Goal: Navigation & Orientation: Go to known website

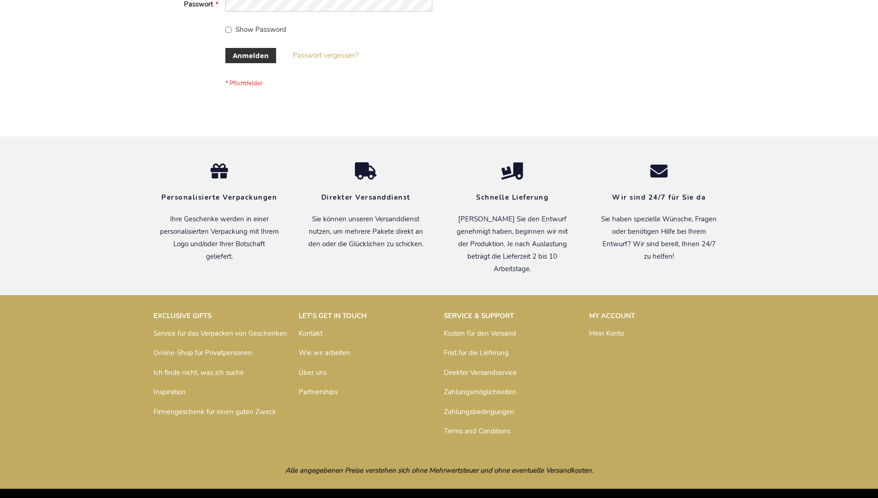
scroll to position [309, 0]
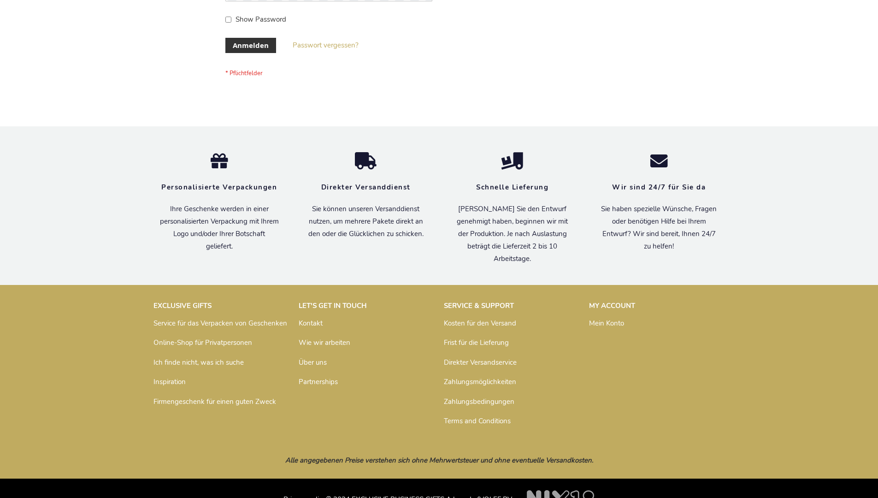
scroll to position [309, 0]
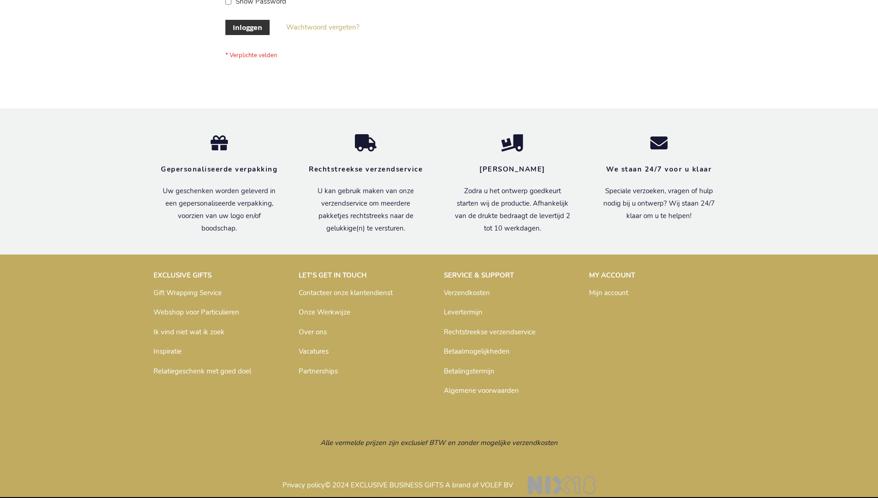
scroll to position [313, 0]
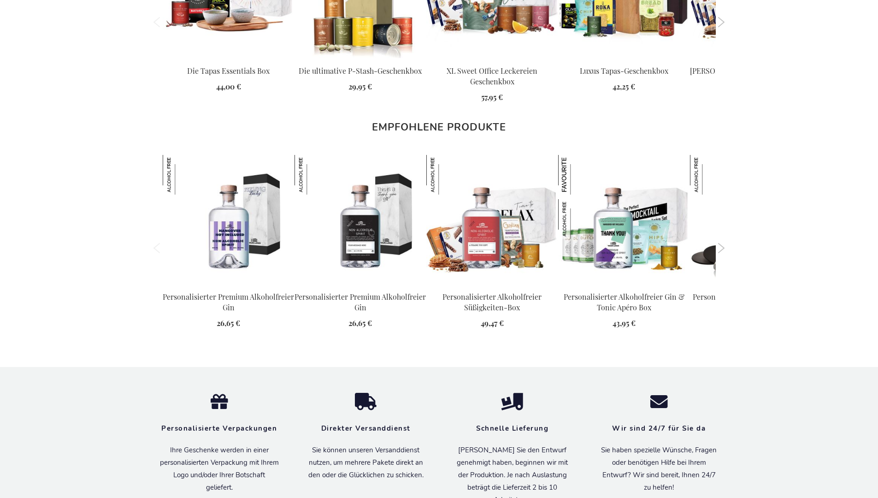
scroll to position [1317, 0]
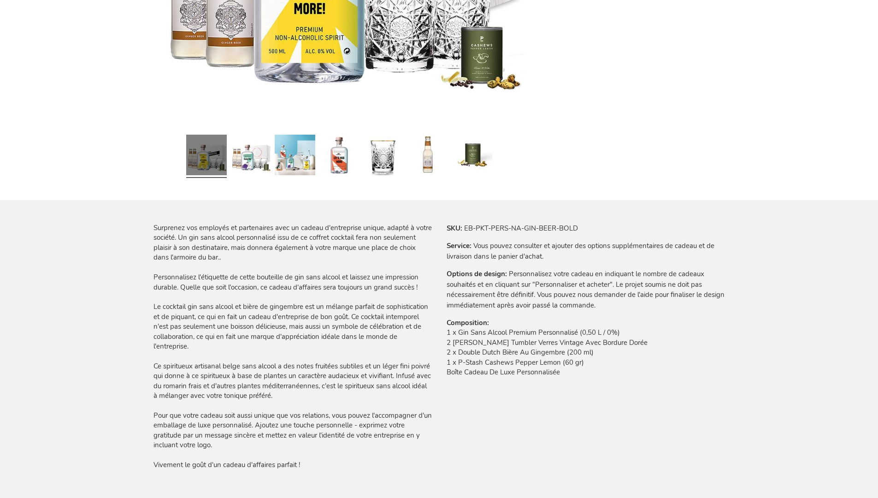
scroll to position [1306, 0]
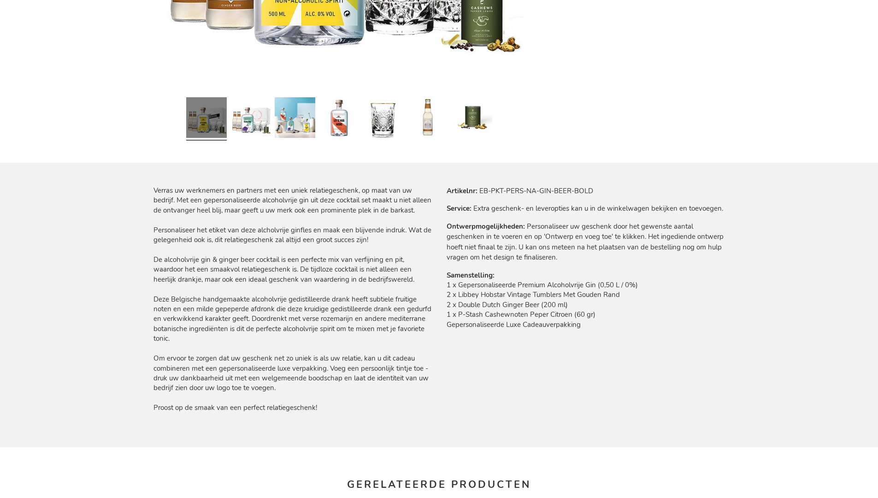
scroll to position [1271, 0]
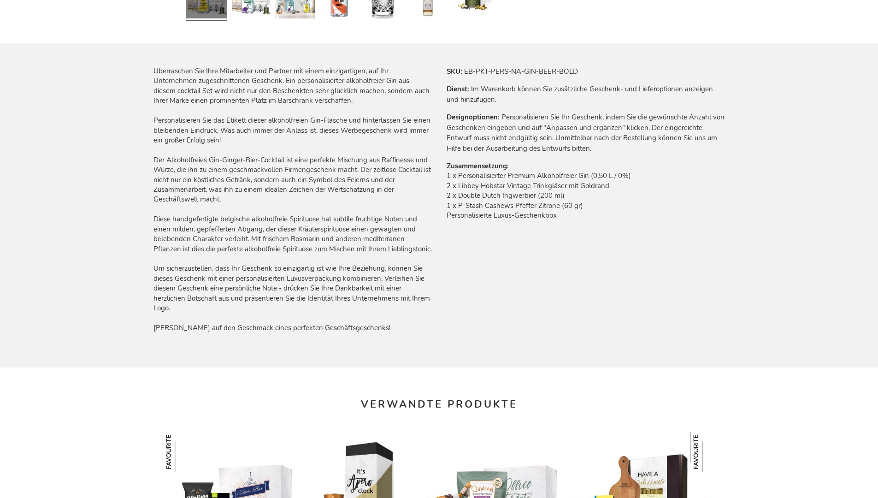
scroll to position [1317, 0]
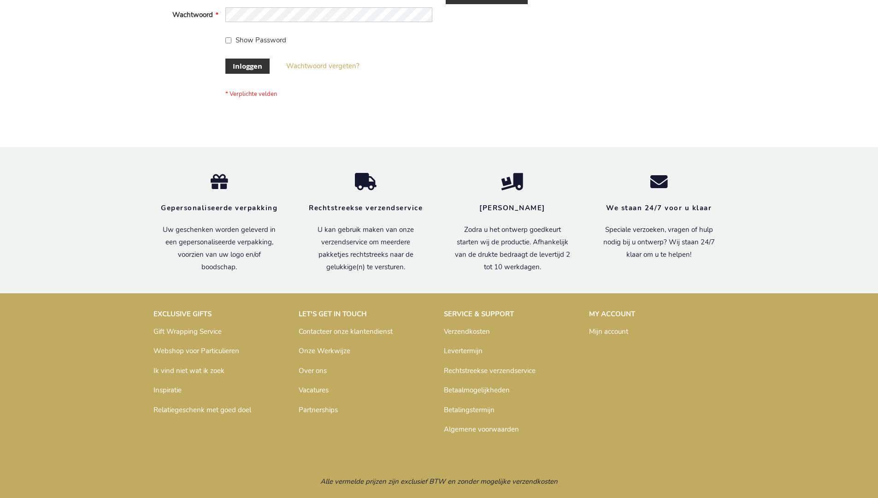
scroll to position [313, 0]
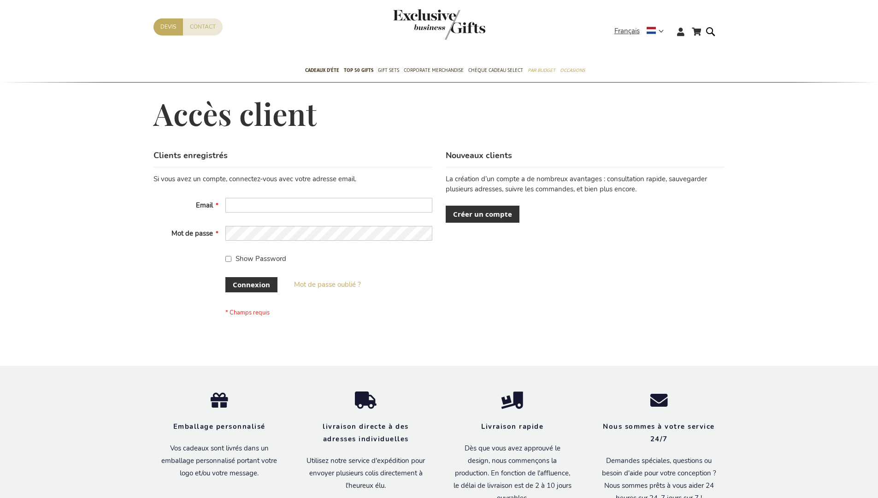
scroll to position [318, 0]
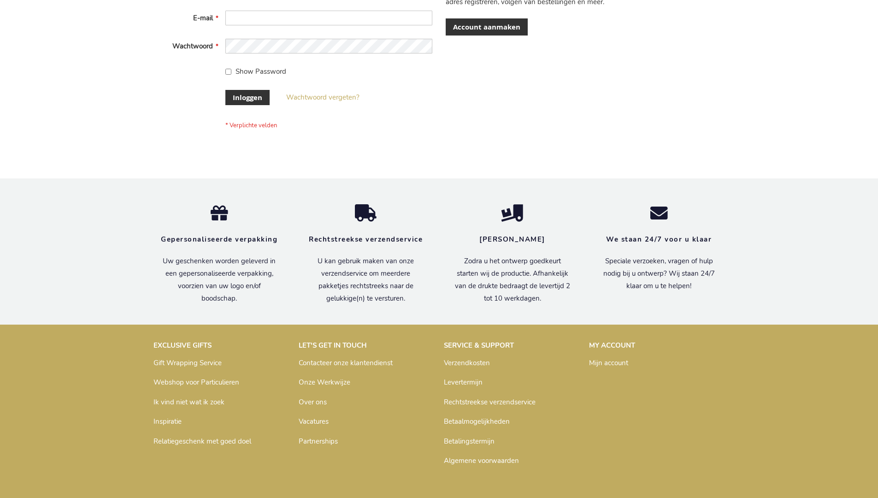
scroll to position [313, 0]
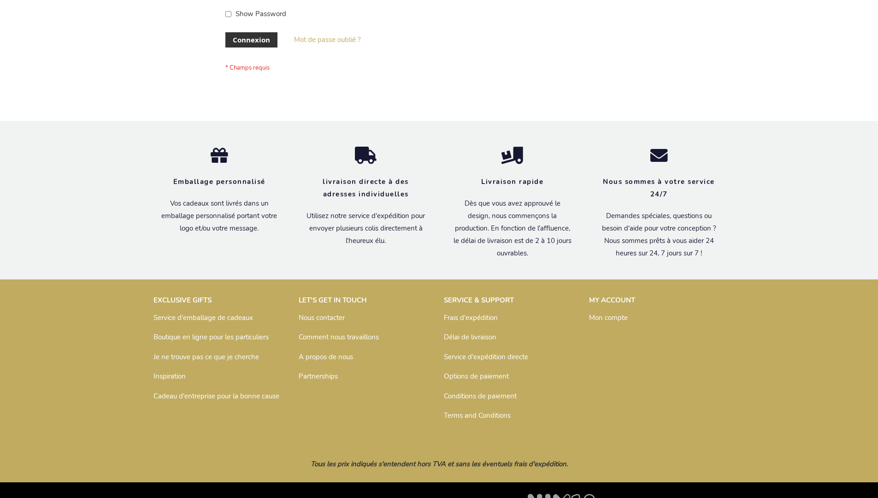
scroll to position [318, 0]
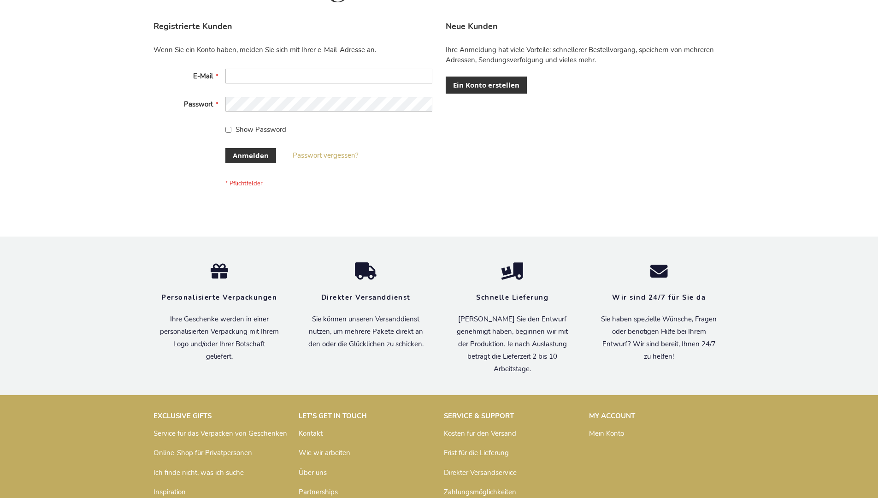
scroll to position [309, 0]
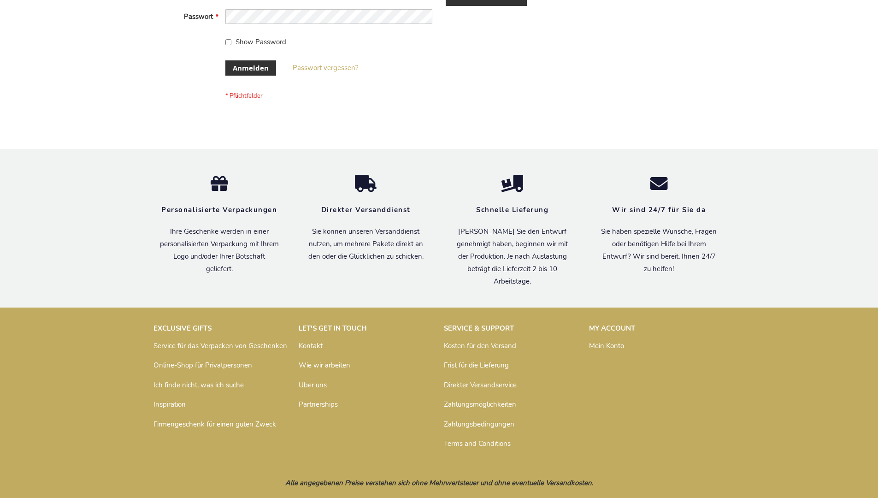
scroll to position [309, 0]
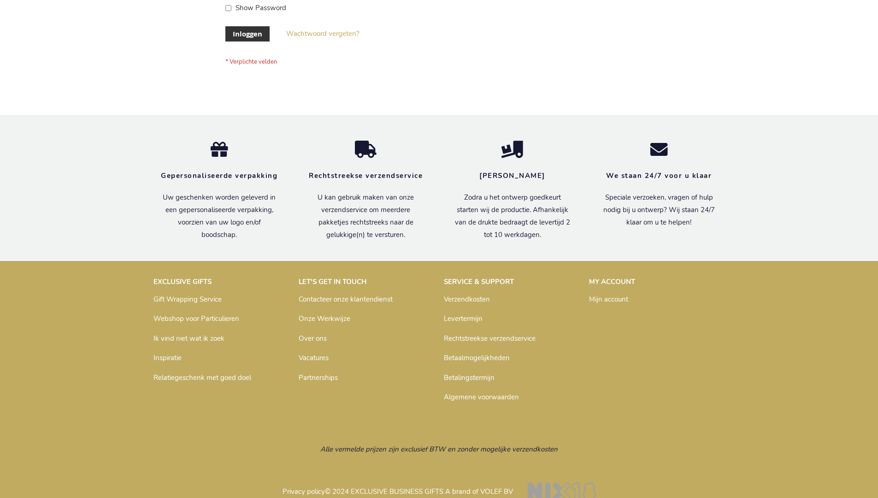
scroll to position [313, 0]
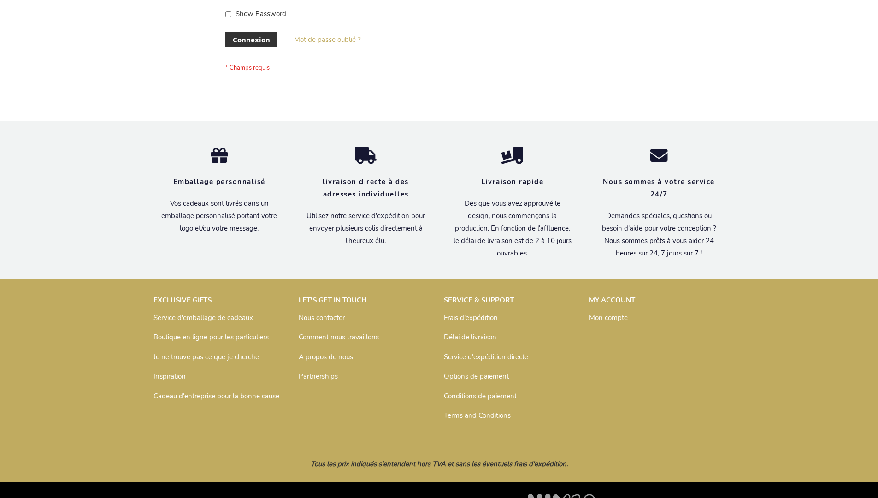
scroll to position [318, 0]
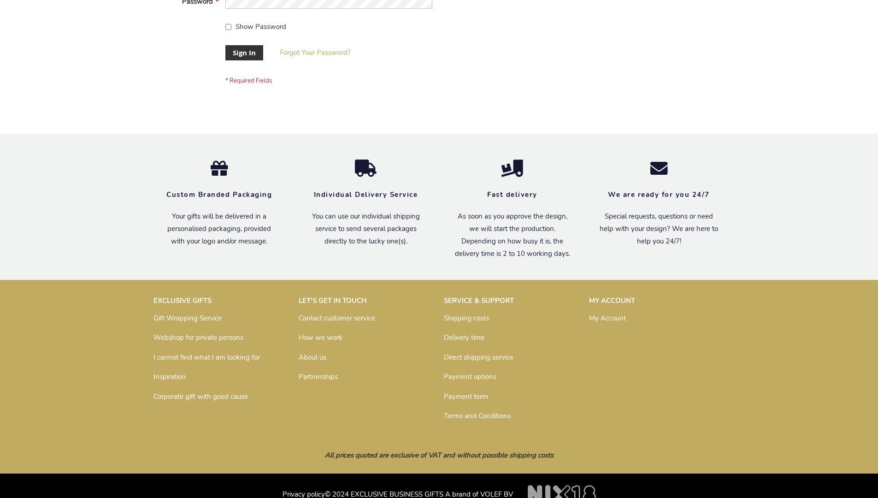
scroll to position [296, 0]
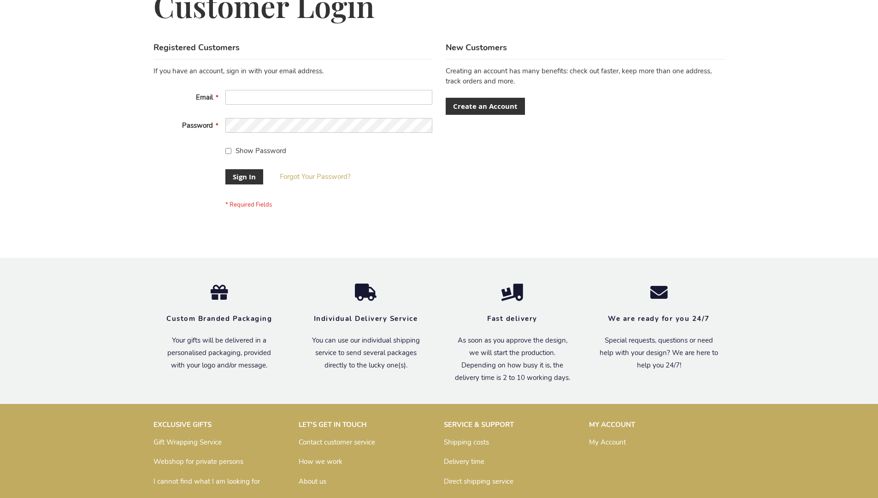
scroll to position [296, 0]
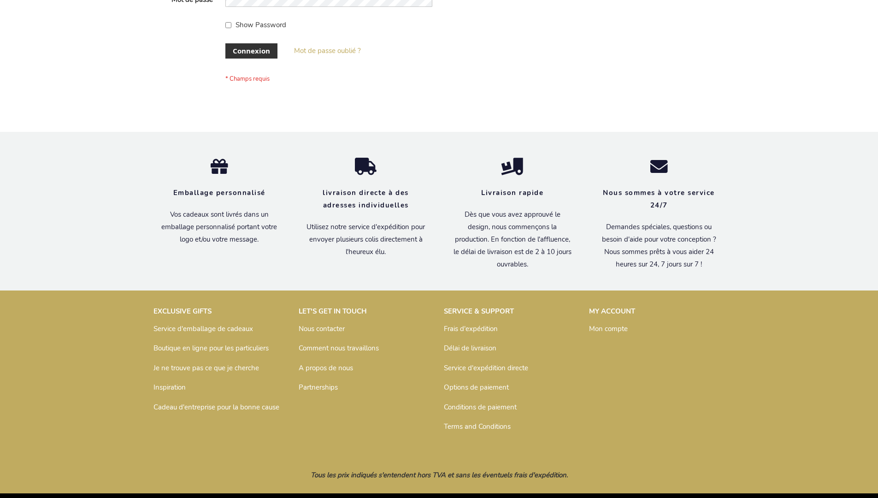
scroll to position [318, 0]
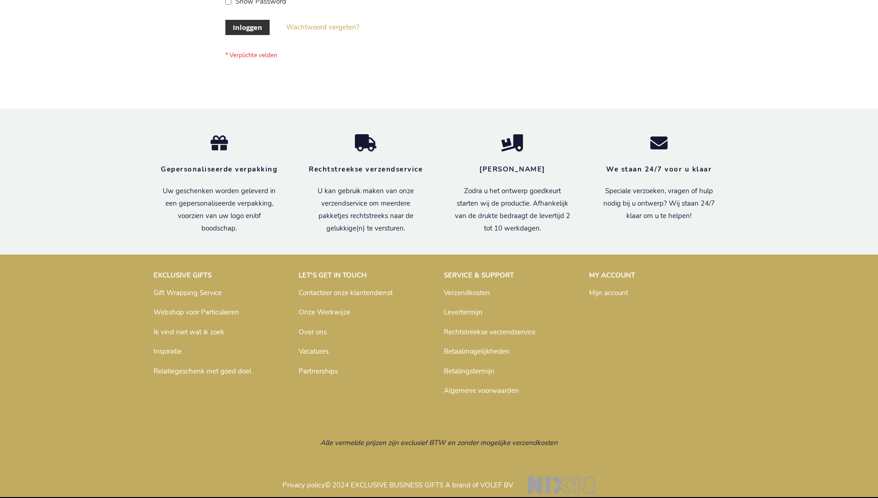
scroll to position [313, 0]
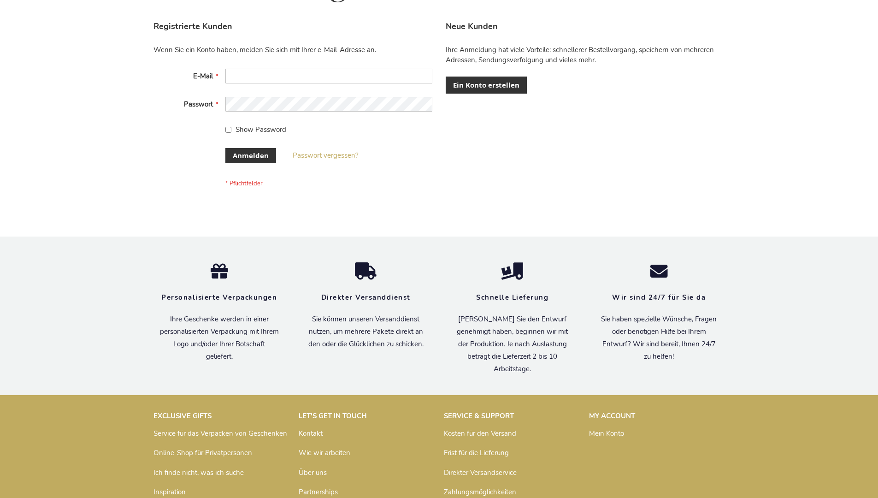
scroll to position [309, 0]
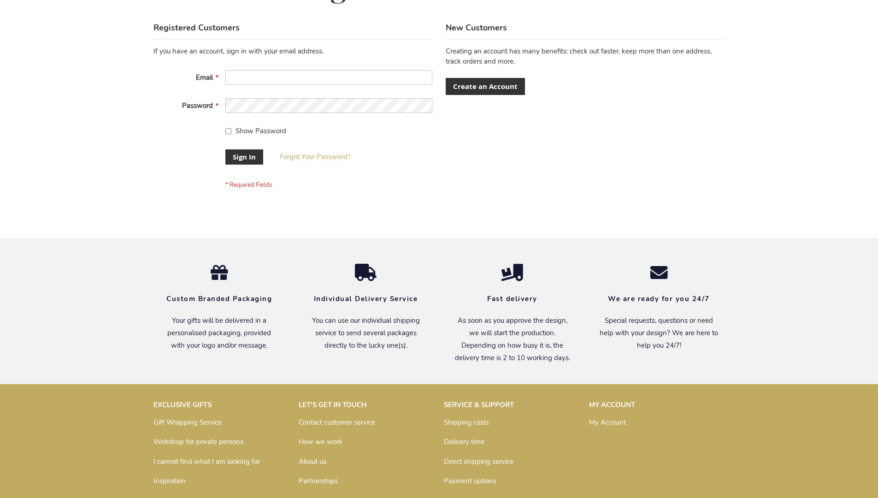
scroll to position [296, 0]
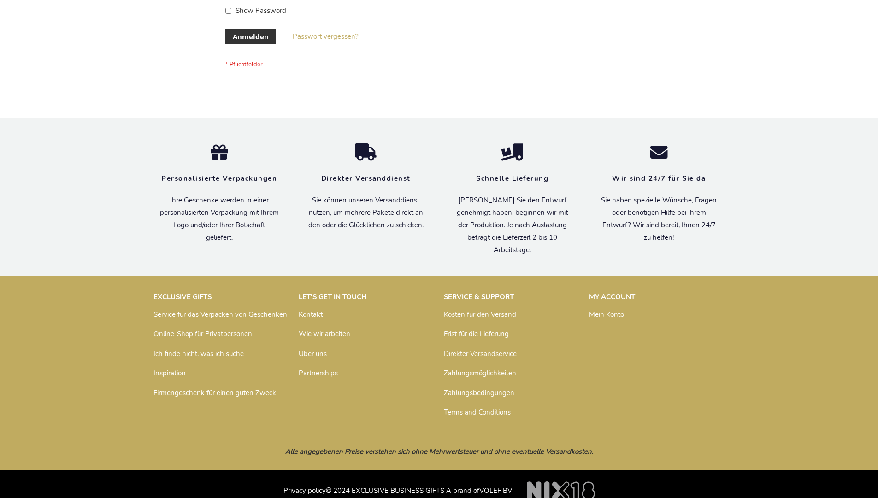
scroll to position [309, 0]
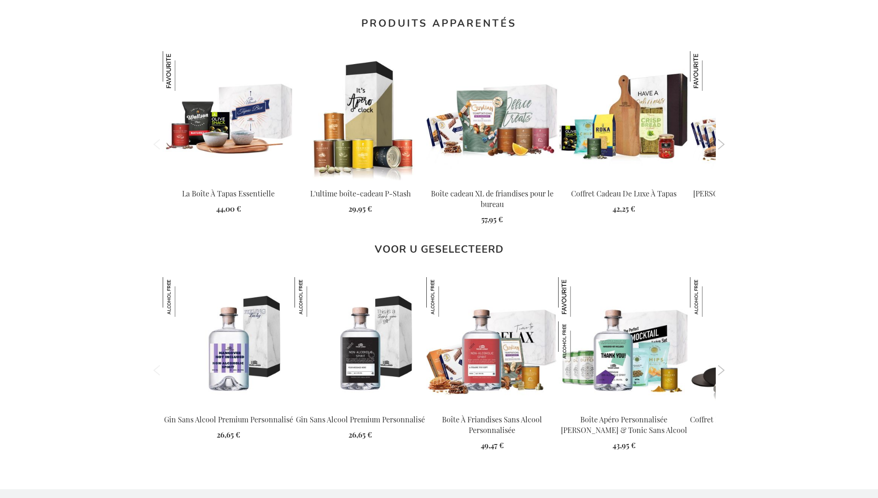
scroll to position [1306, 0]
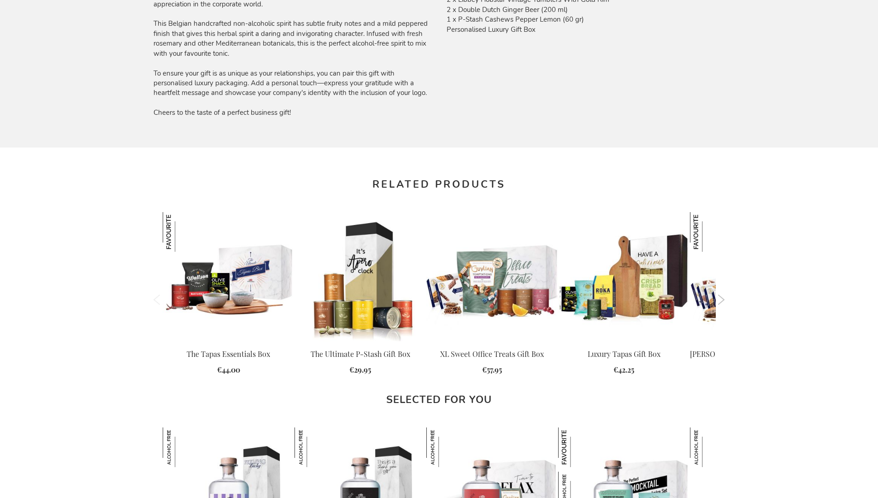
scroll to position [1250, 0]
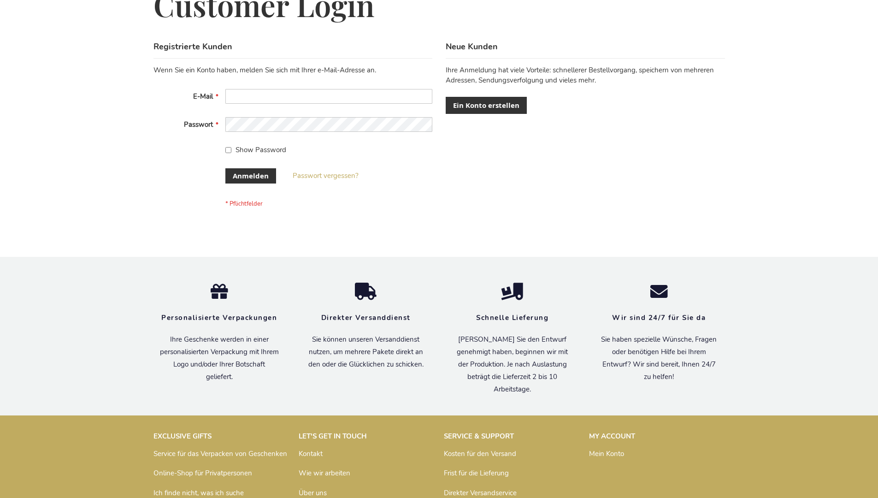
scroll to position [309, 0]
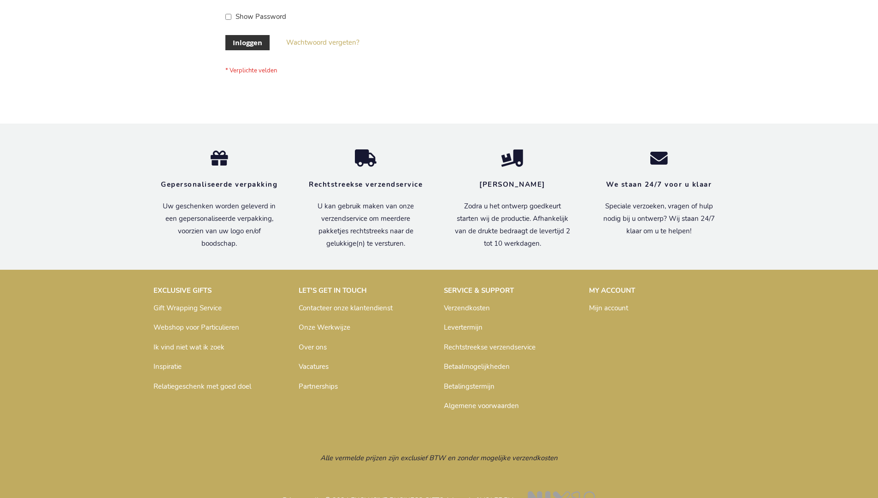
scroll to position [313, 0]
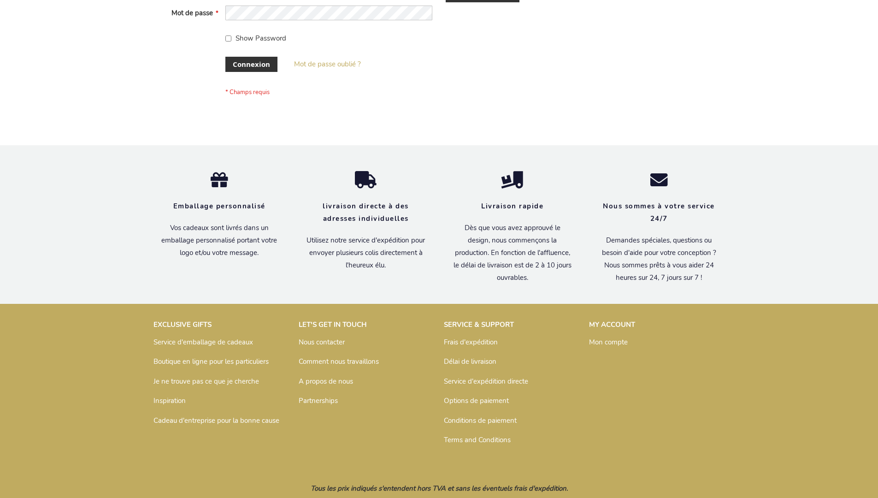
scroll to position [318, 0]
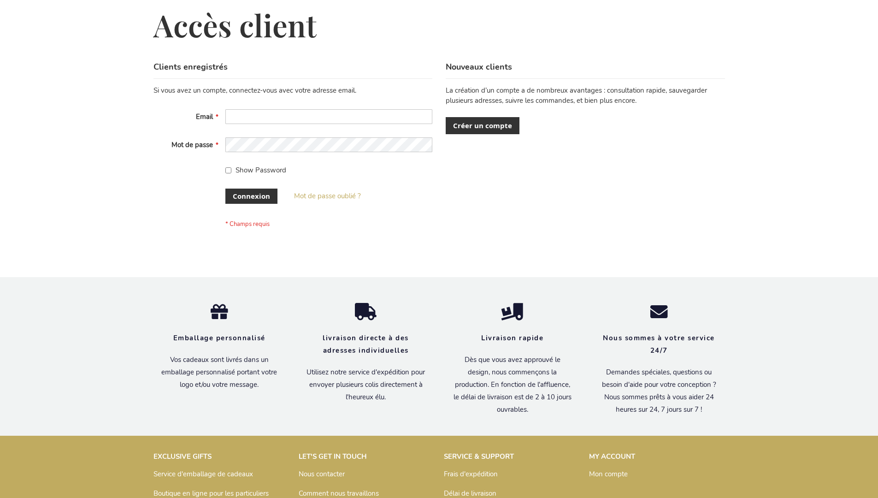
scroll to position [318, 0]
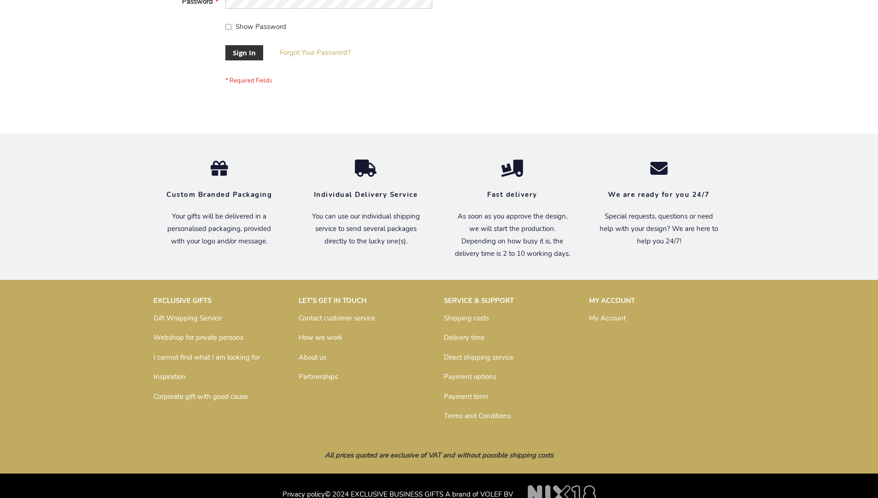
scroll to position [296, 0]
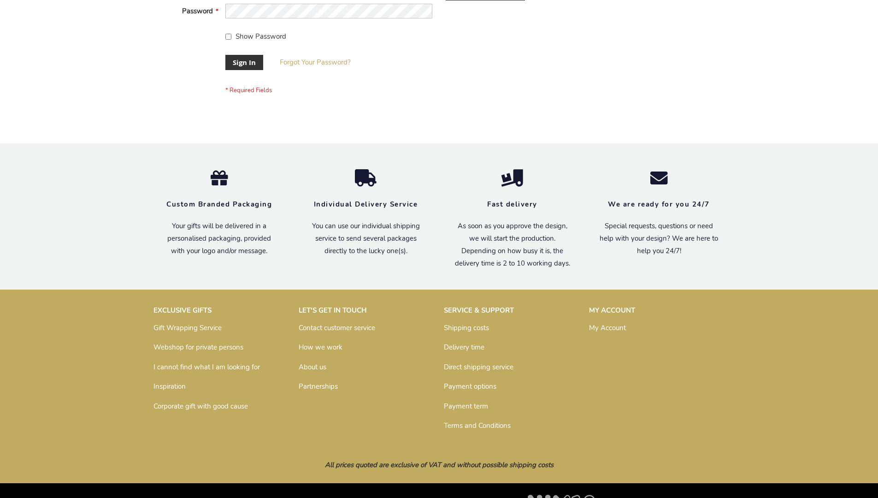
scroll to position [296, 0]
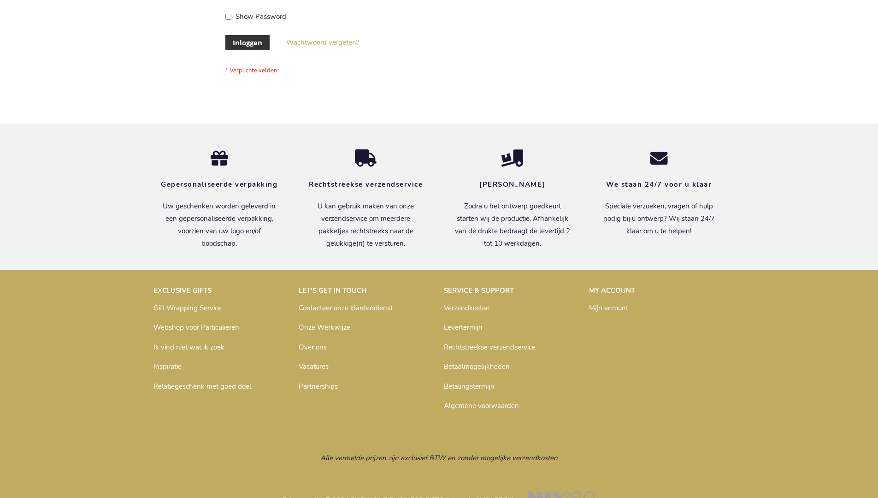
scroll to position [313, 0]
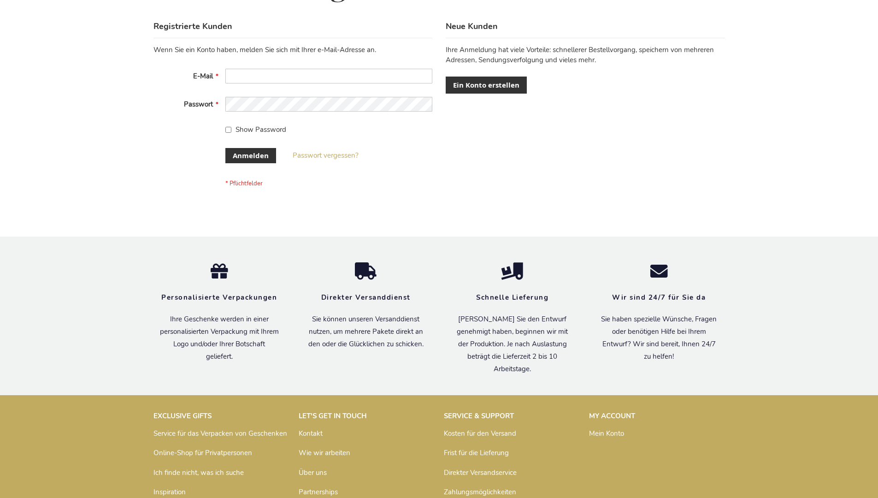
scroll to position [309, 0]
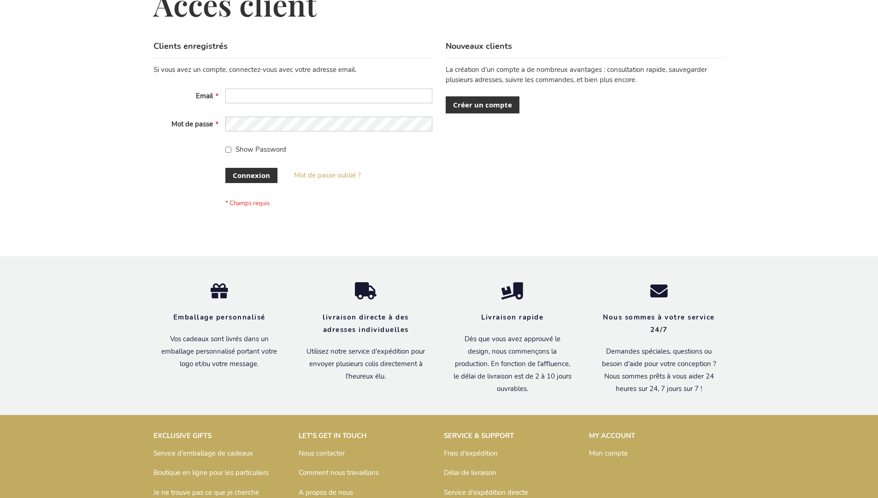
scroll to position [318, 0]
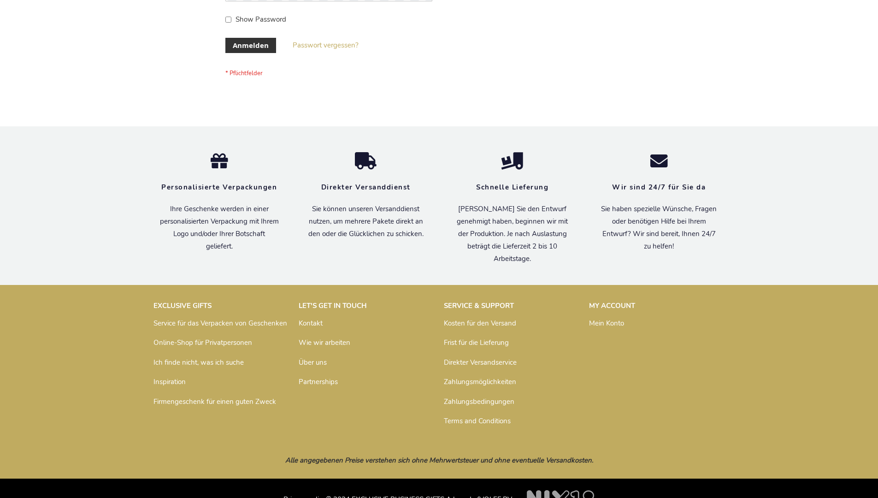
scroll to position [309, 0]
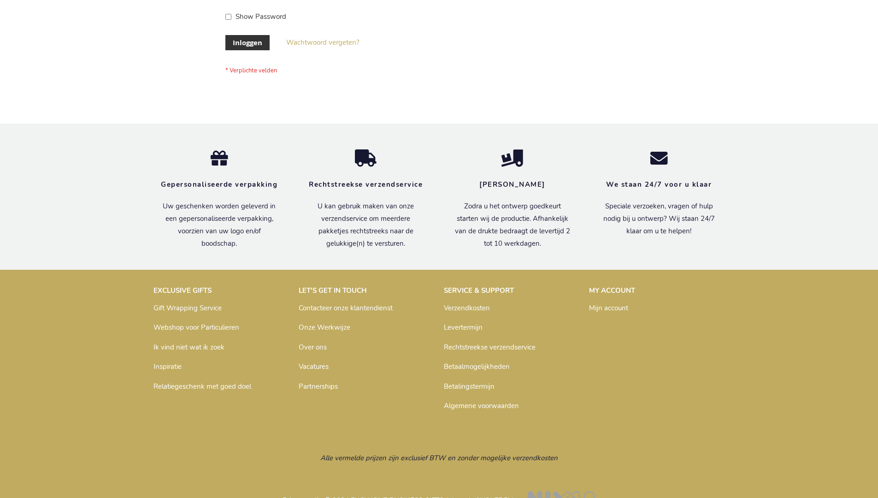
scroll to position [313, 0]
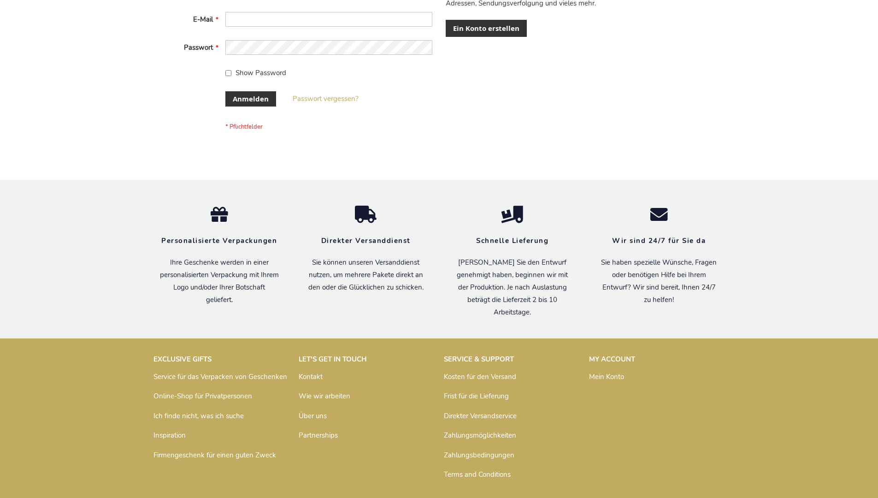
scroll to position [309, 0]
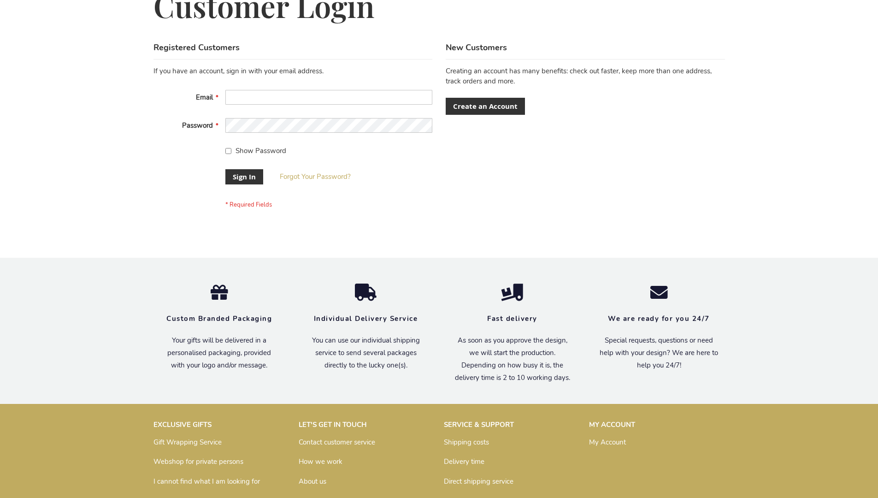
scroll to position [296, 0]
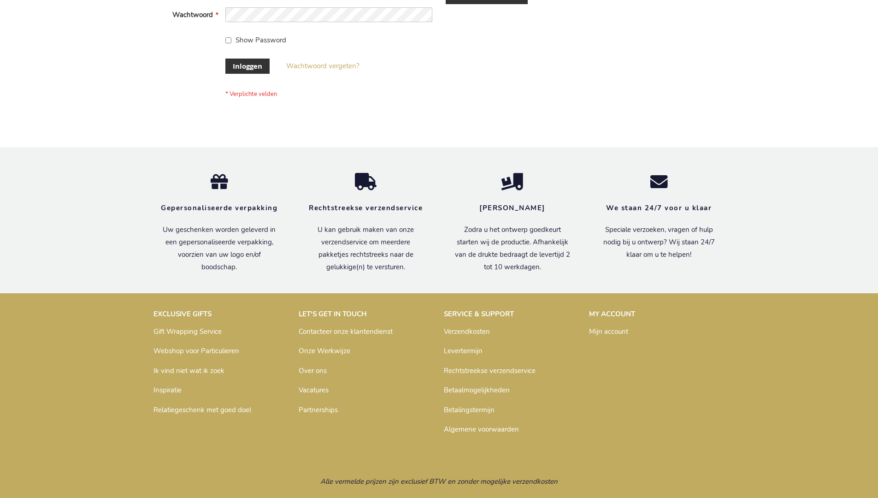
scroll to position [313, 0]
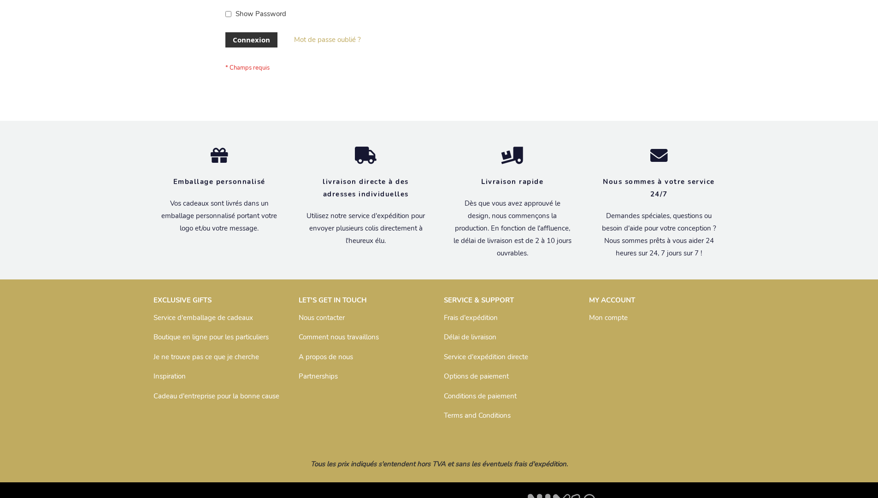
scroll to position [318, 0]
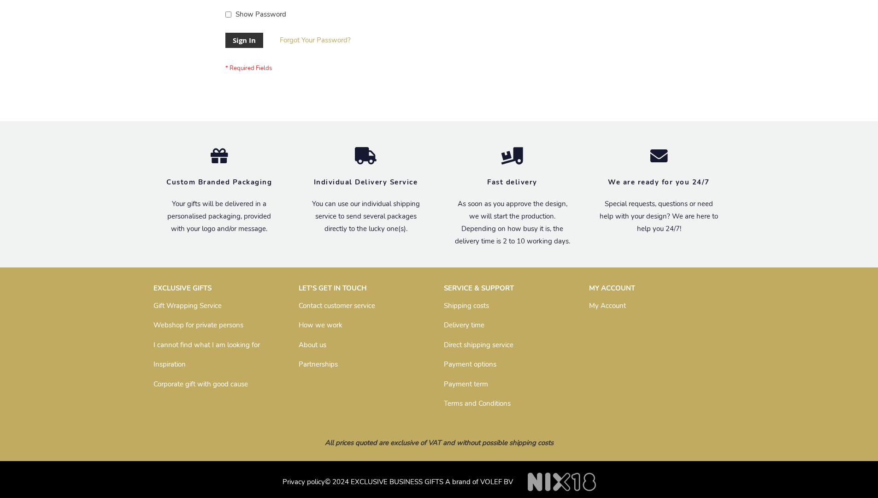
scroll to position [296, 0]
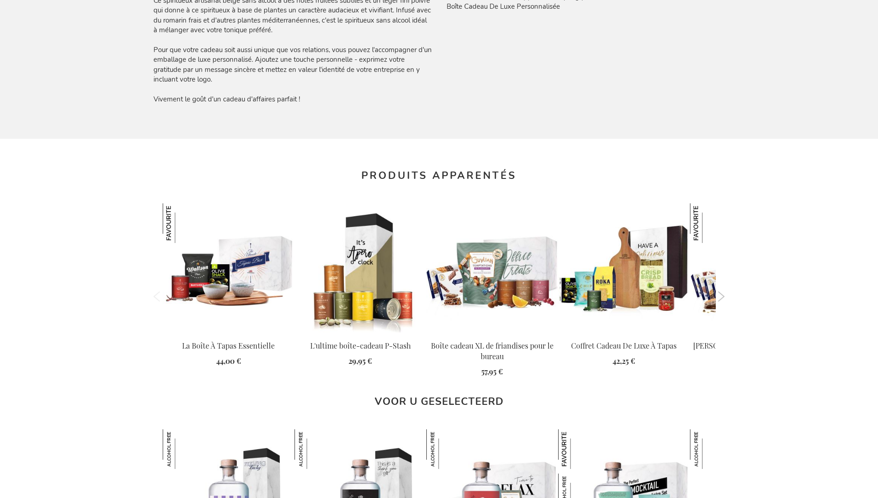
scroll to position [1306, 0]
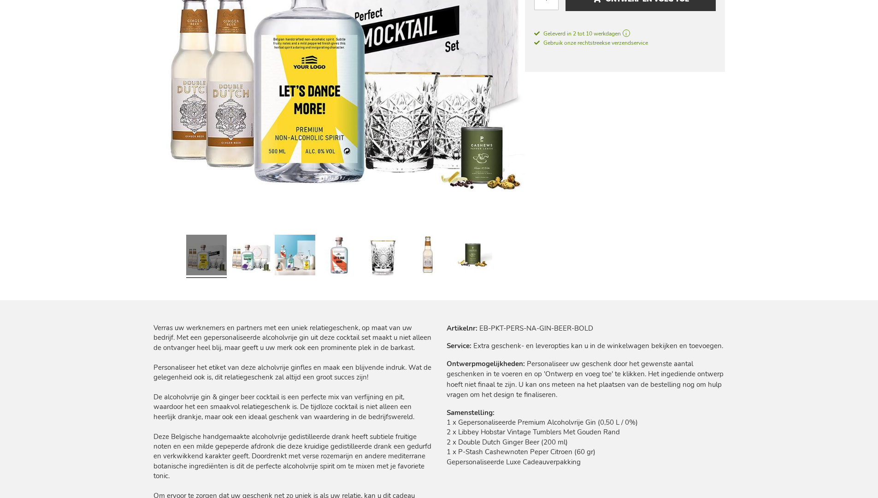
scroll to position [1271, 0]
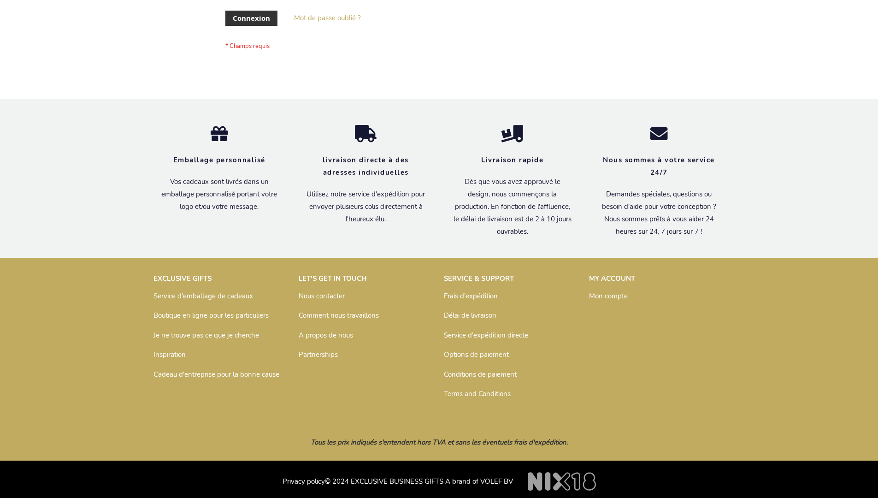
scroll to position [318, 0]
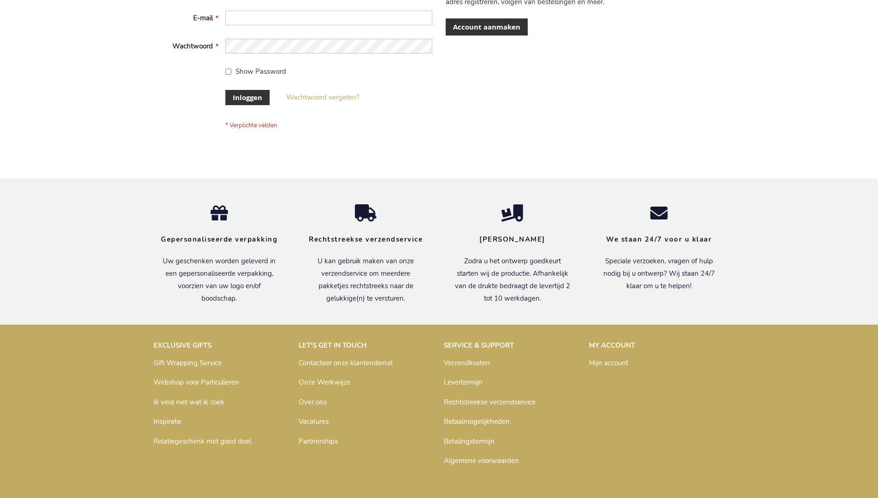
scroll to position [313, 0]
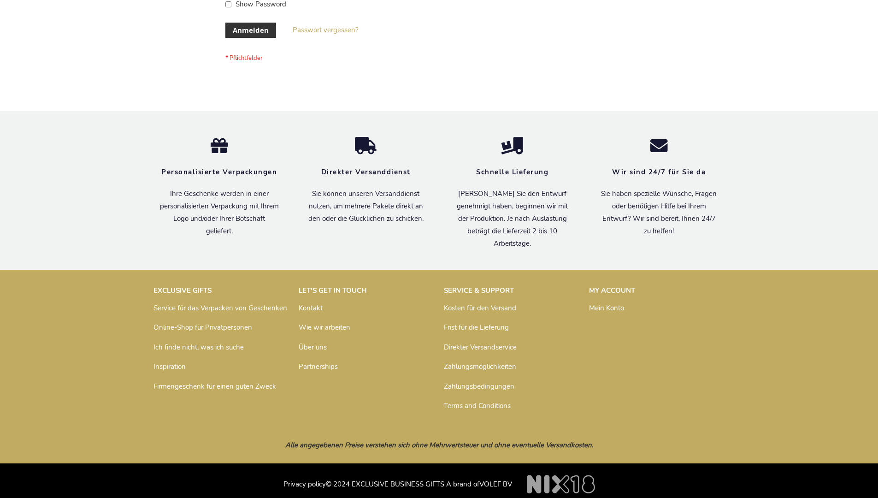
scroll to position [309, 0]
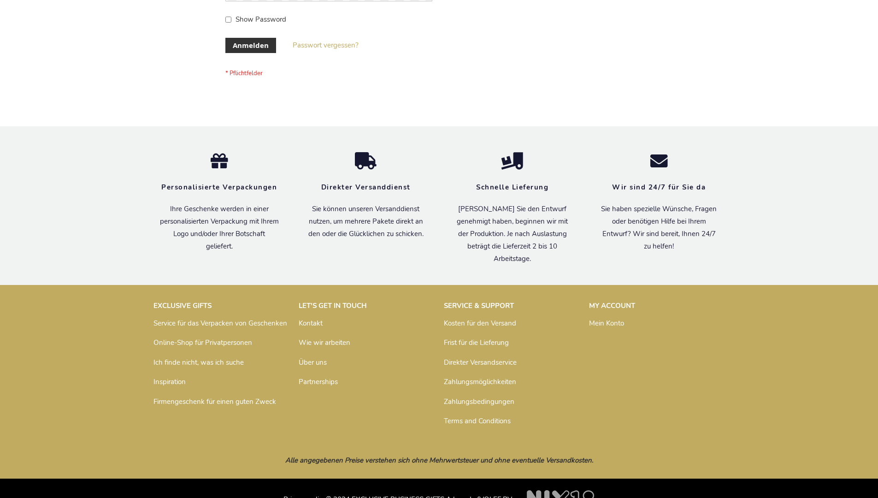
scroll to position [309, 0]
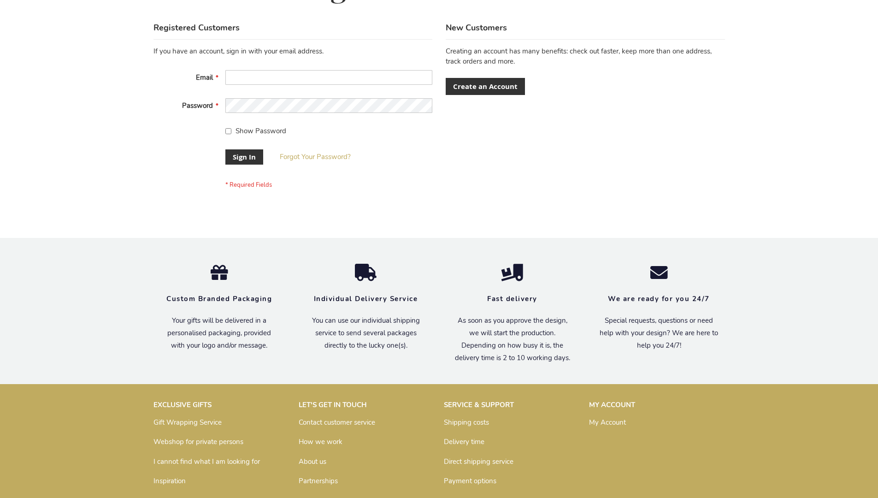
scroll to position [296, 0]
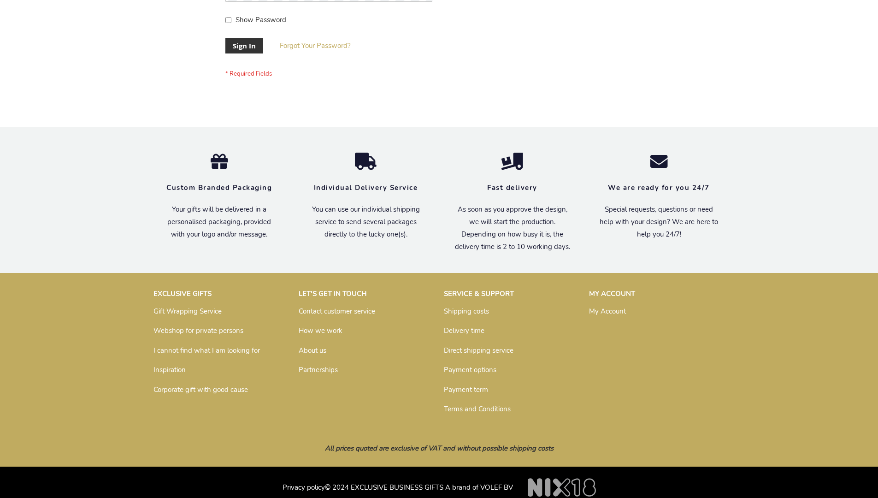
scroll to position [296, 0]
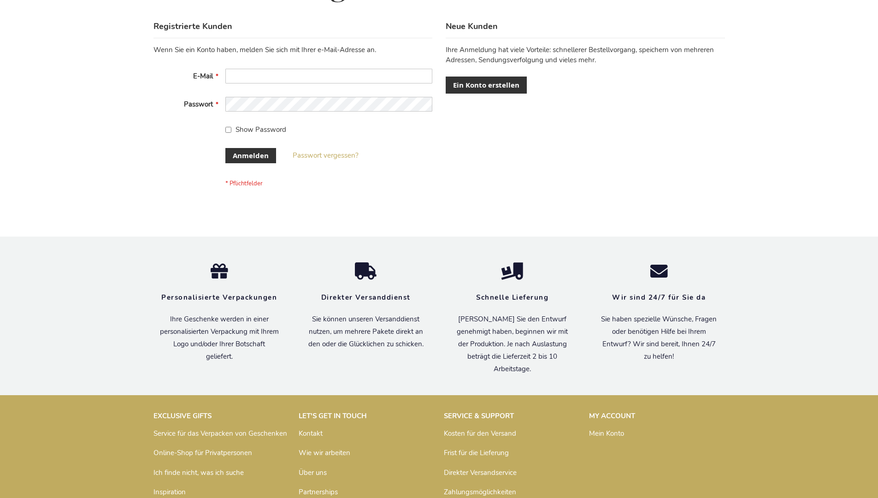
scroll to position [309, 0]
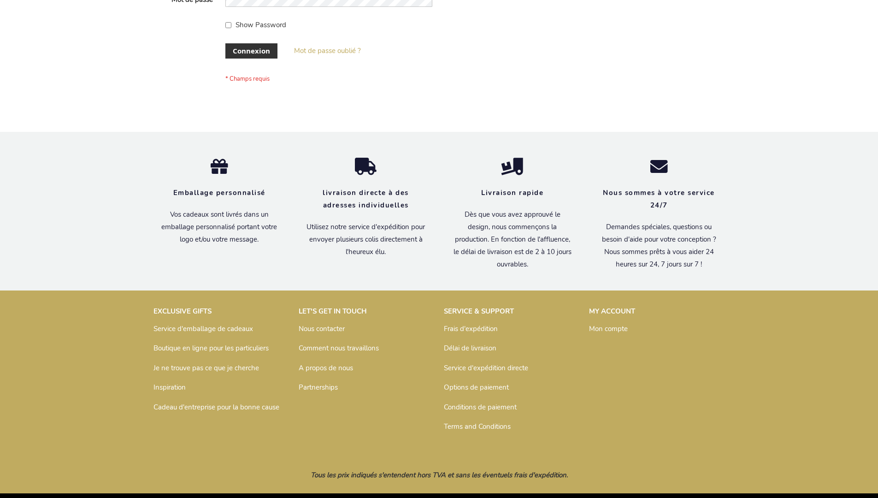
scroll to position [318, 0]
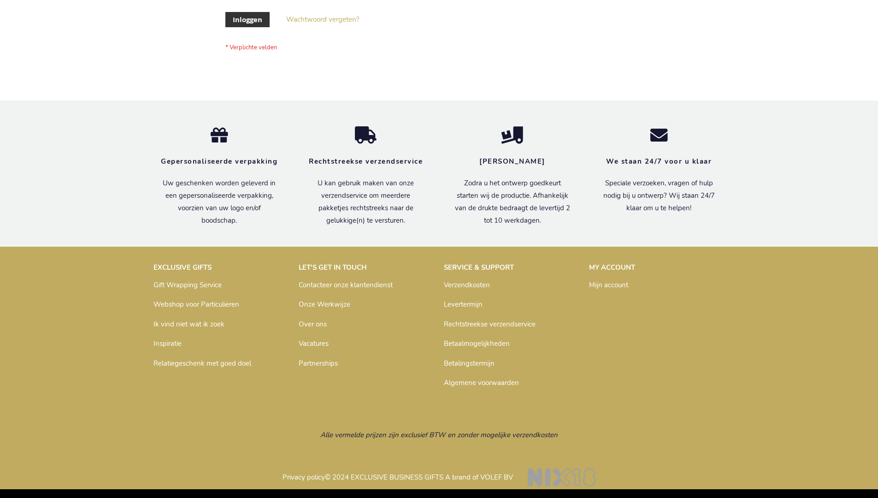
scroll to position [313, 0]
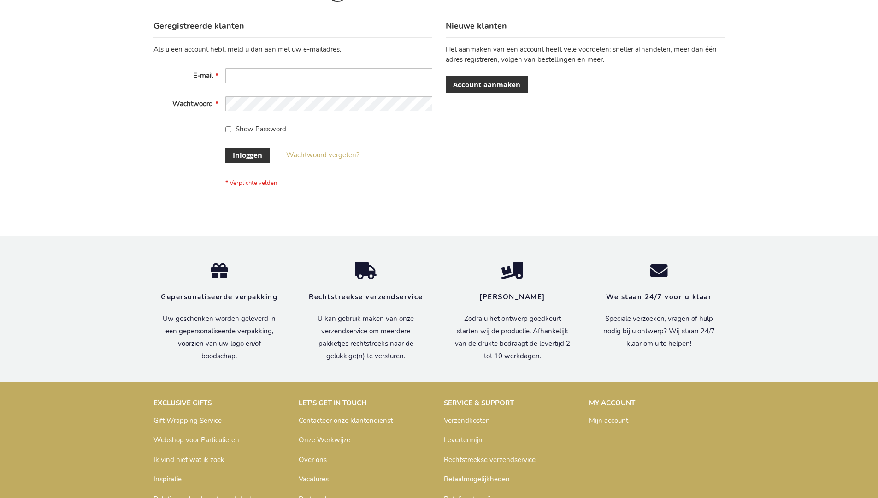
scroll to position [313, 0]
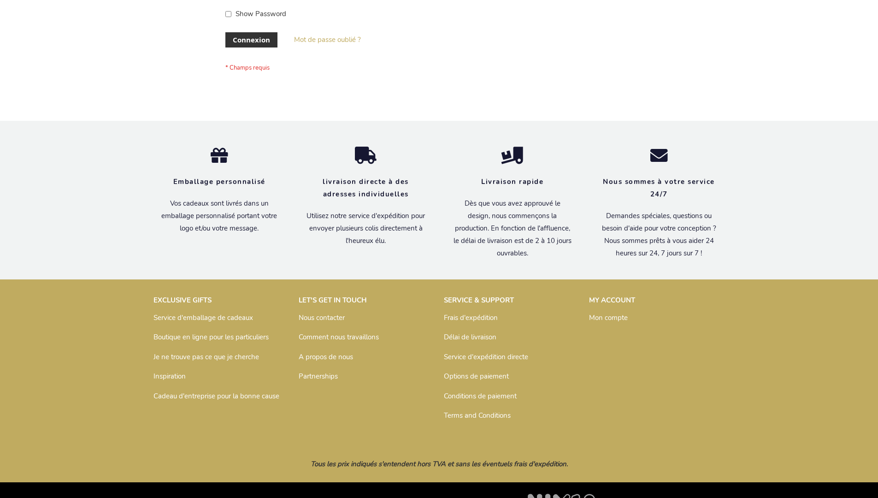
scroll to position [318, 0]
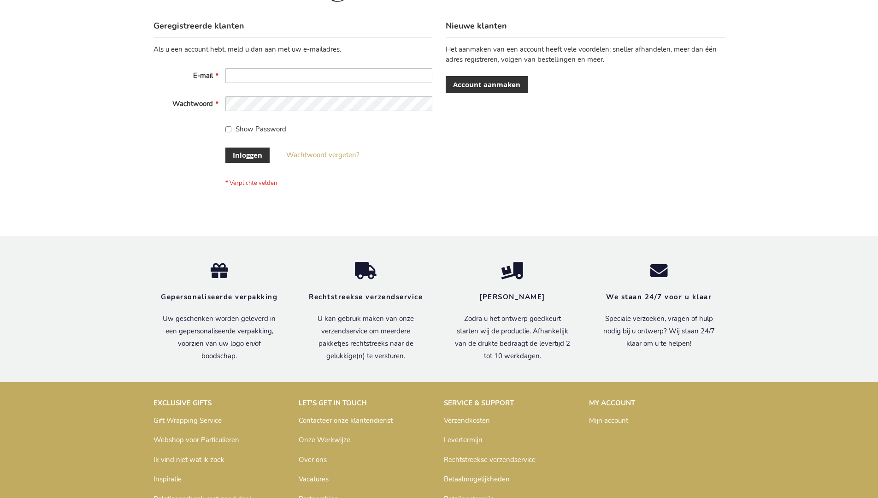
scroll to position [313, 0]
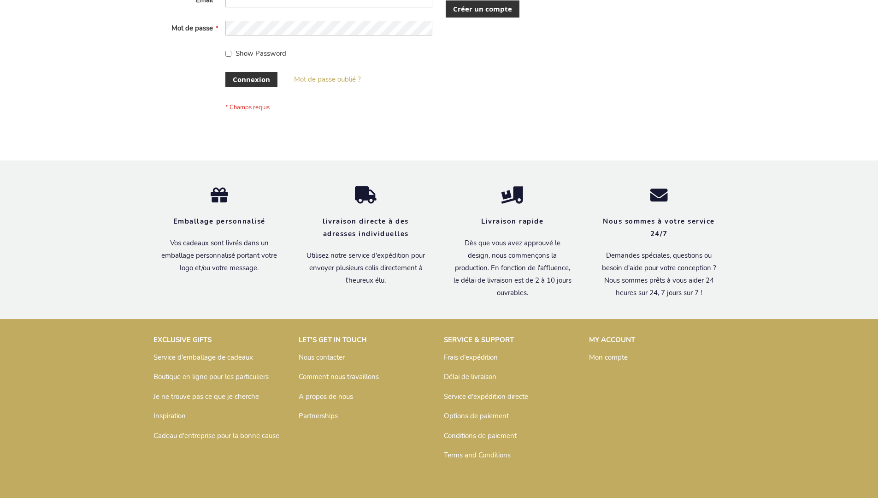
scroll to position [318, 0]
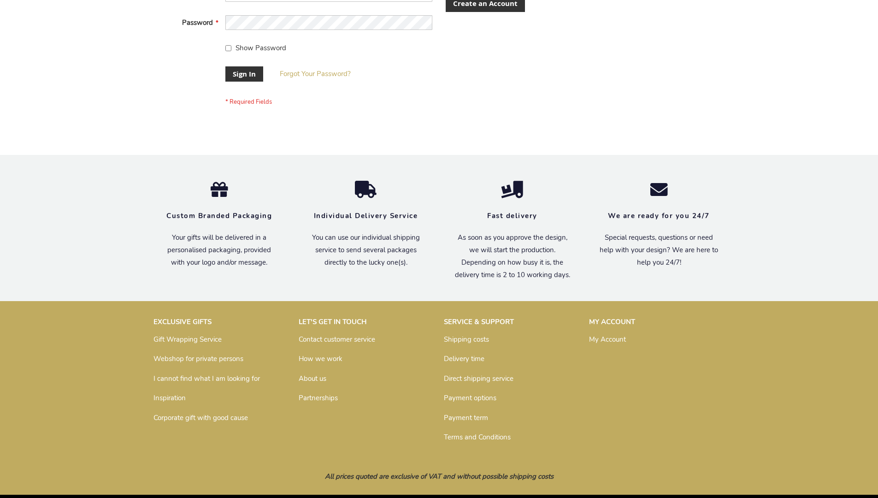
scroll to position [296, 0]
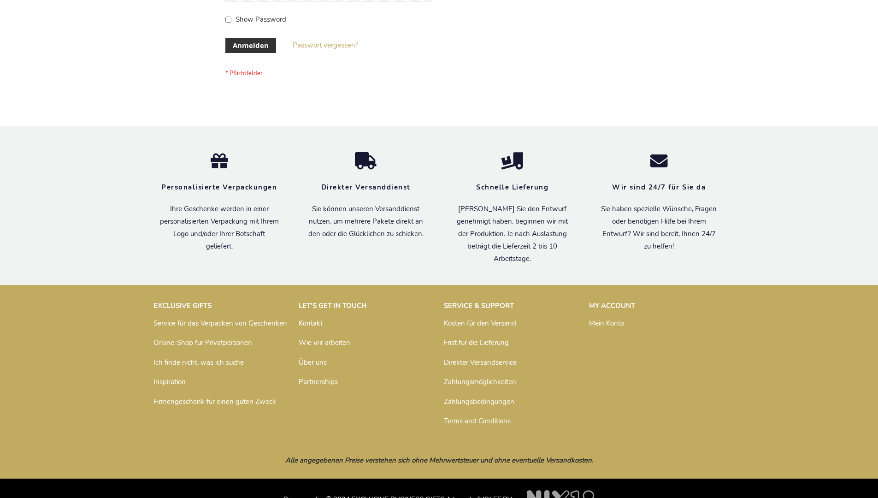
scroll to position [309, 0]
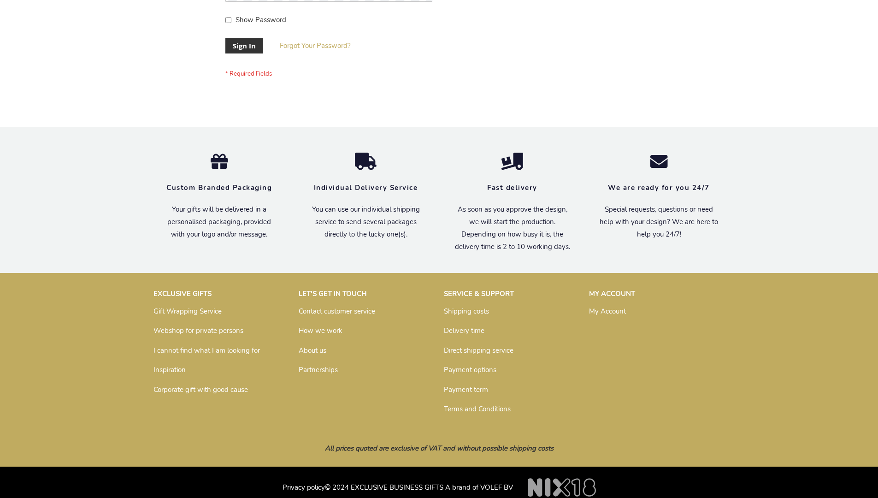
scroll to position [296, 0]
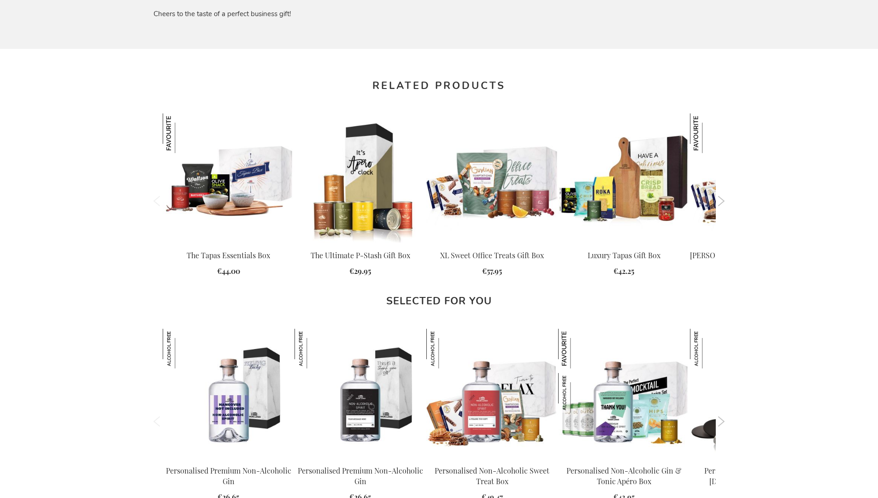
scroll to position [1250, 0]
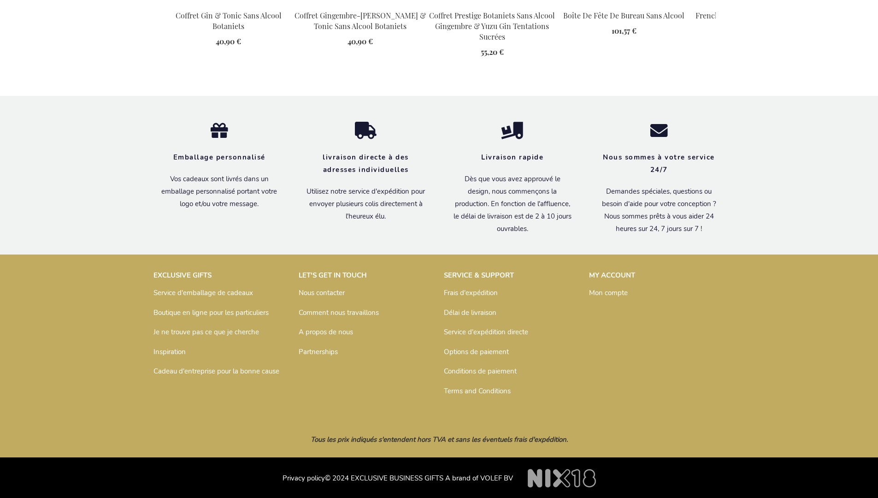
scroll to position [1247, 0]
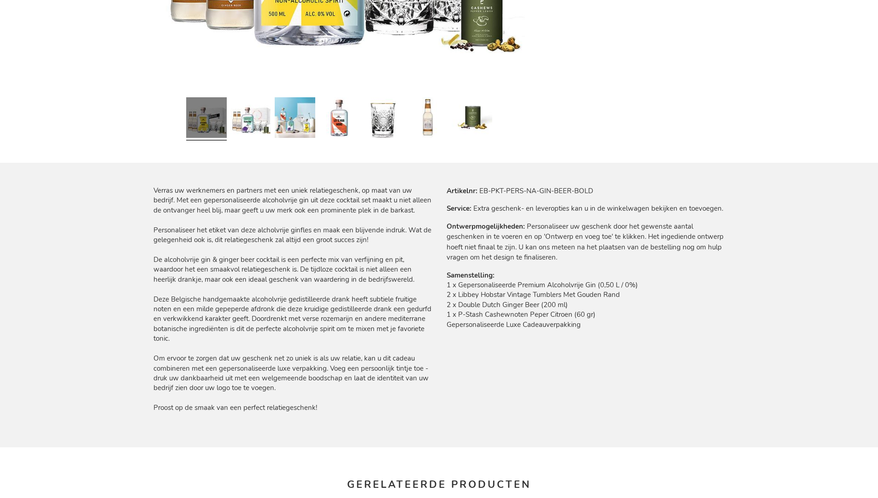
scroll to position [1271, 0]
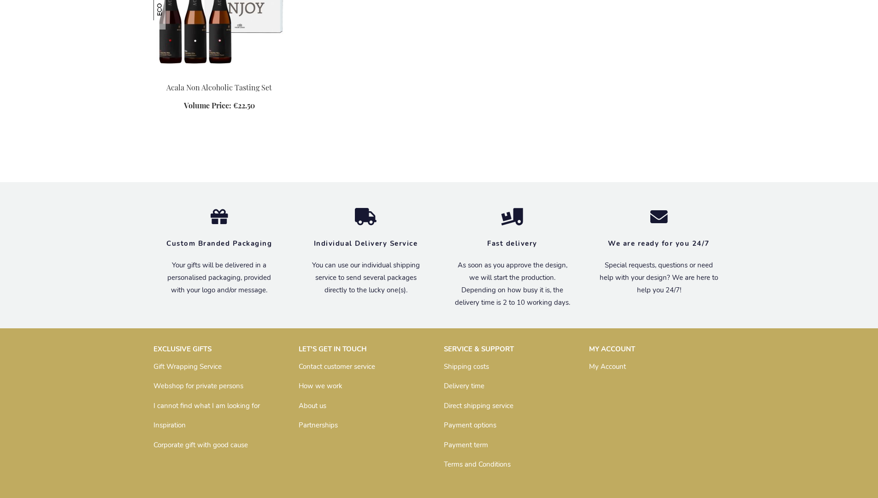
scroll to position [543, 0]
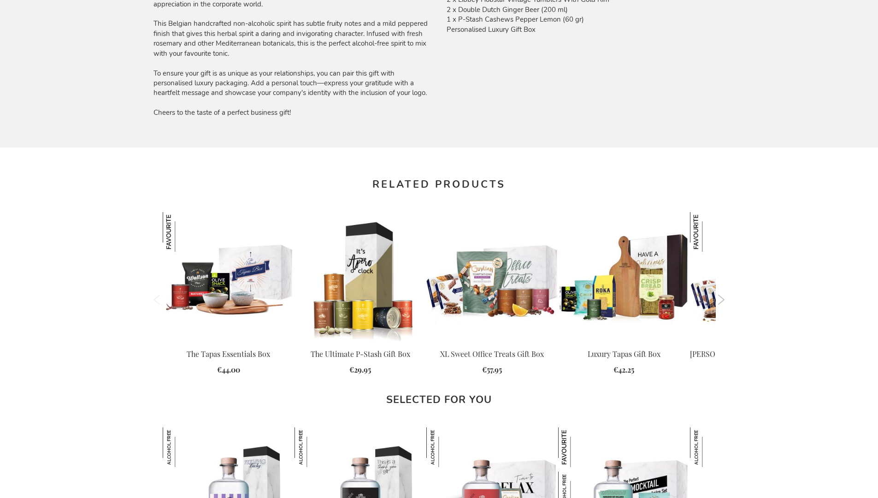
scroll to position [1250, 0]
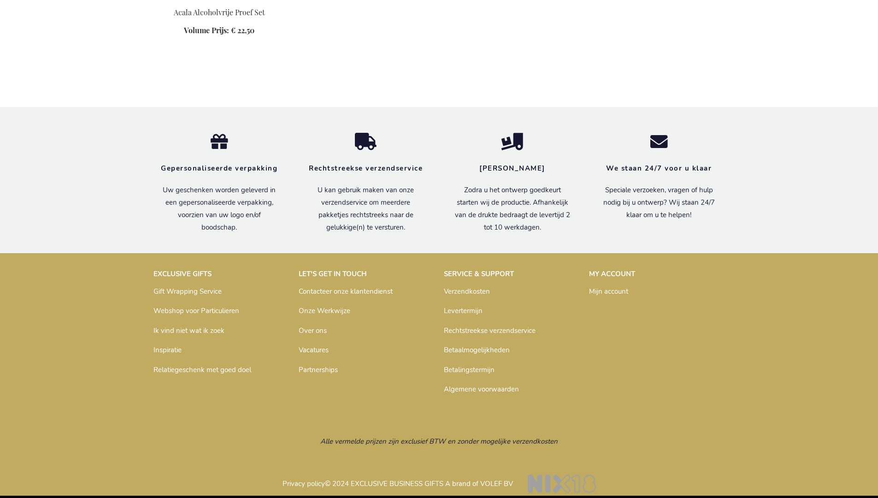
scroll to position [560, 0]
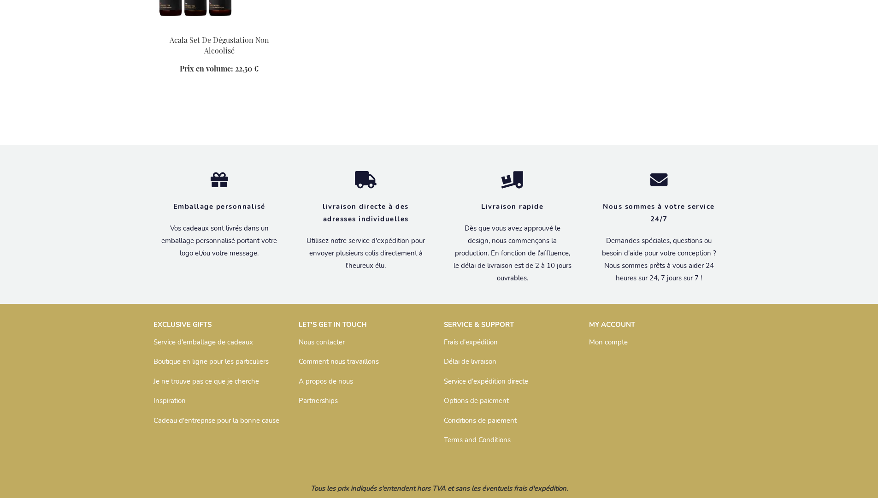
scroll to position [576, 0]
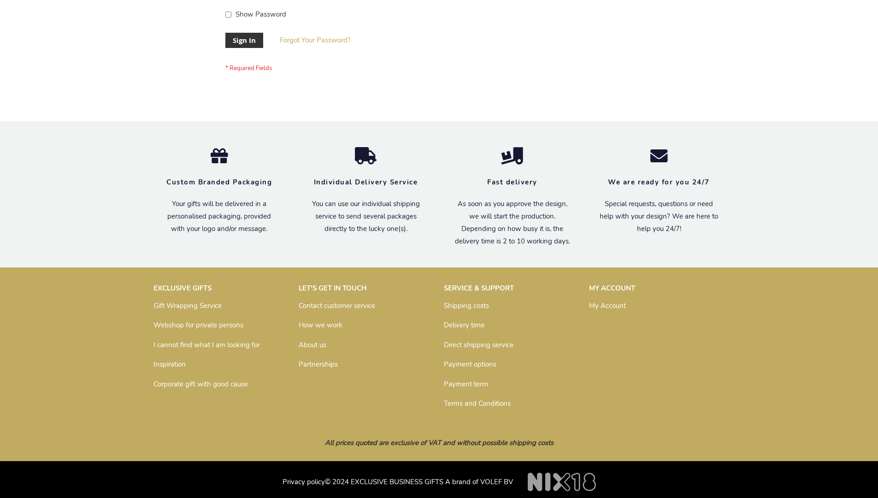
scroll to position [296, 0]
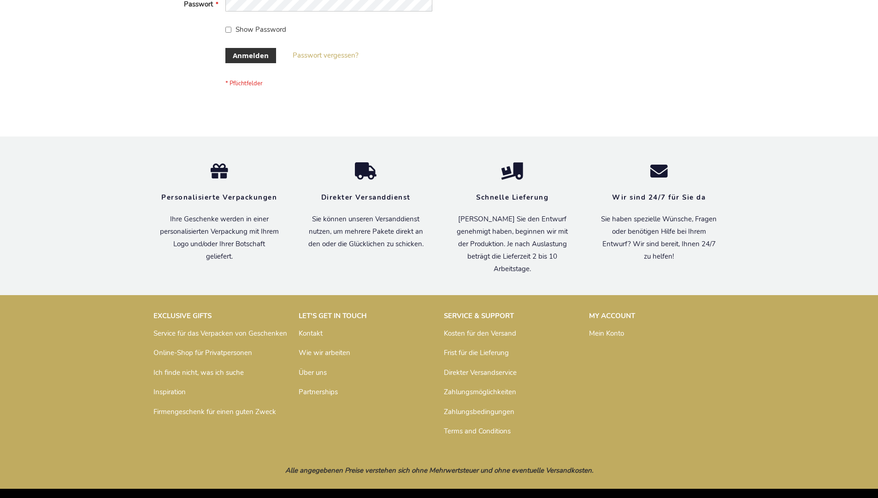
scroll to position [309, 0]
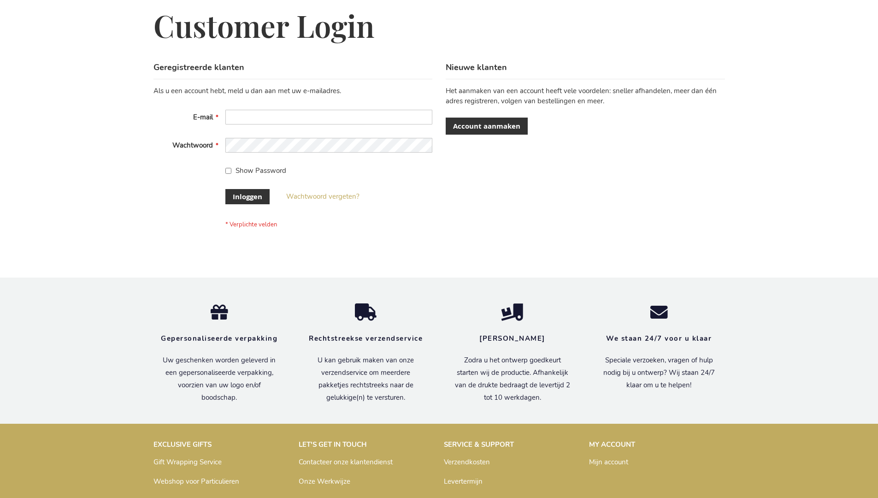
scroll to position [313, 0]
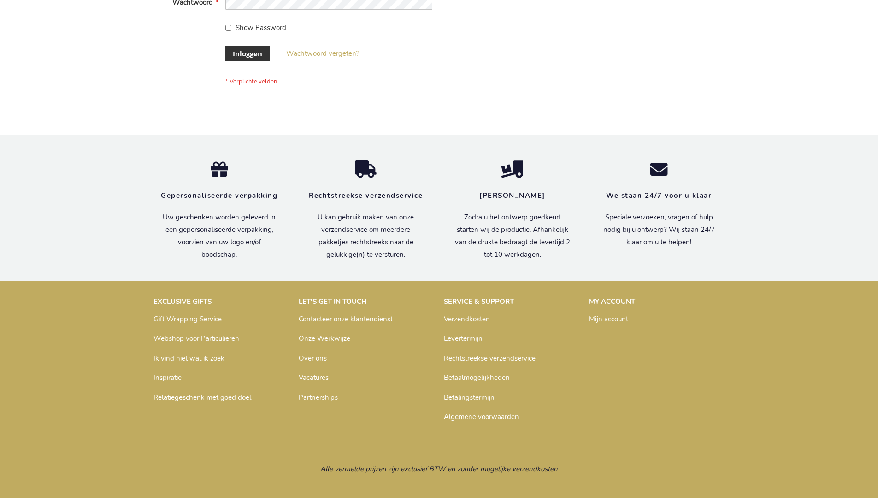
scroll to position [313, 0]
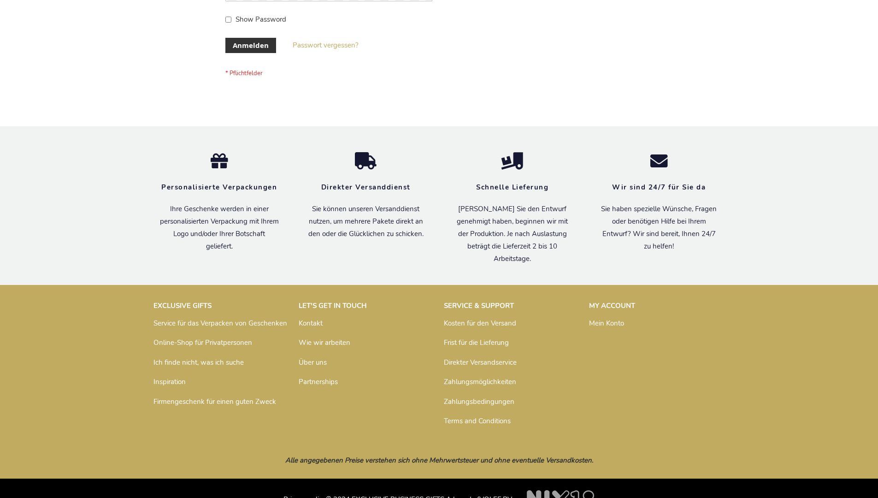
scroll to position [309, 0]
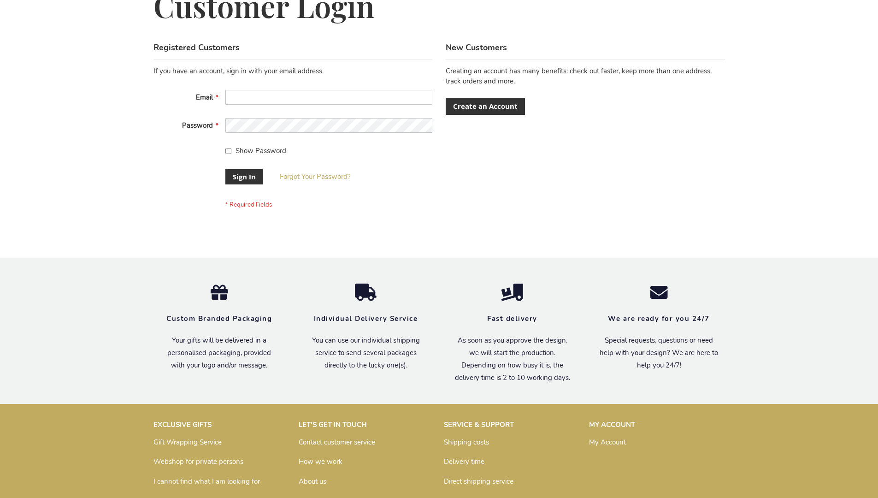
scroll to position [296, 0]
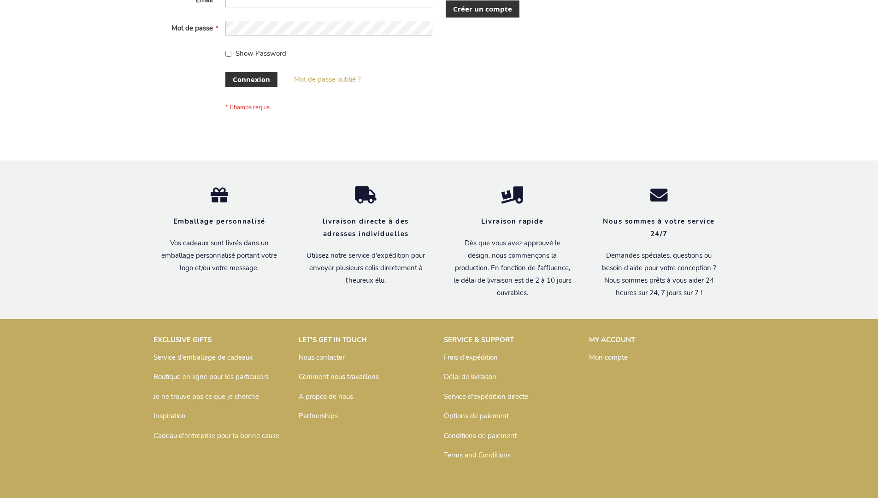
scroll to position [318, 0]
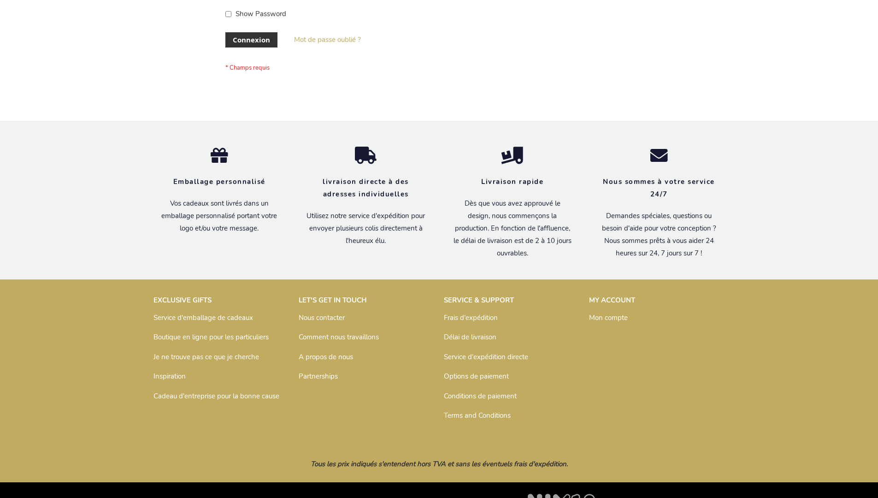
scroll to position [318, 0]
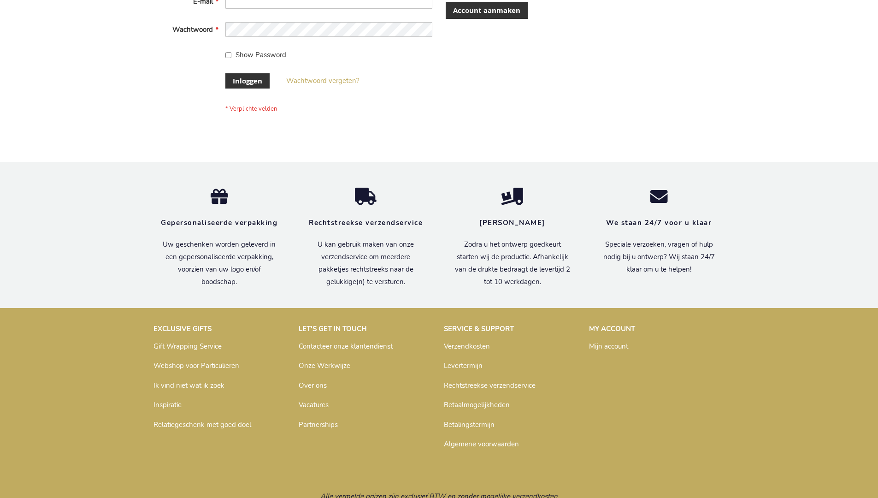
scroll to position [313, 0]
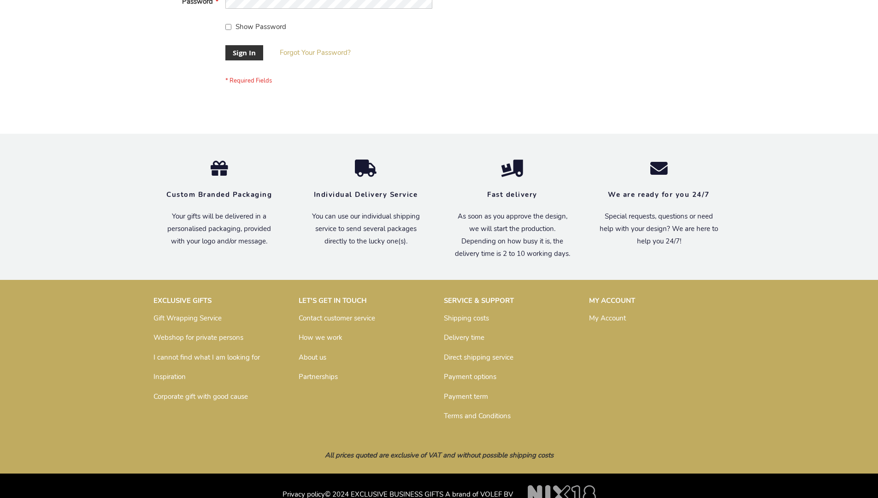
scroll to position [296, 0]
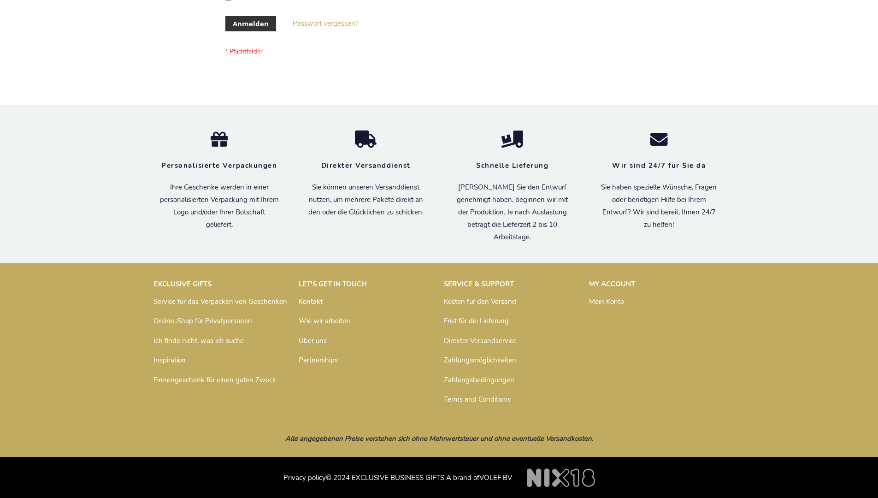
scroll to position [309, 0]
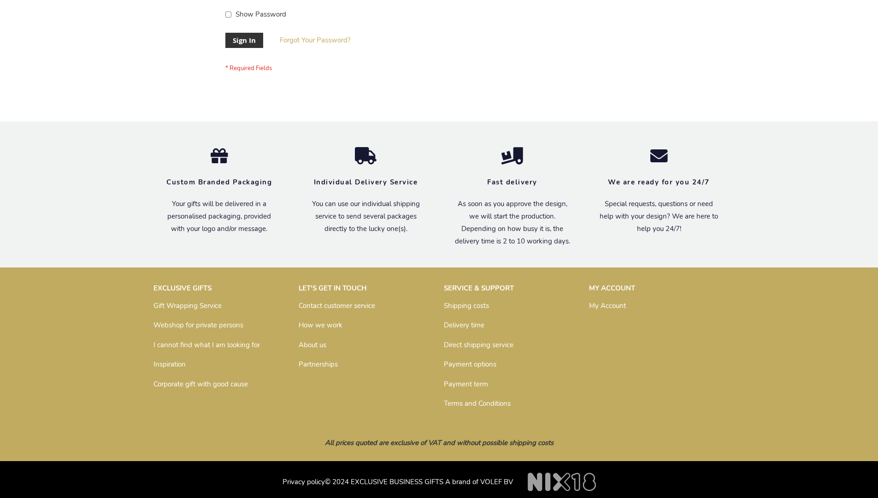
scroll to position [296, 0]
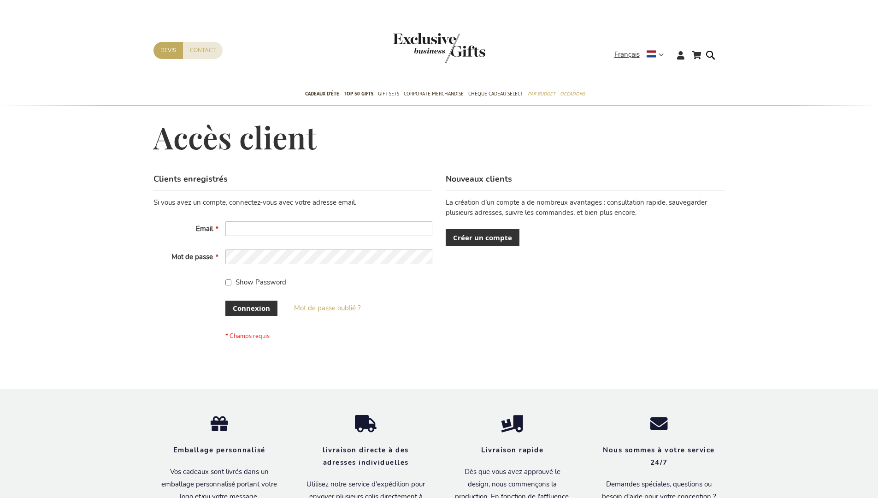
scroll to position [311, 0]
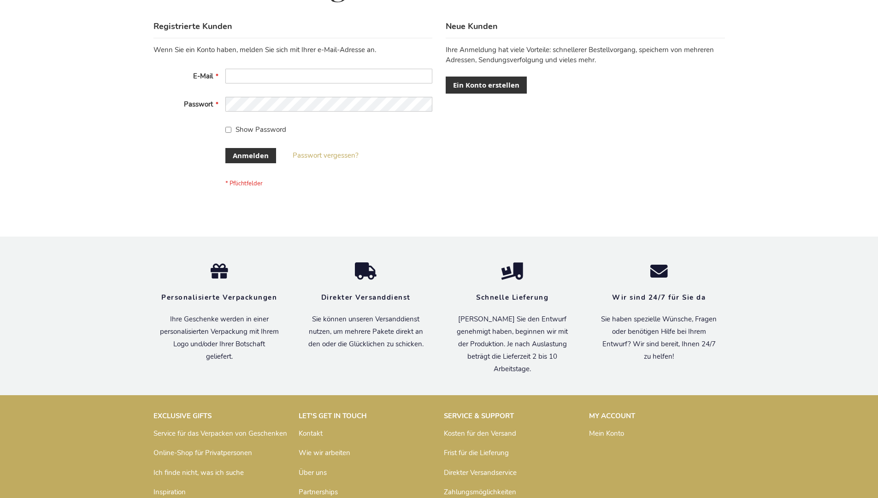
scroll to position [309, 0]
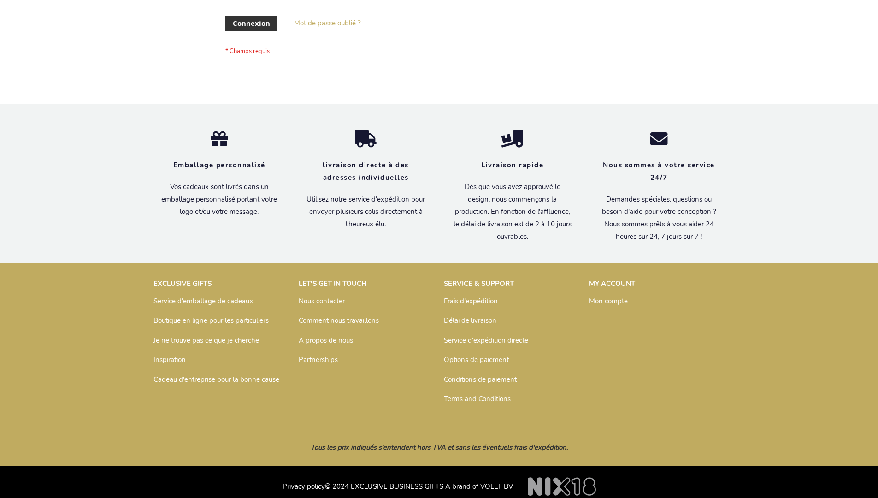
scroll to position [318, 0]
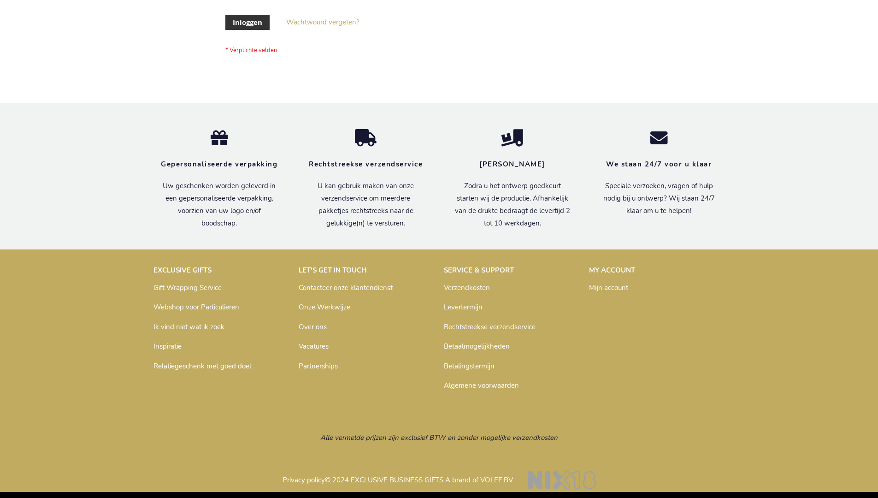
scroll to position [313, 0]
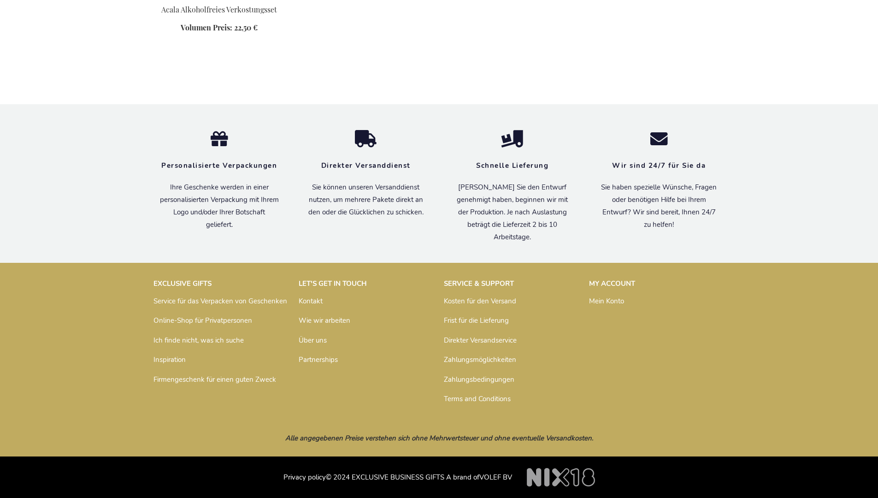
scroll to position [556, 0]
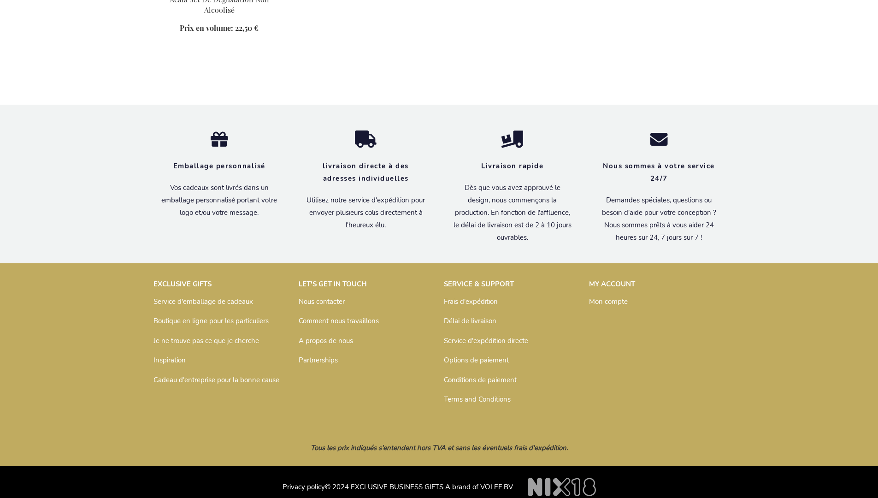
scroll to position [576, 0]
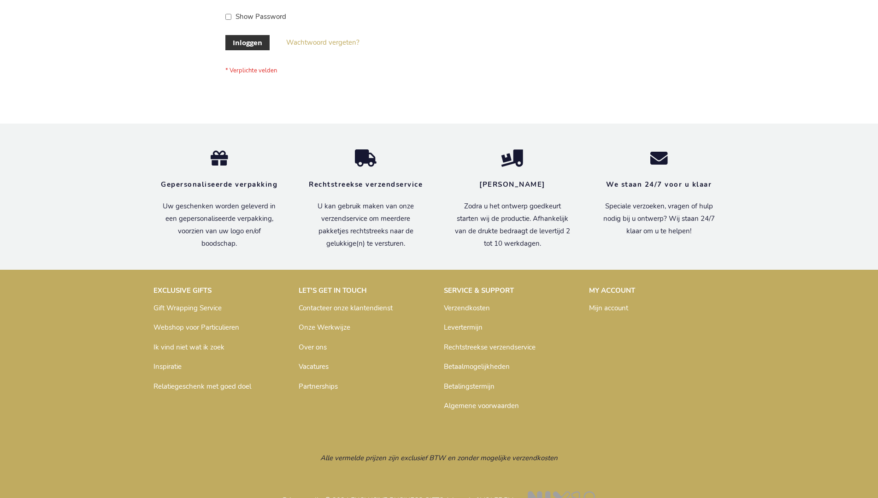
scroll to position [313, 0]
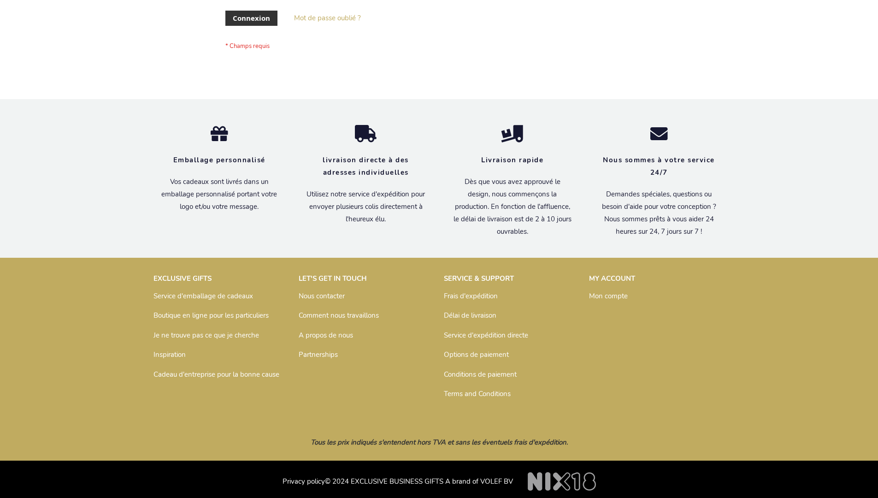
scroll to position [318, 0]
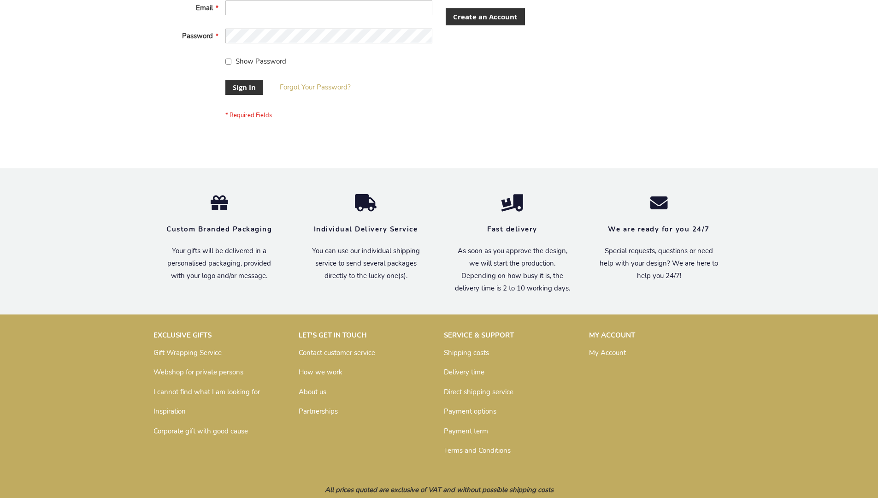
scroll to position [296, 0]
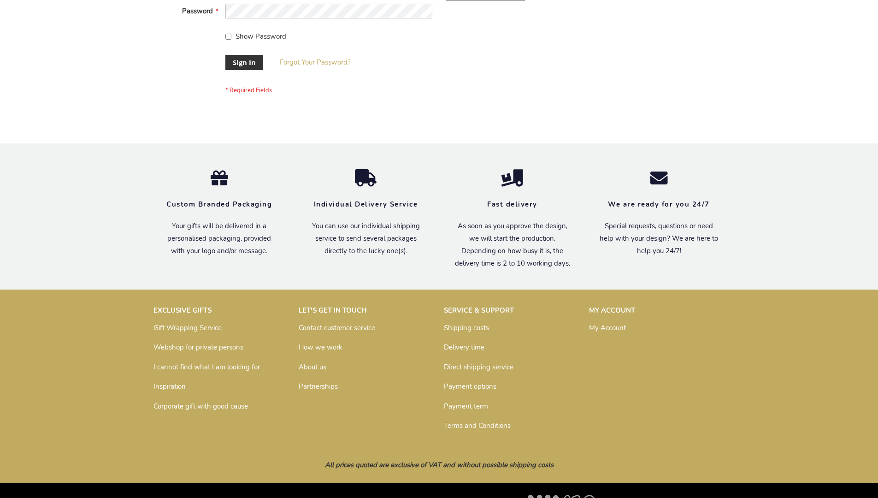
scroll to position [296, 0]
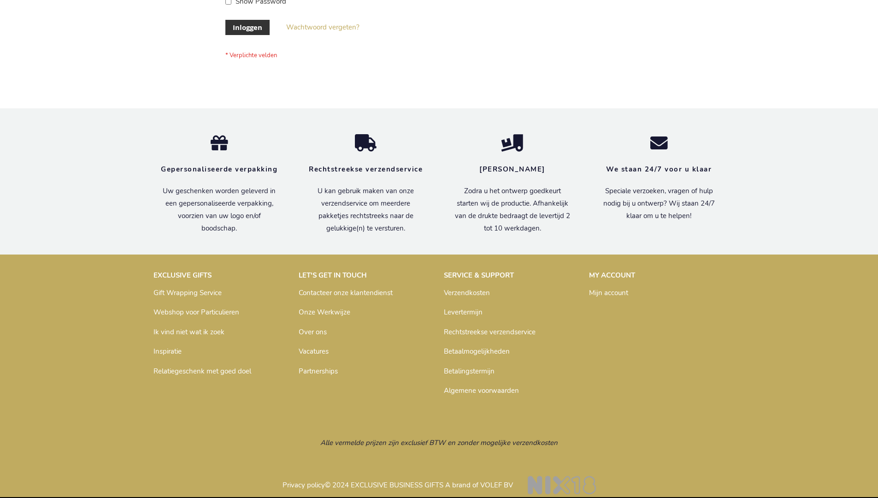
scroll to position [313, 0]
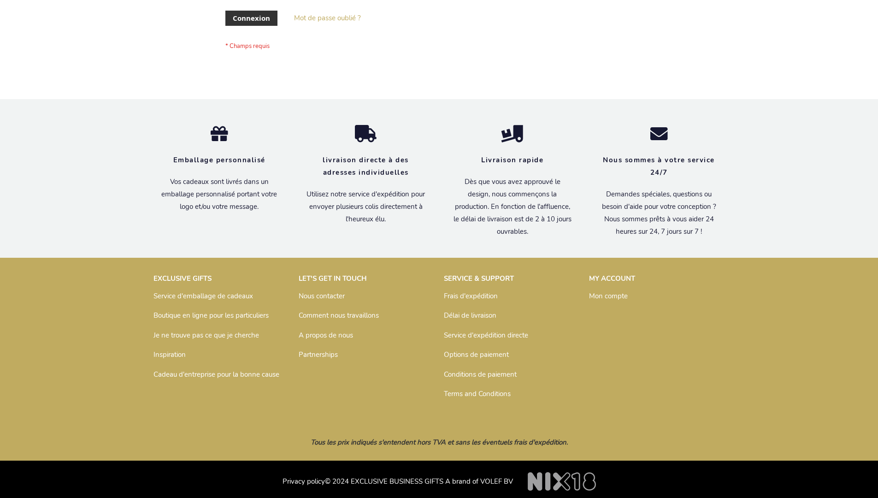
scroll to position [318, 0]
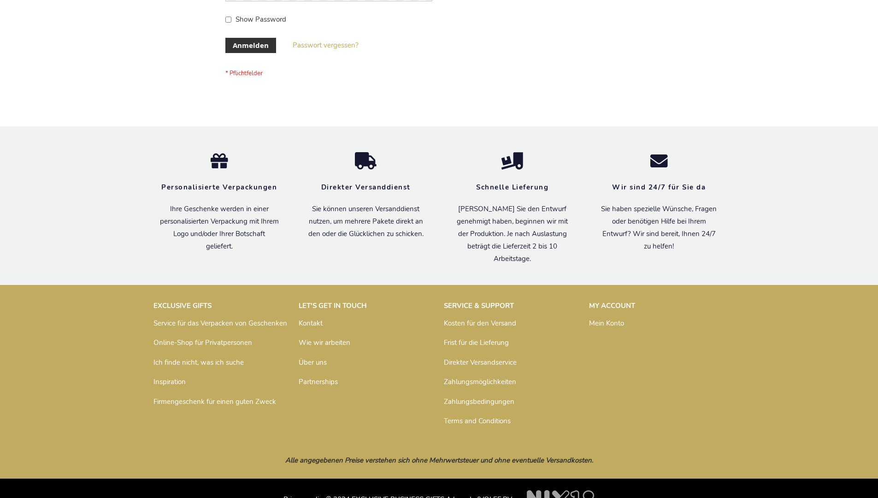
scroll to position [309, 0]
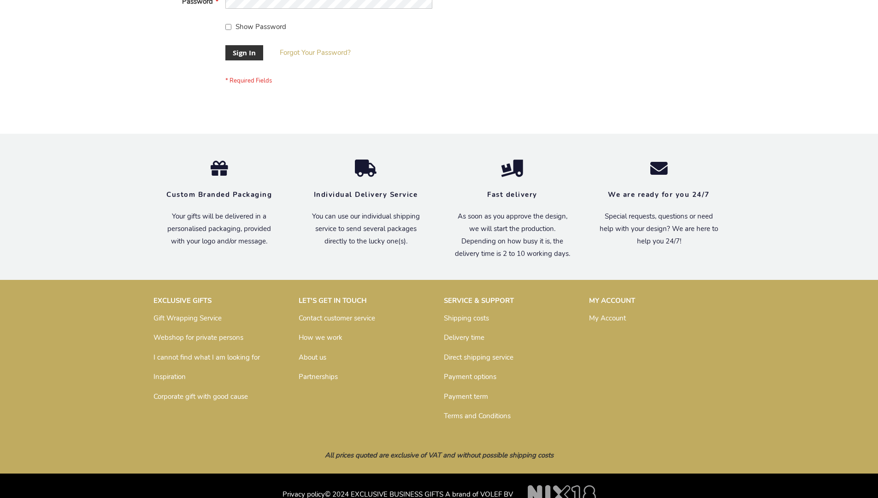
scroll to position [296, 0]
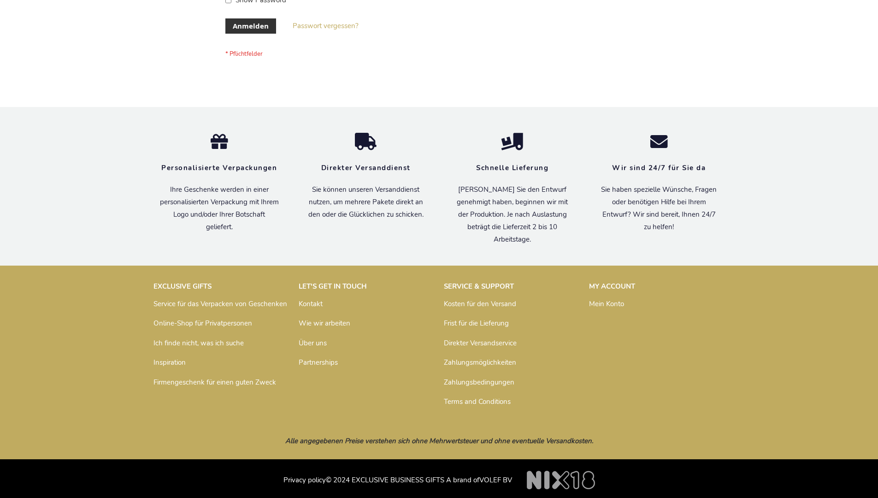
scroll to position [309, 0]
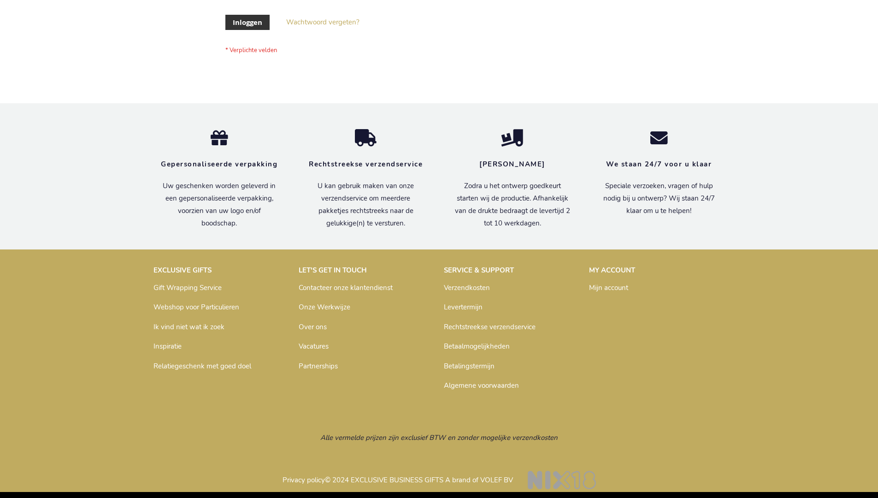
scroll to position [313, 0]
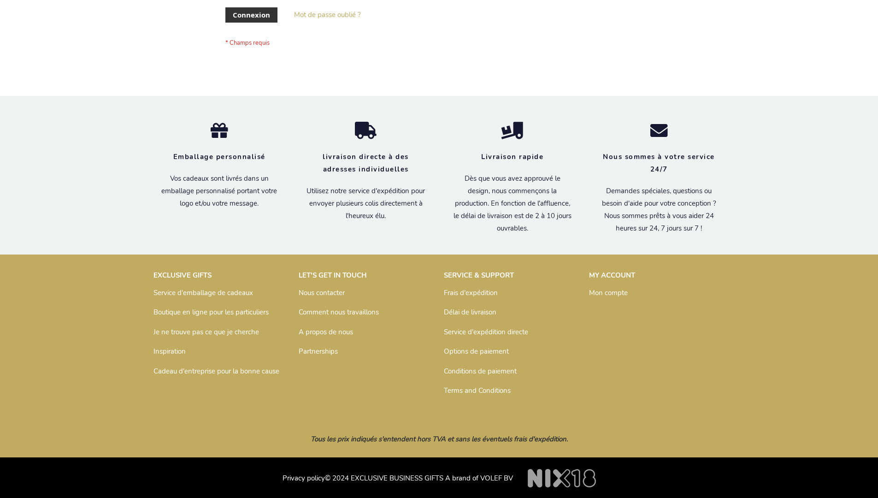
scroll to position [318, 0]
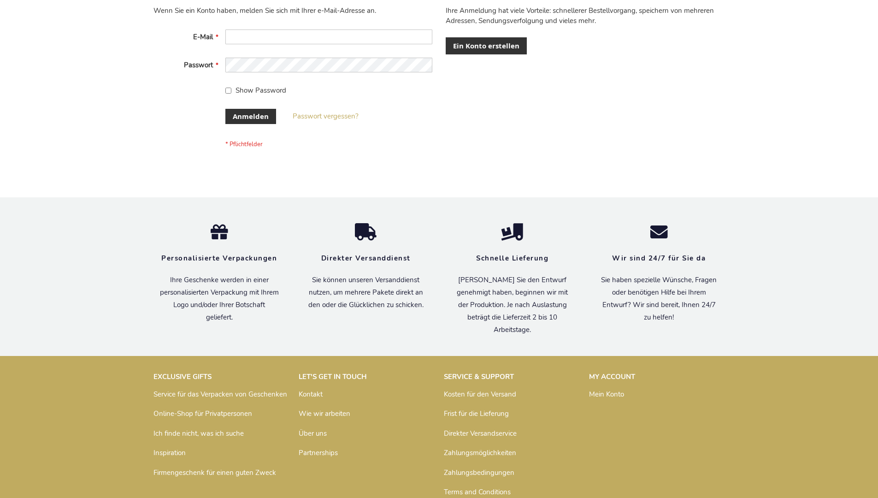
scroll to position [309, 0]
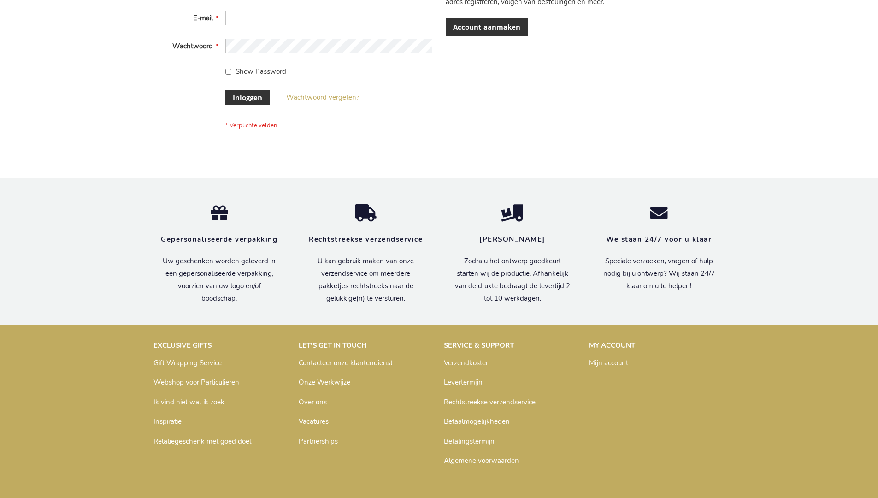
scroll to position [313, 0]
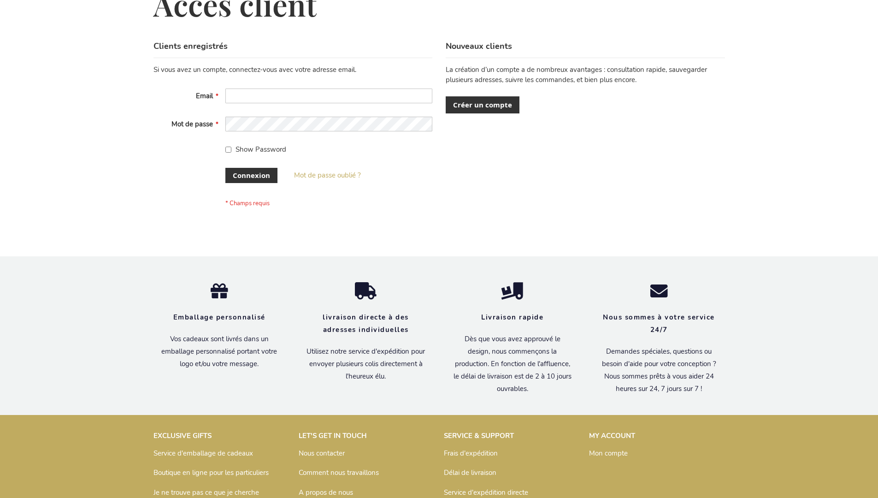
scroll to position [318, 0]
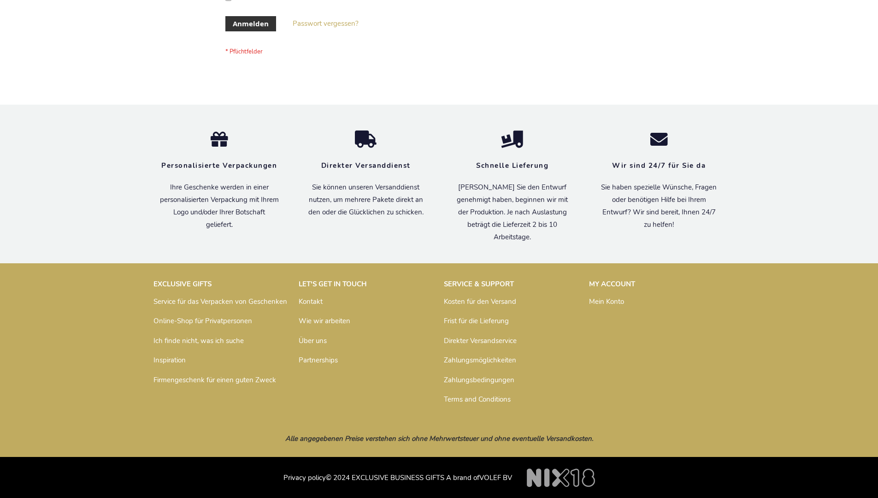
scroll to position [309, 0]
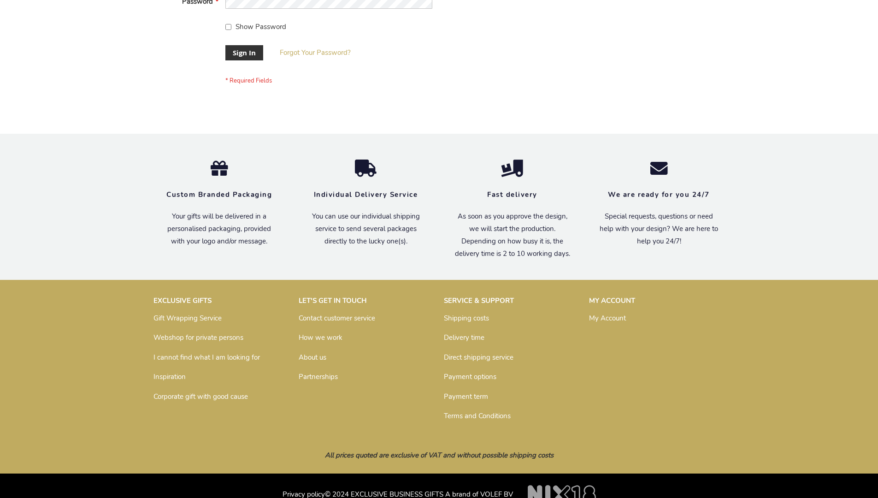
scroll to position [296, 0]
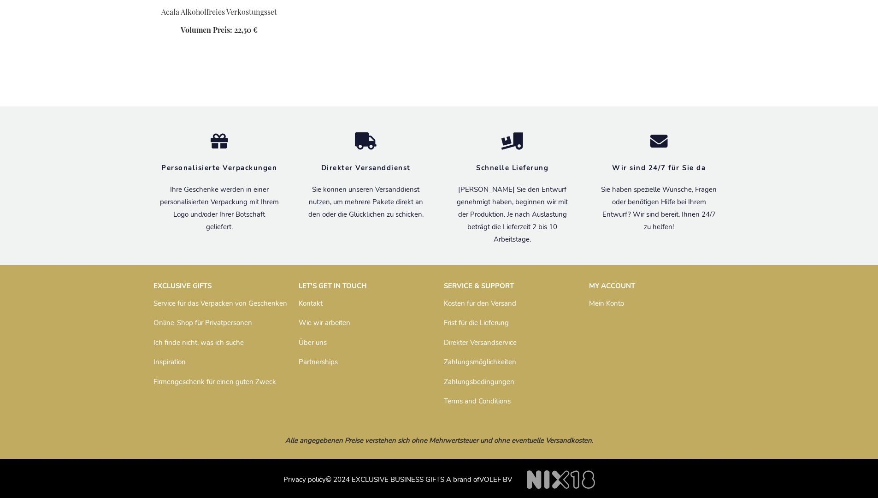
scroll to position [556, 0]
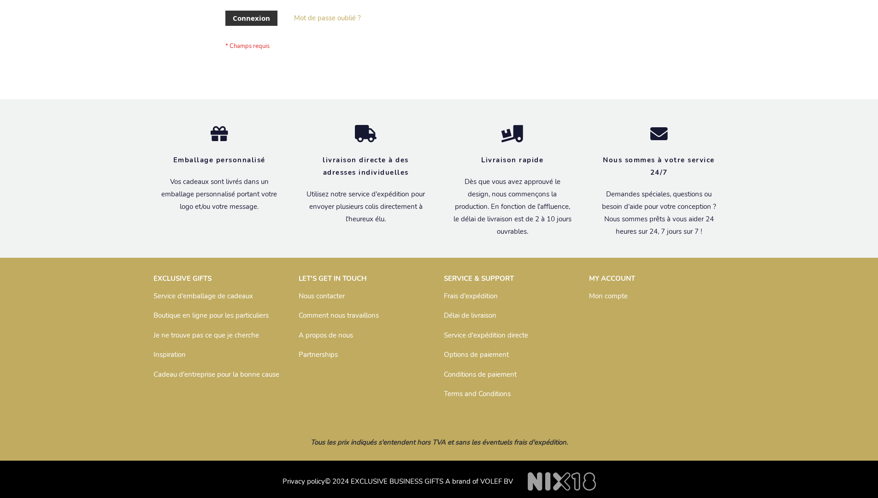
scroll to position [318, 0]
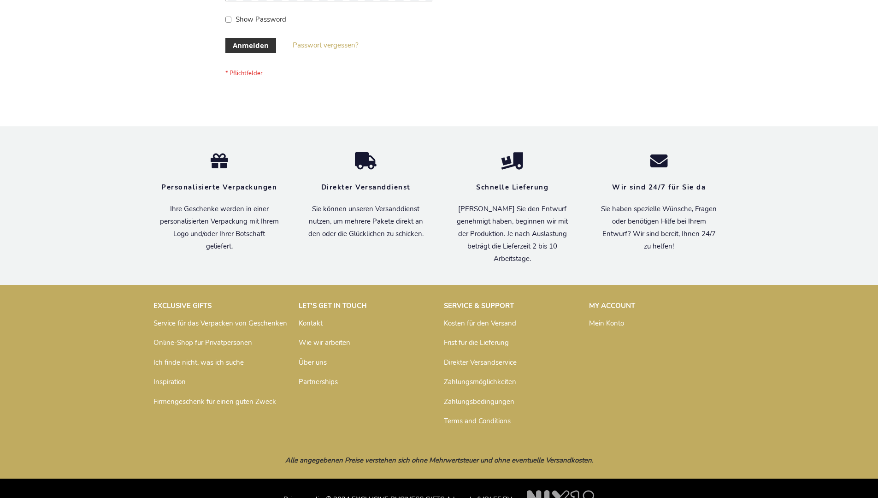
scroll to position [309, 0]
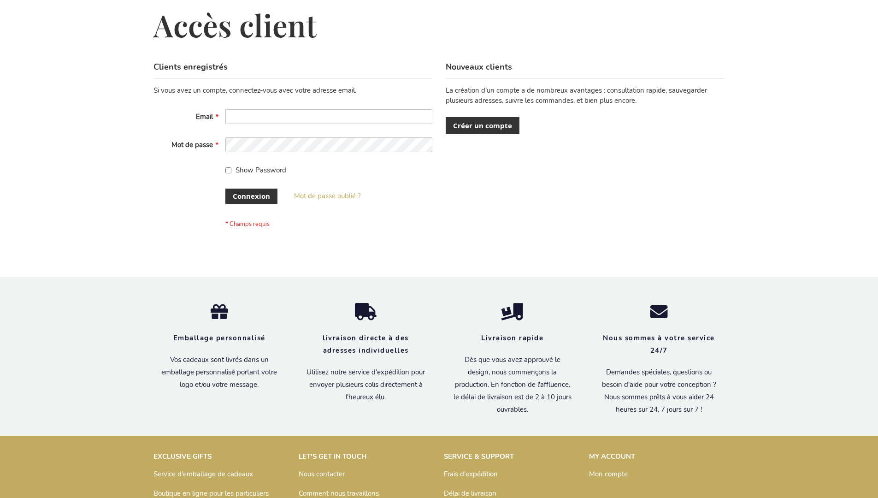
scroll to position [318, 0]
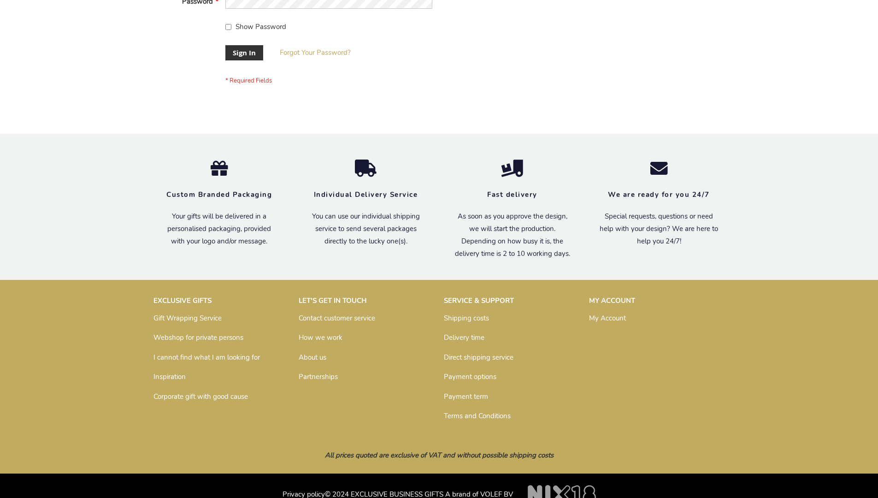
scroll to position [296, 0]
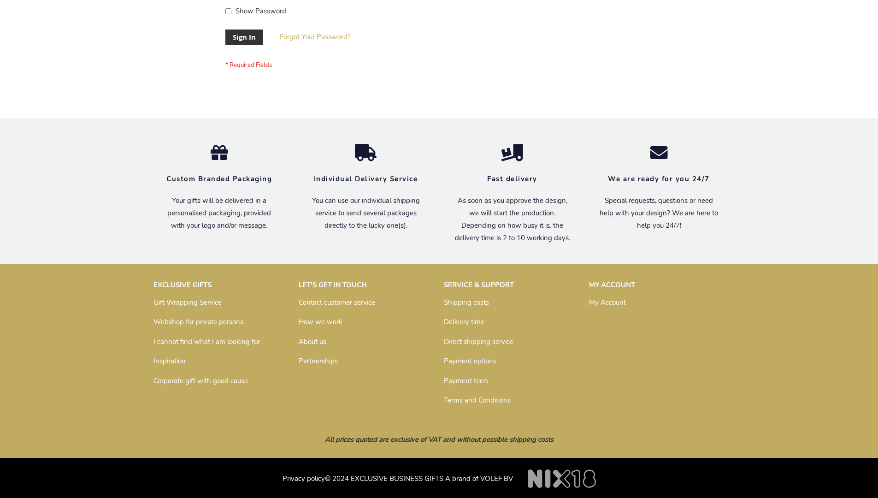
scroll to position [296, 0]
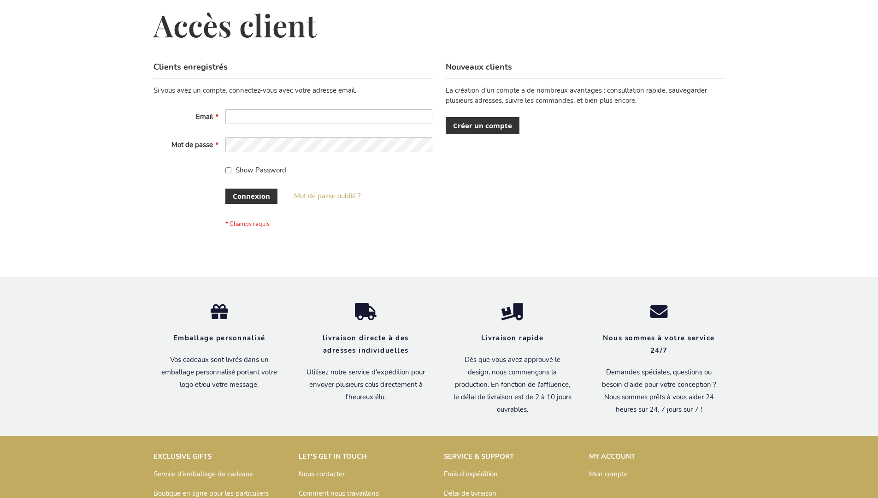
scroll to position [318, 0]
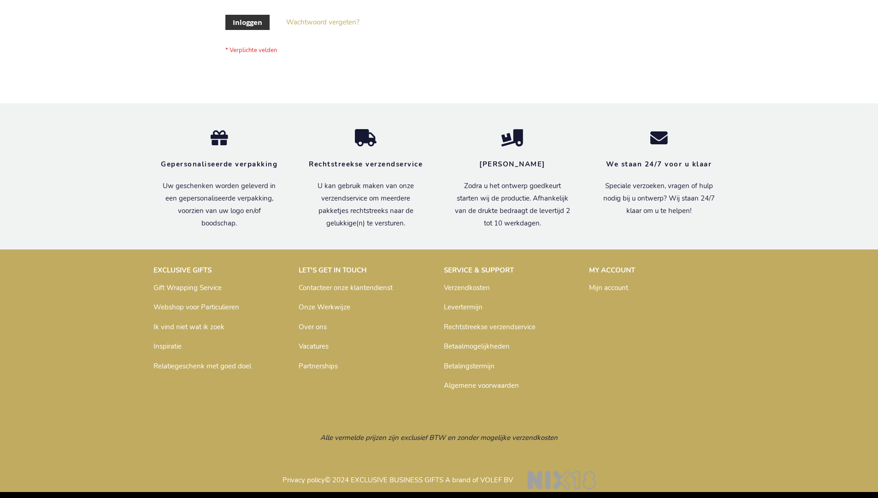
scroll to position [313, 0]
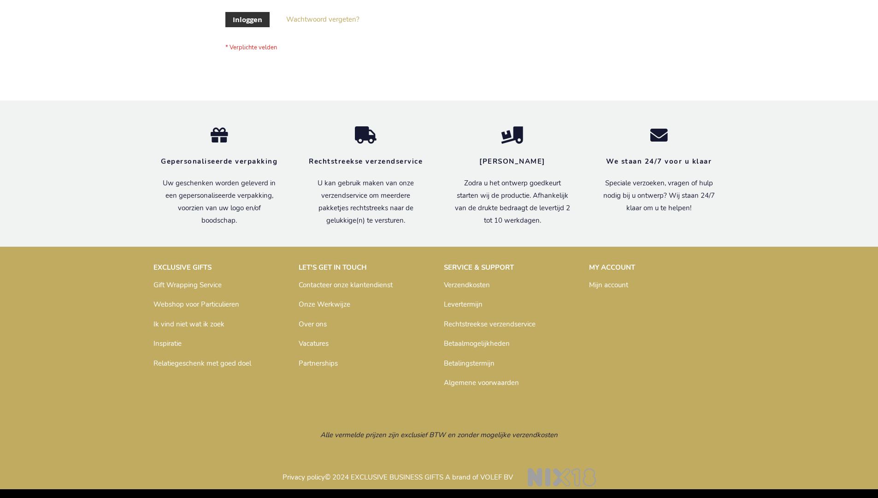
scroll to position [313, 0]
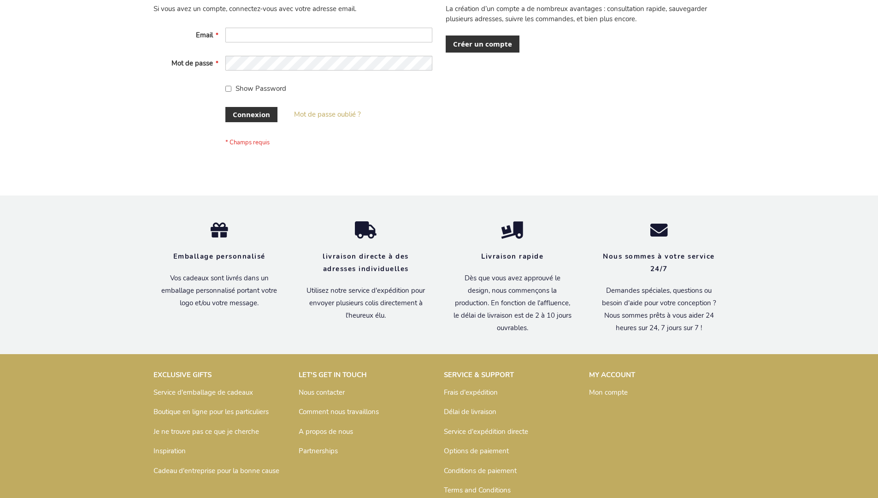
scroll to position [318, 0]
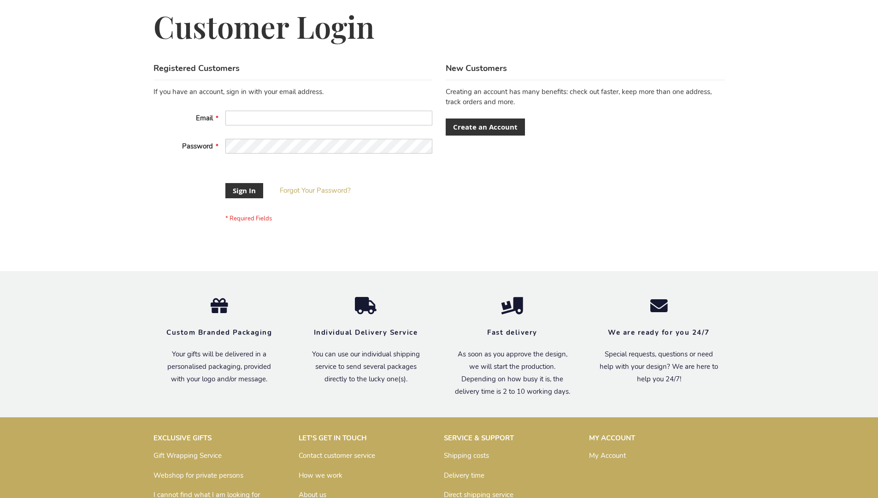
scroll to position [289, 0]
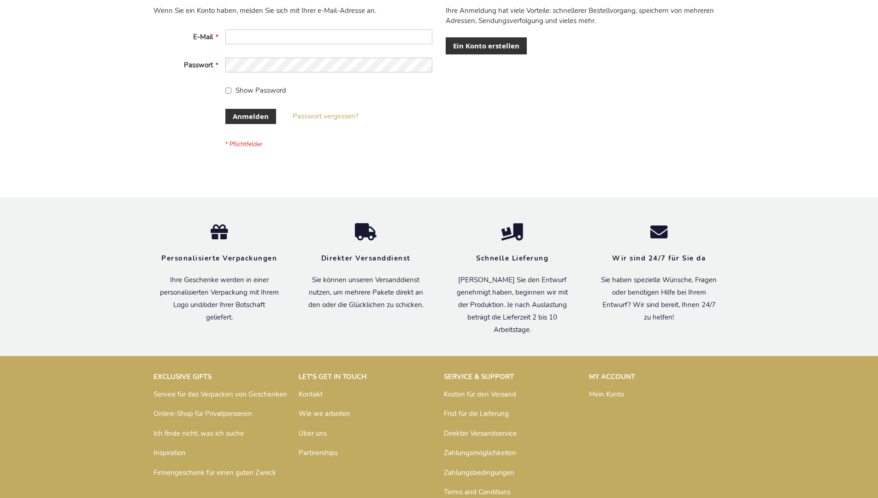
scroll to position [309, 0]
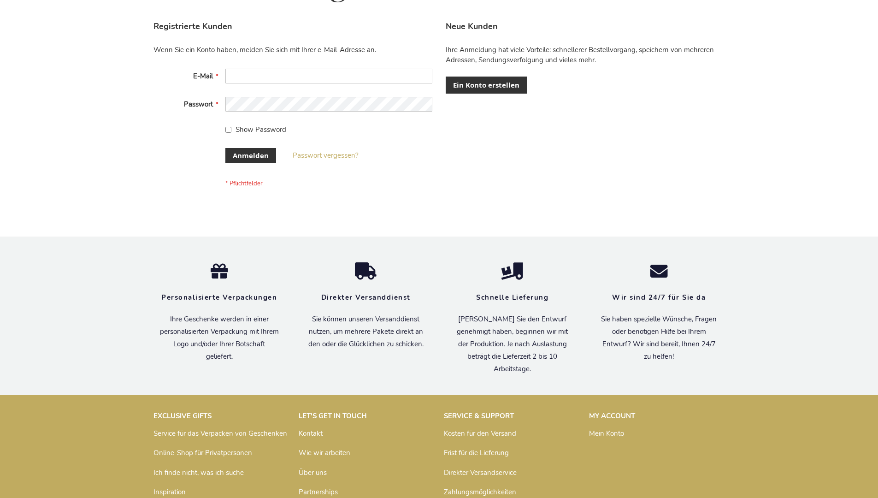
scroll to position [309, 0]
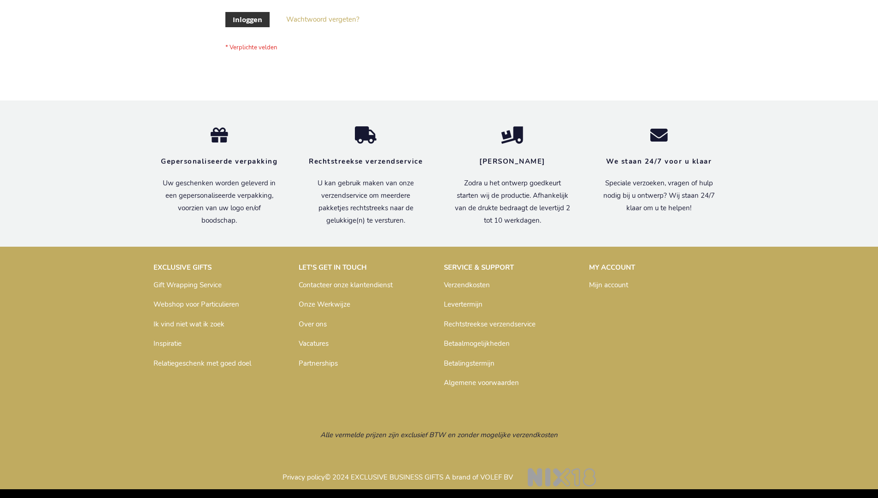
scroll to position [313, 0]
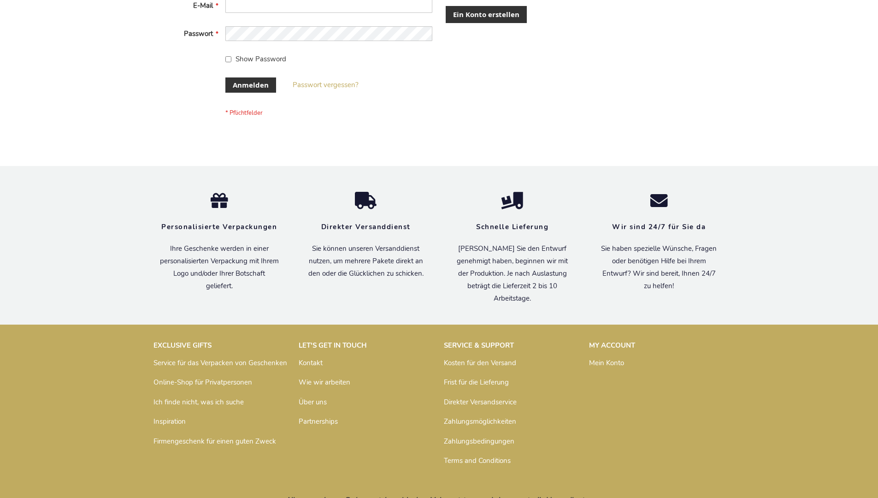
scroll to position [301, 0]
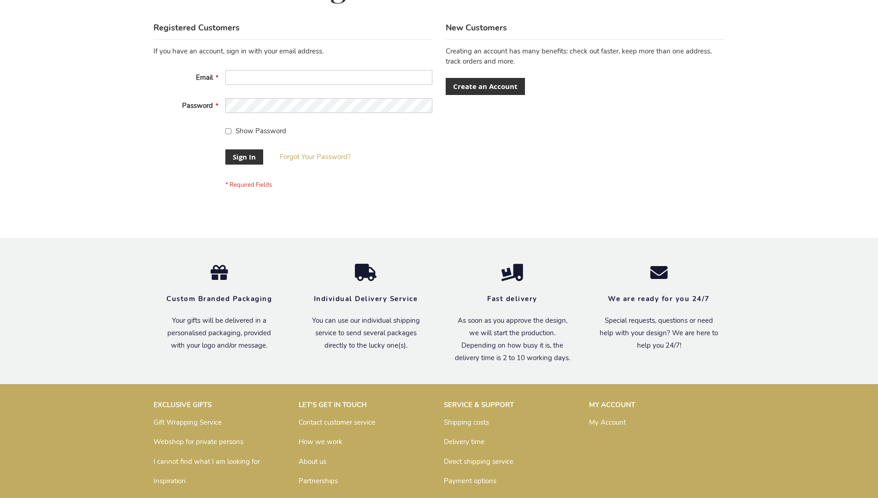
scroll to position [296, 0]
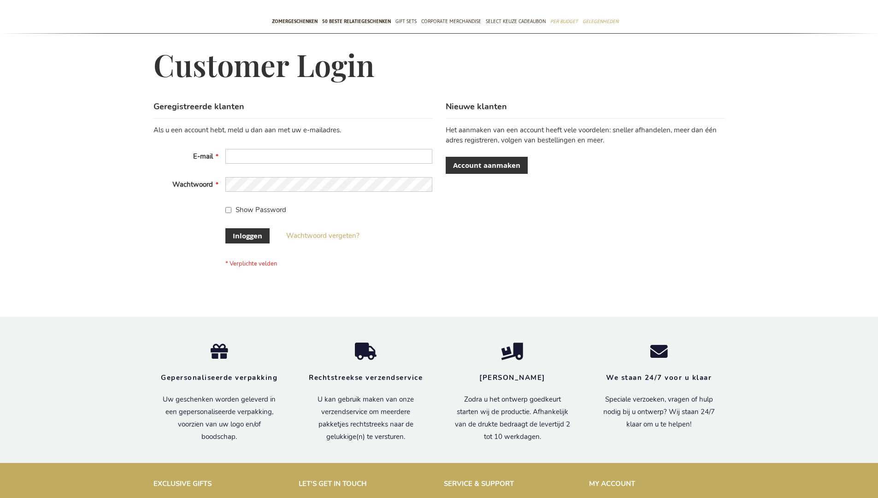
scroll to position [313, 0]
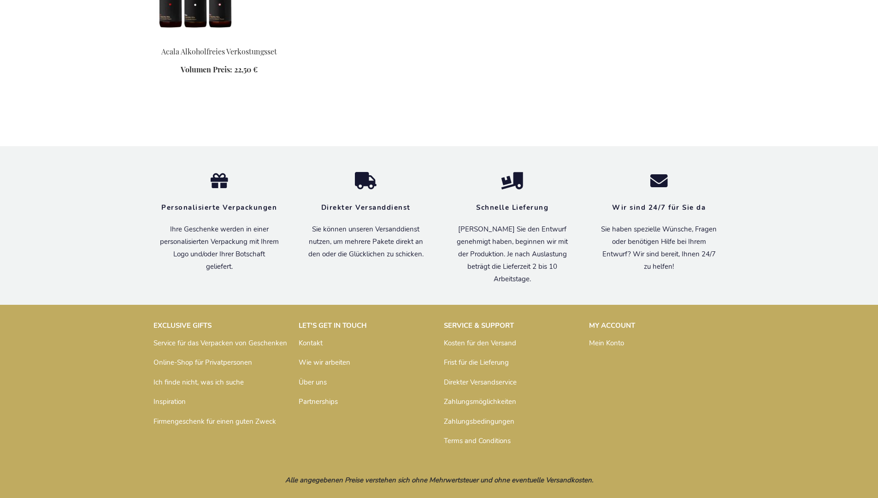
scroll to position [556, 0]
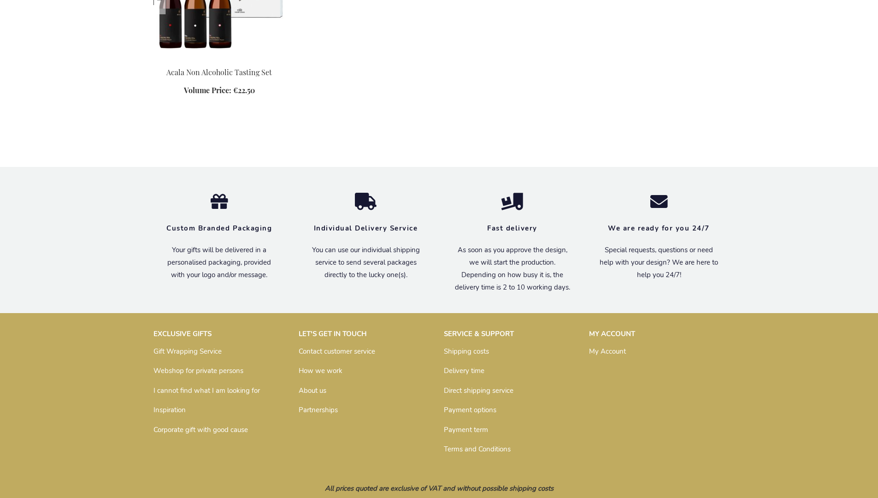
scroll to position [543, 0]
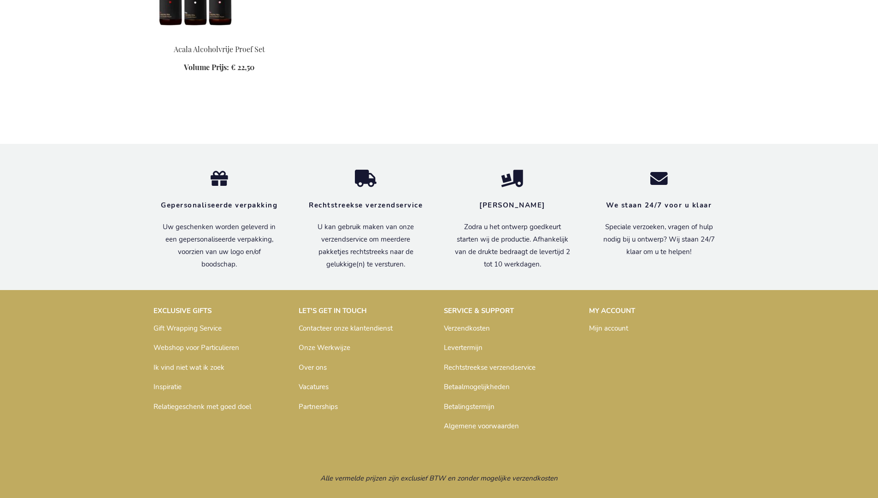
scroll to position [560, 0]
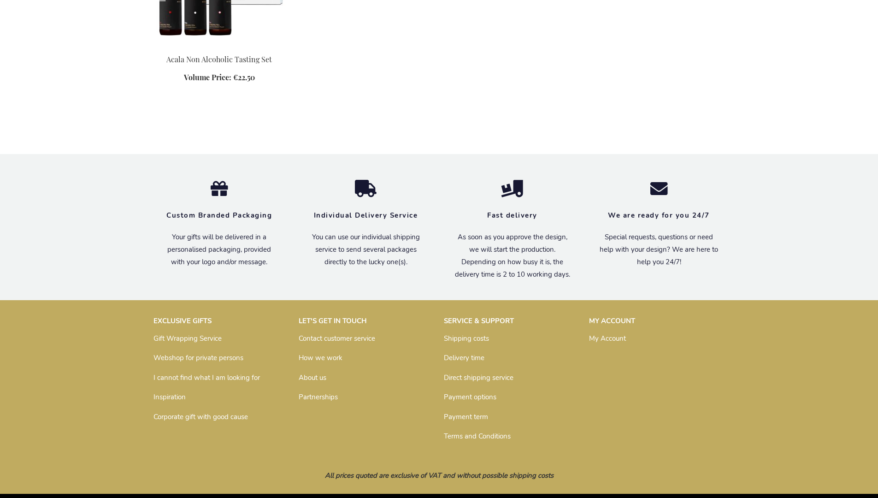
scroll to position [543, 0]
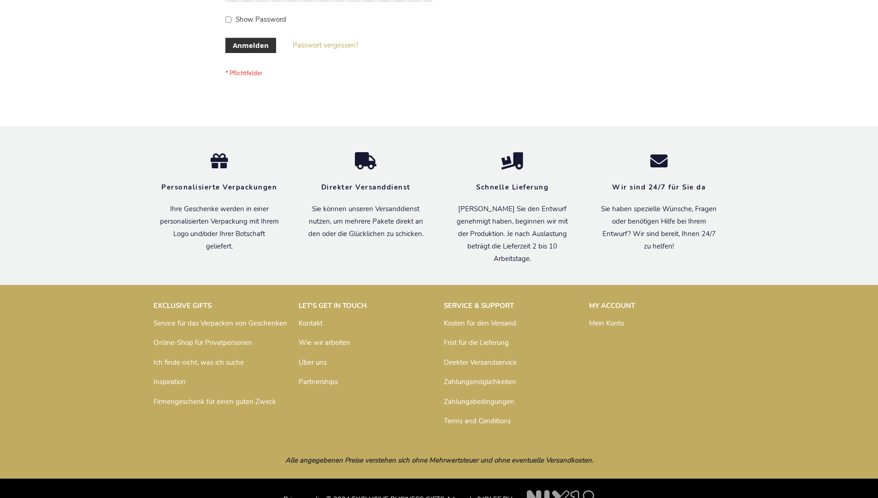
scroll to position [309, 0]
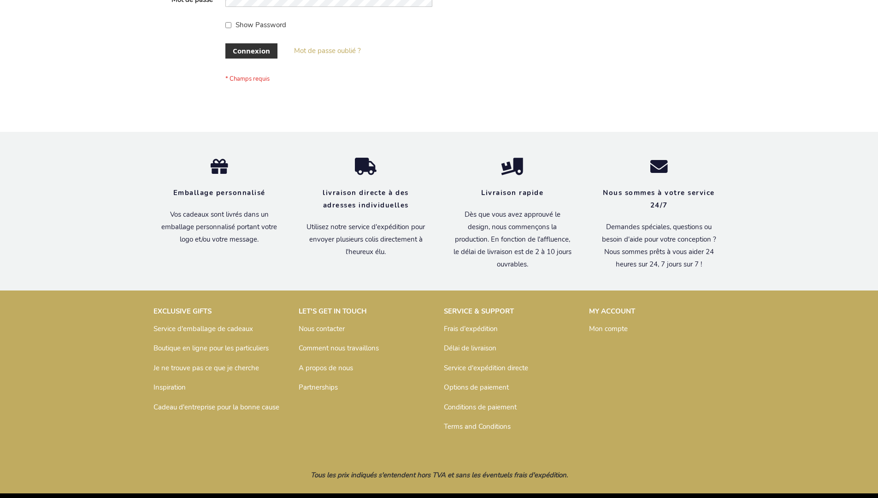
scroll to position [318, 0]
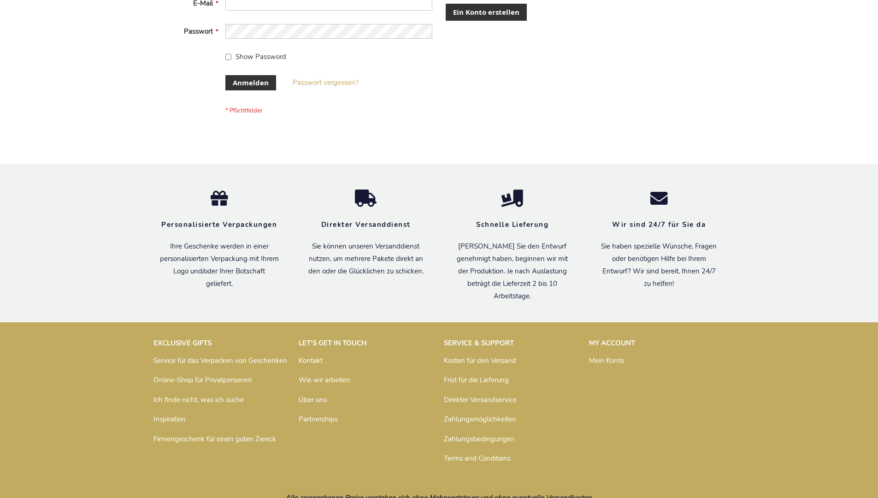
scroll to position [309, 0]
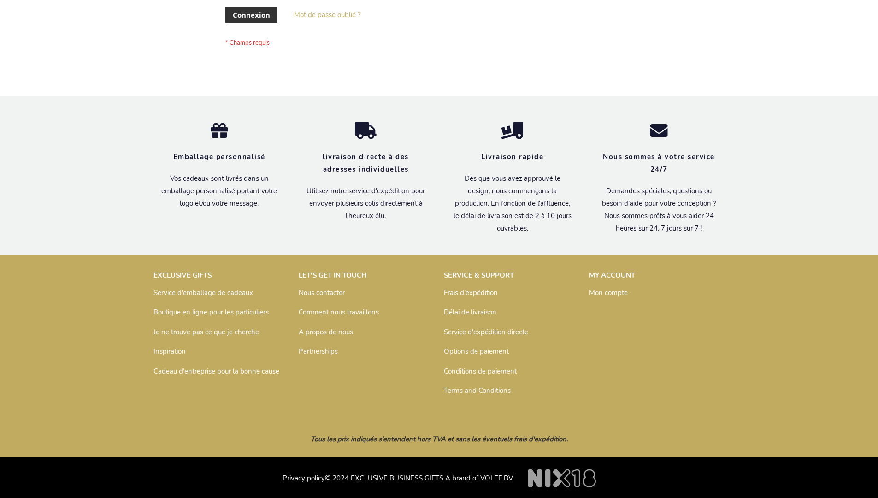
scroll to position [318, 0]
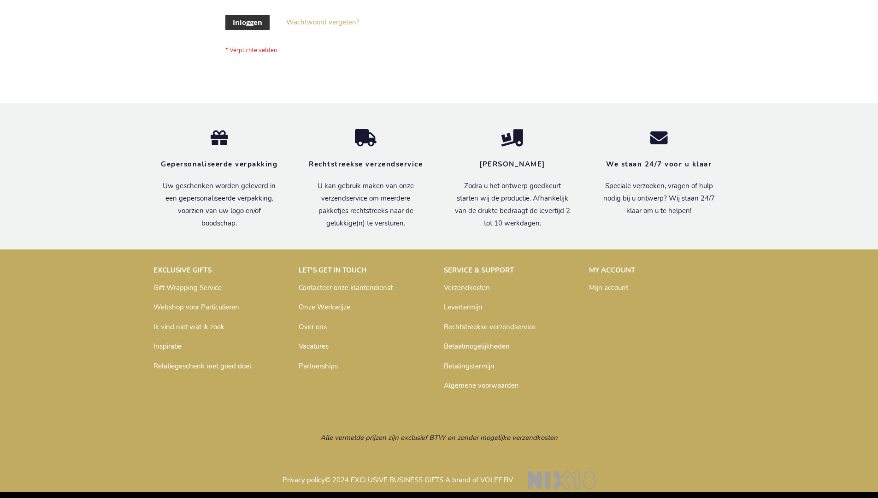
scroll to position [313, 0]
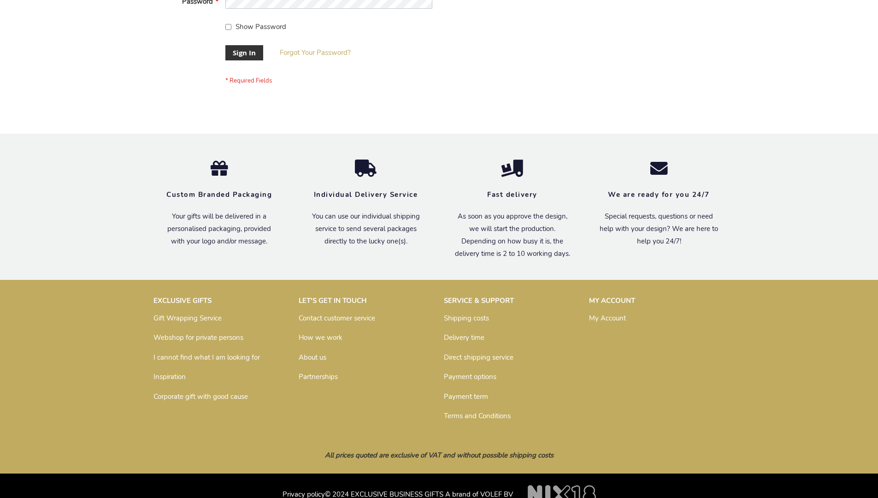
scroll to position [296, 0]
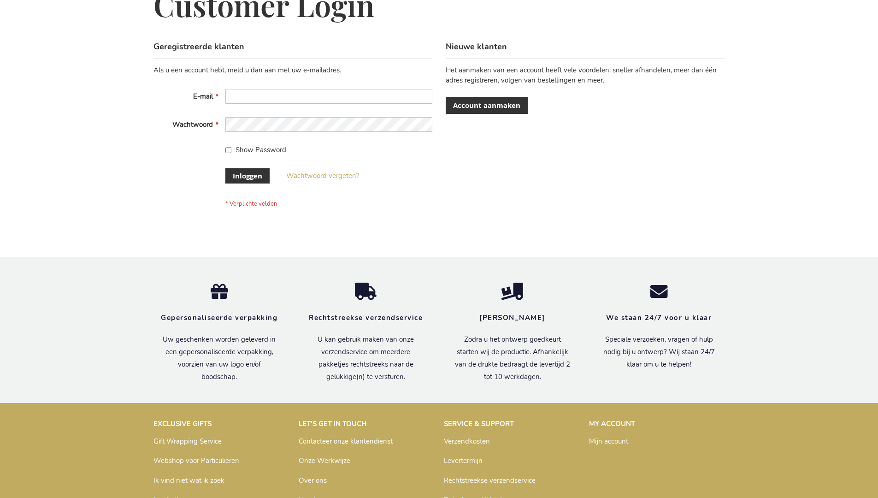
scroll to position [313, 0]
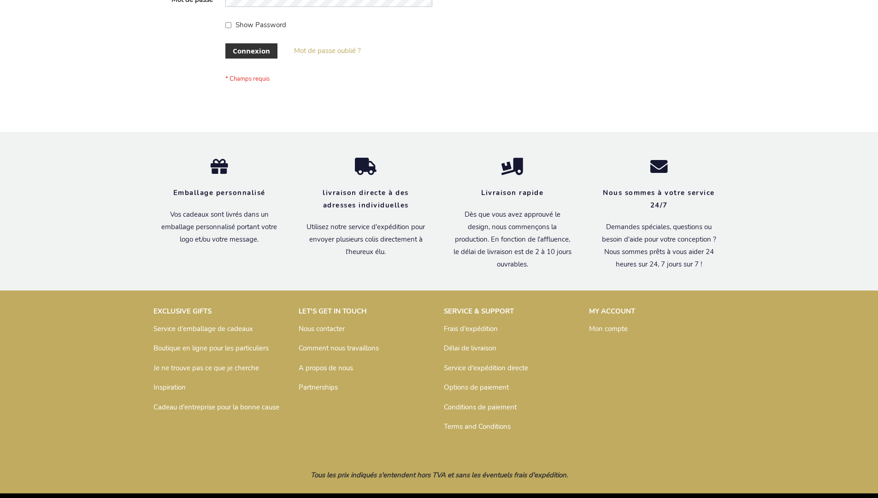
scroll to position [318, 0]
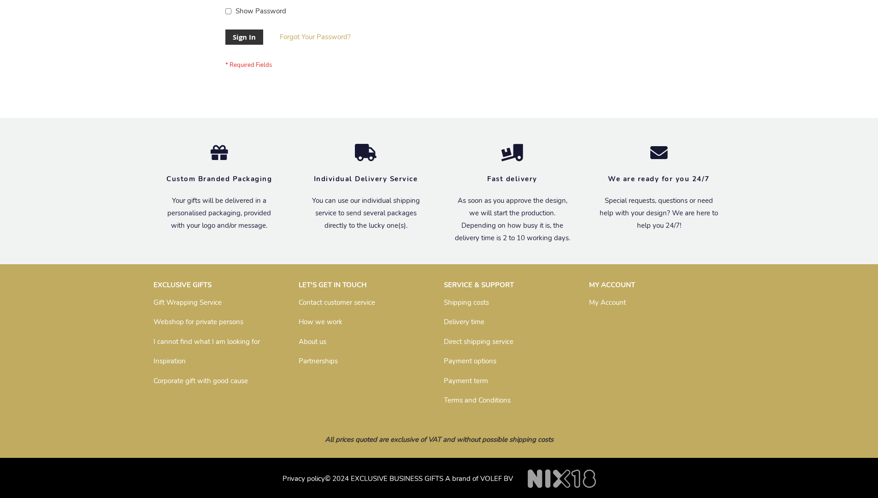
scroll to position [296, 0]
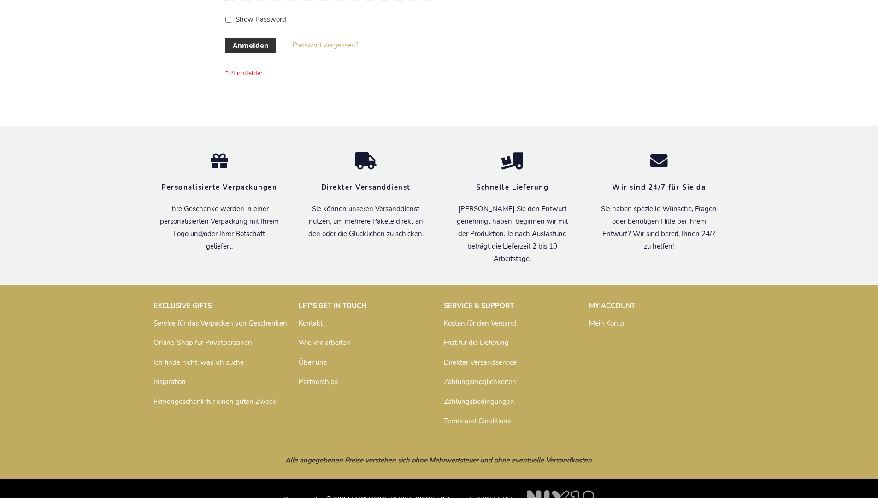
scroll to position [309, 0]
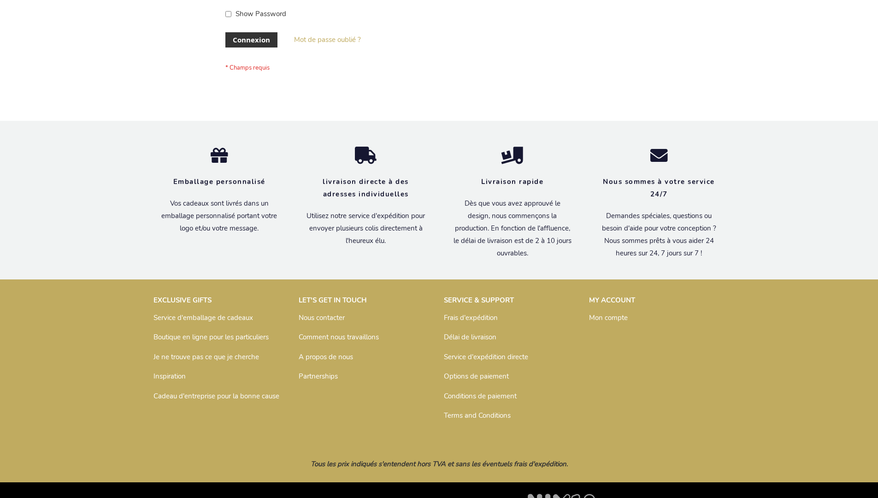
scroll to position [318, 0]
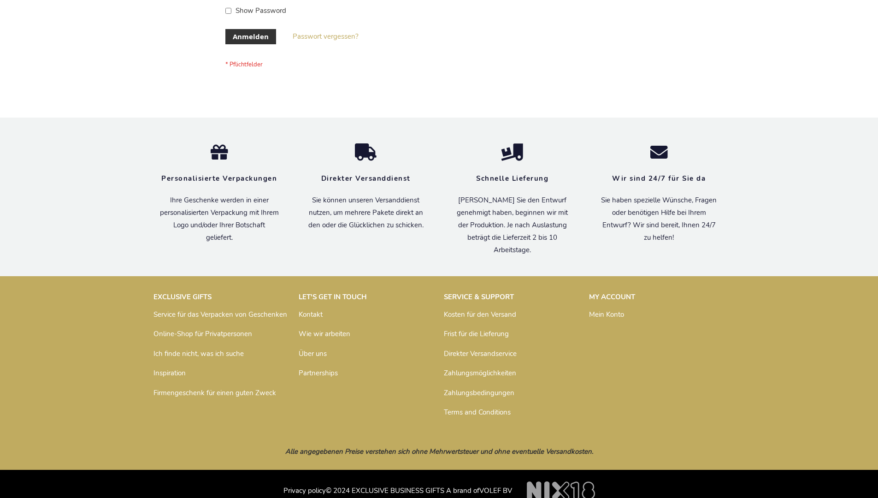
scroll to position [309, 0]
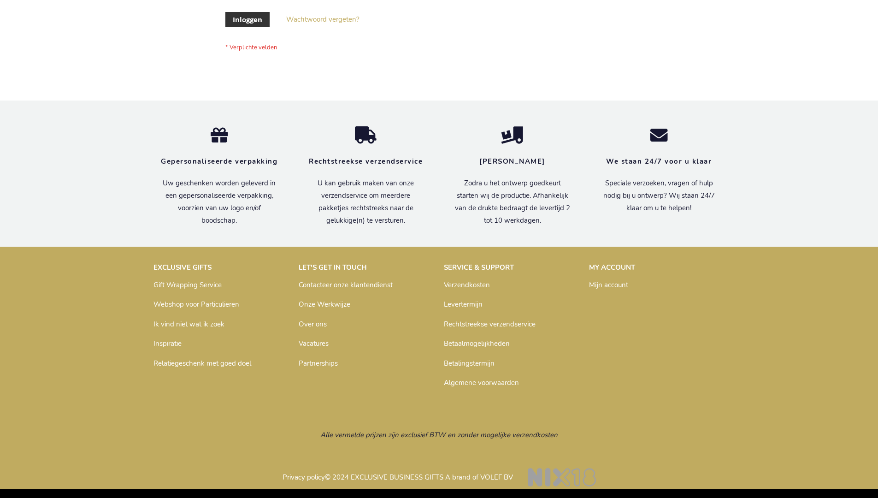
scroll to position [313, 0]
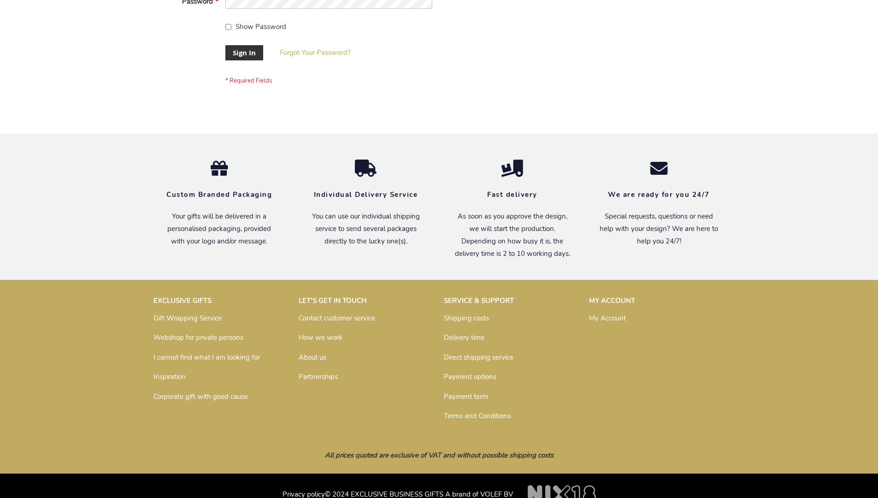
scroll to position [296, 0]
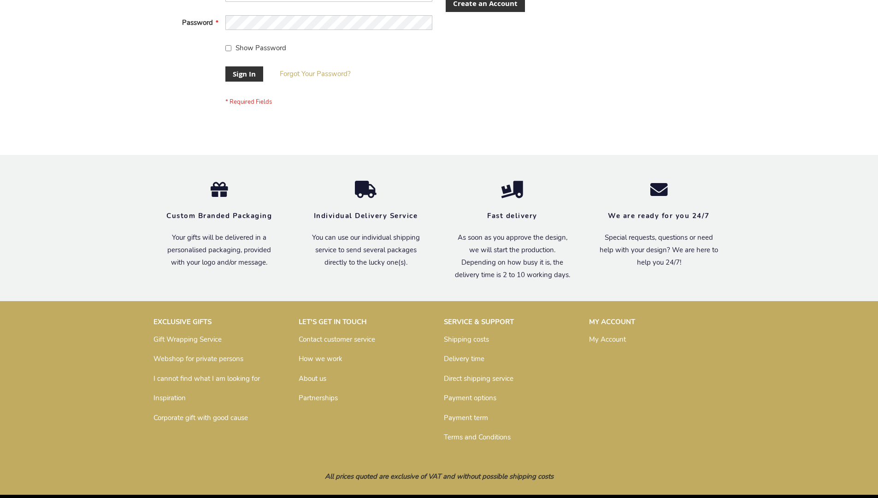
scroll to position [296, 0]
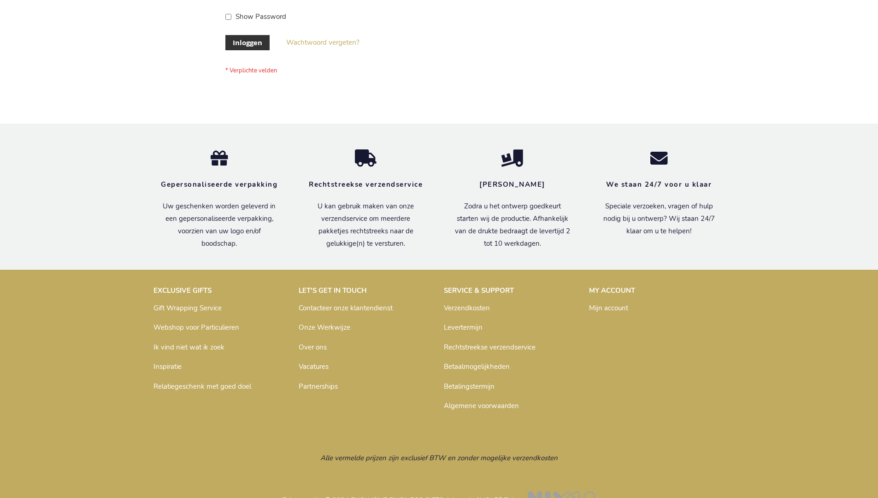
scroll to position [313, 0]
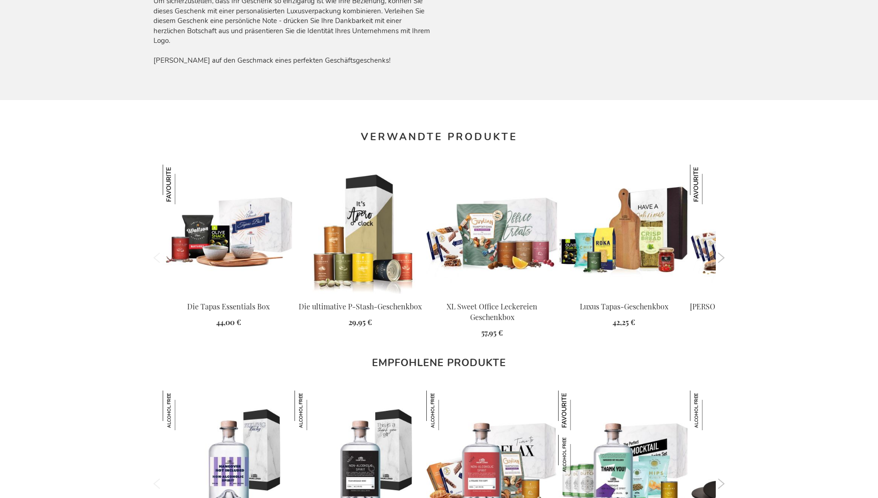
scroll to position [1317, 0]
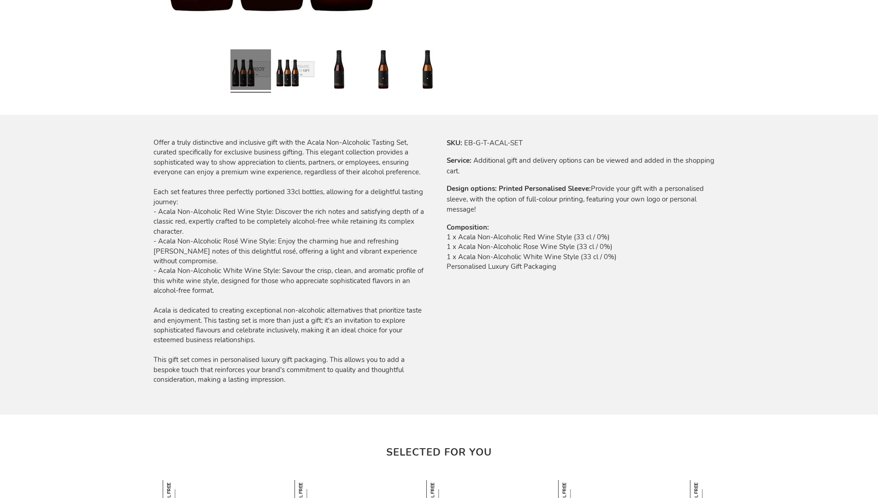
scroll to position [1045, 0]
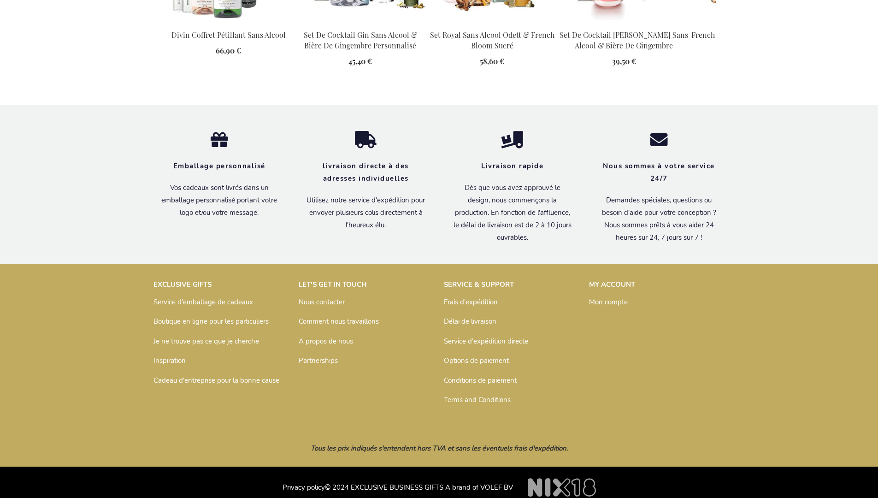
scroll to position [1077, 0]
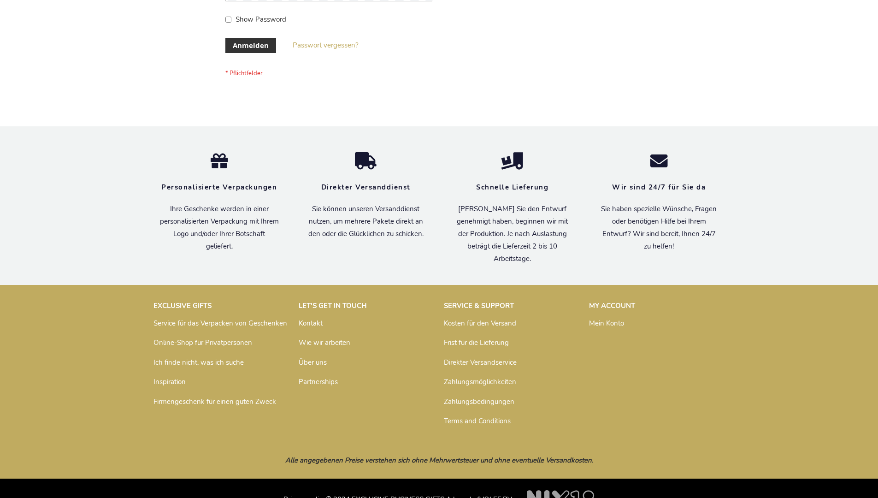
scroll to position [309, 0]
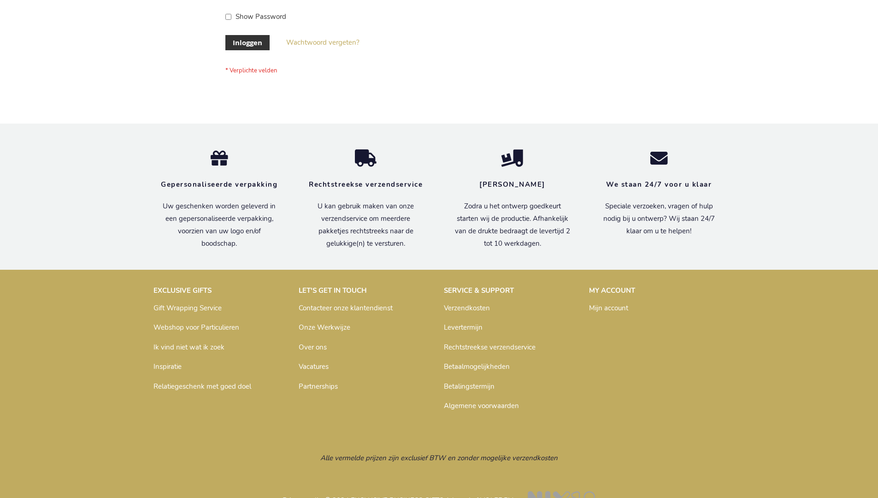
scroll to position [313, 0]
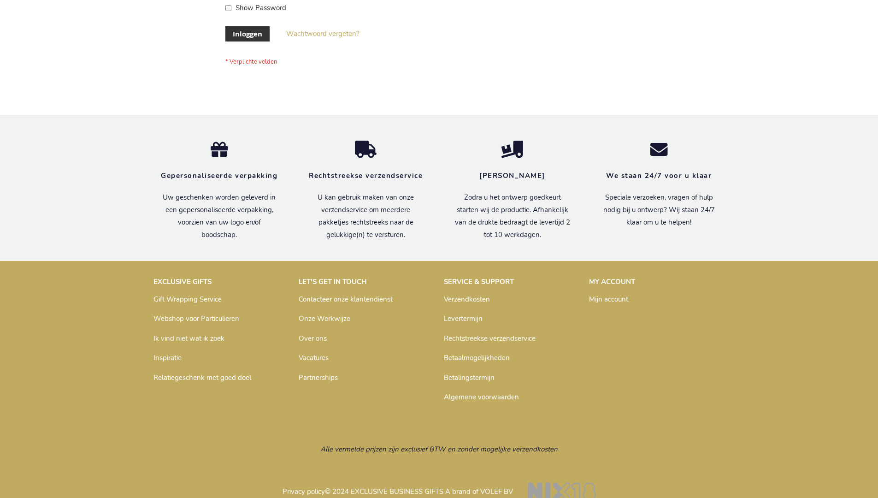
scroll to position [313, 0]
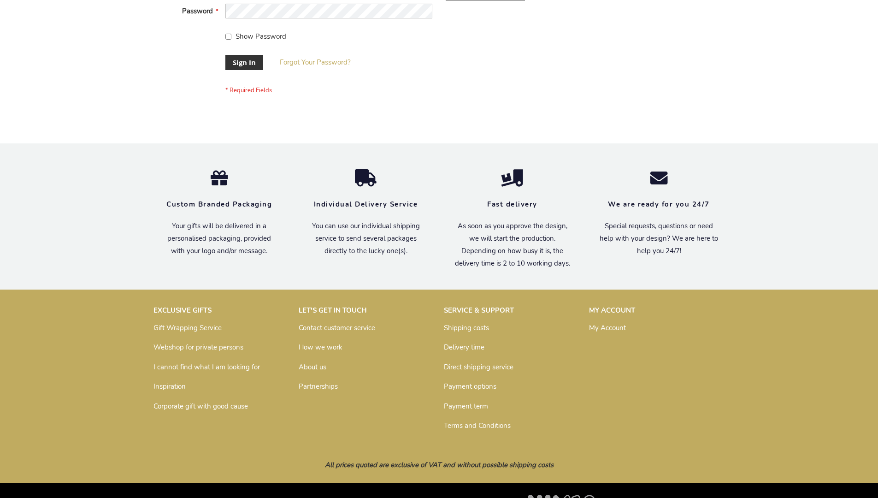
scroll to position [296, 0]
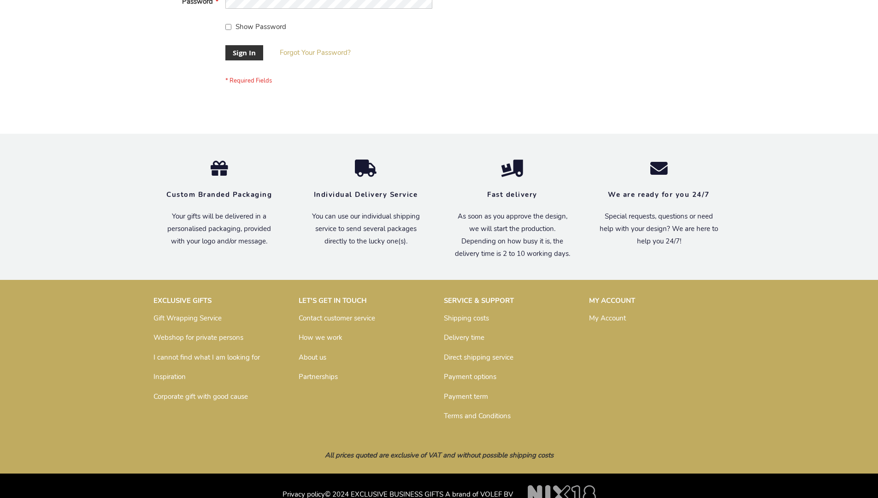
scroll to position [296, 0]
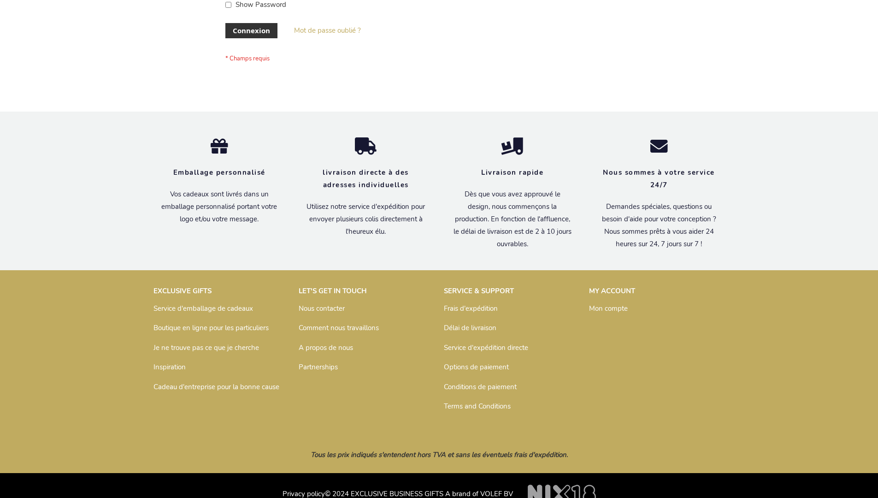
scroll to position [318, 0]
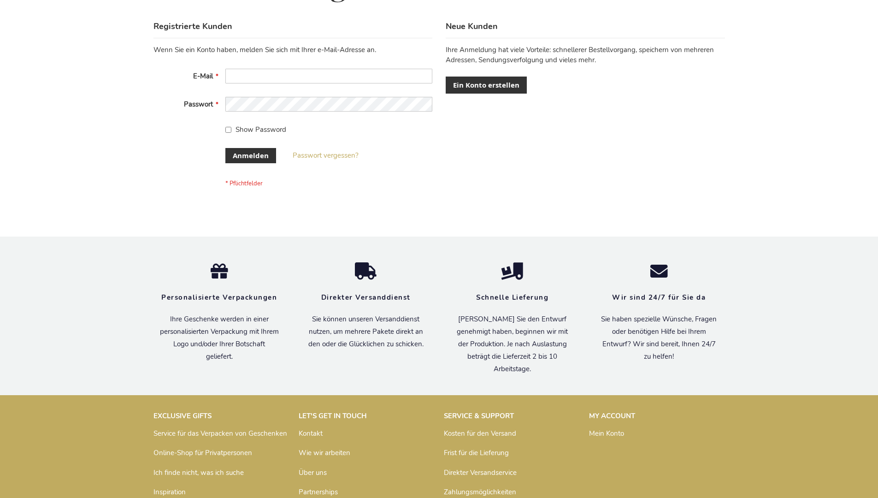
scroll to position [309, 0]
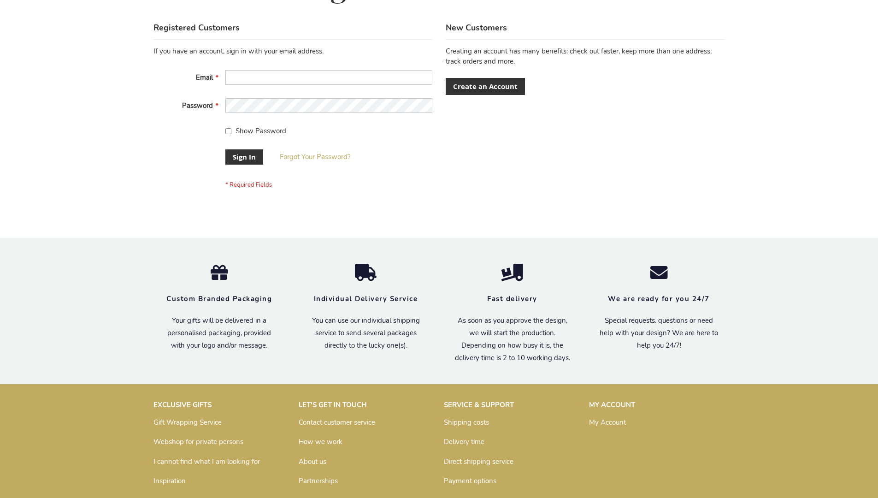
scroll to position [296, 0]
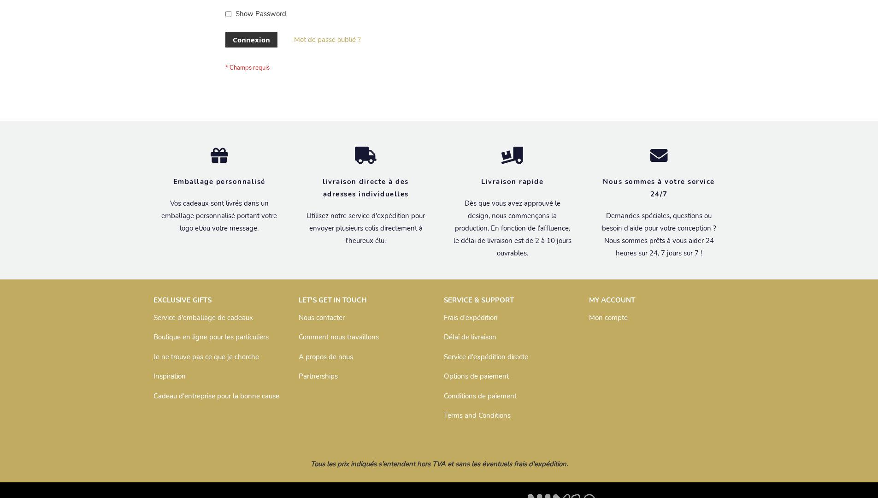
scroll to position [318, 0]
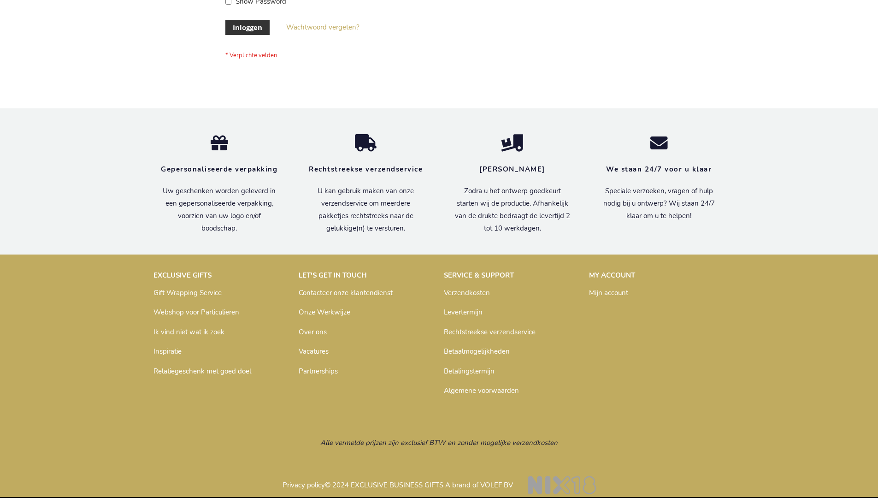
scroll to position [313, 0]
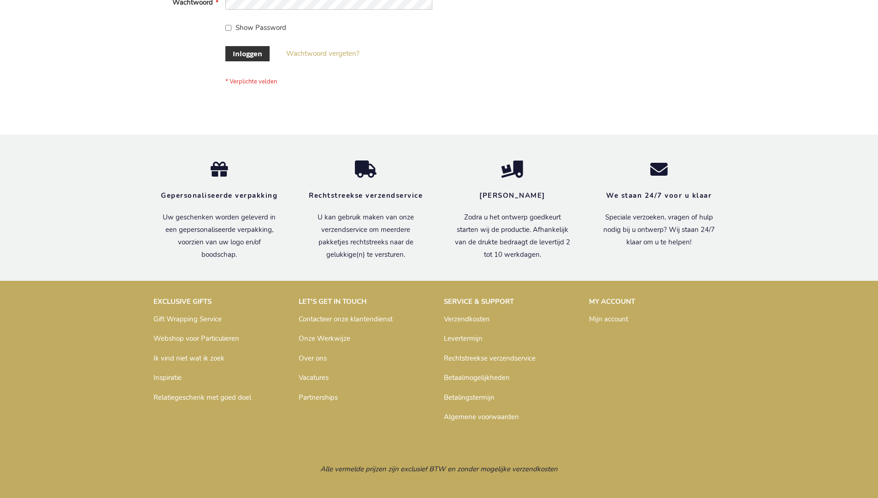
scroll to position [313, 0]
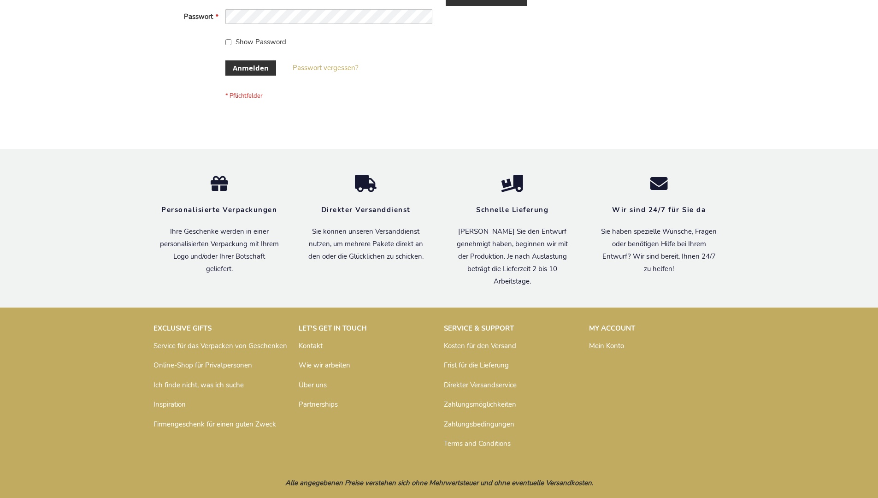
scroll to position [309, 0]
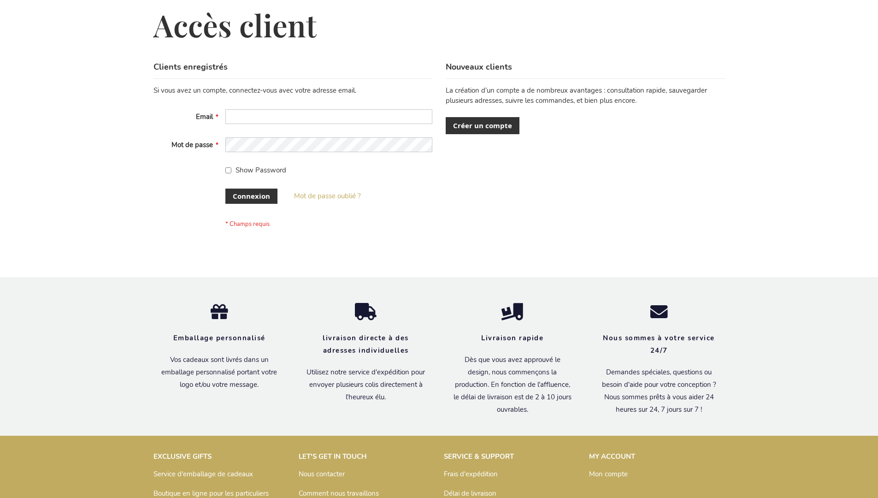
scroll to position [318, 0]
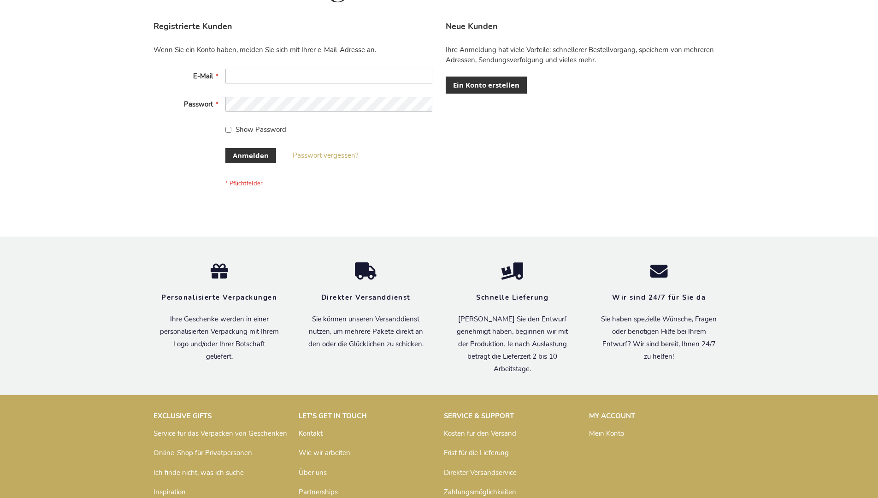
scroll to position [309, 0]
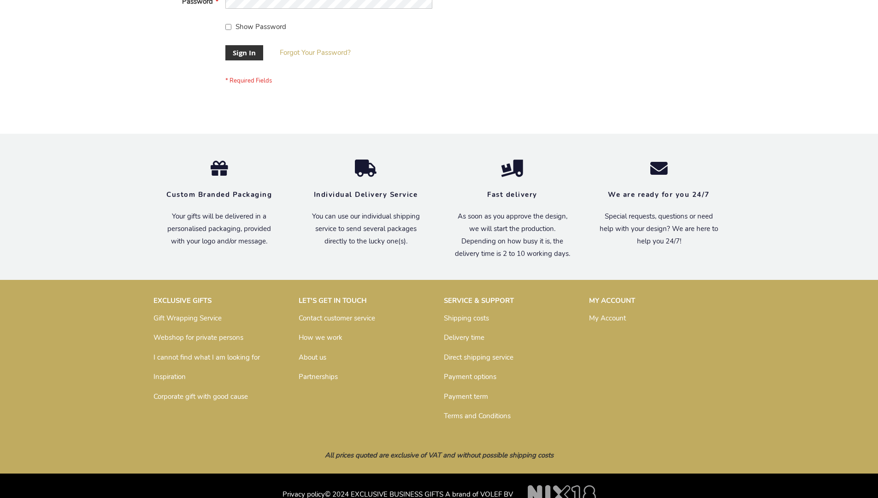
scroll to position [296, 0]
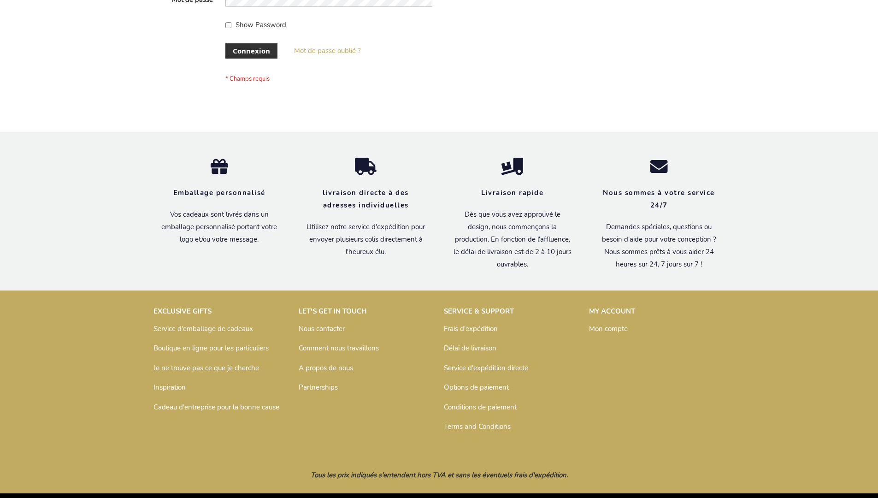
scroll to position [318, 0]
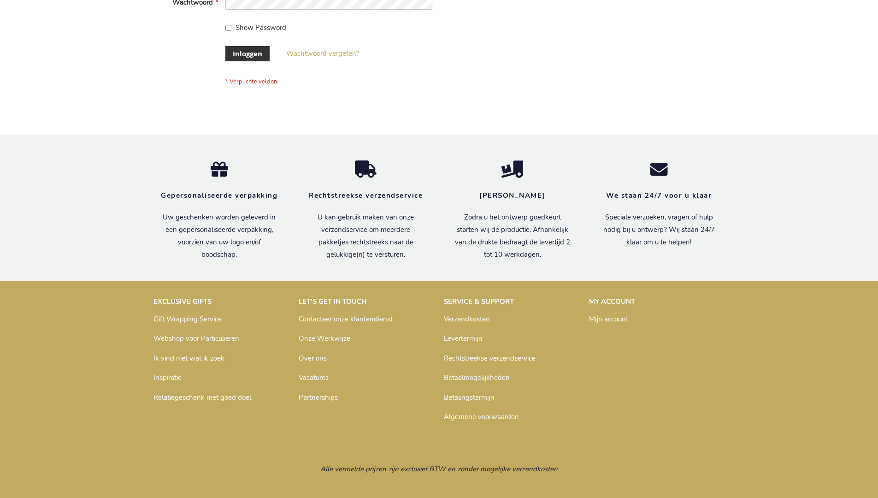
scroll to position [313, 0]
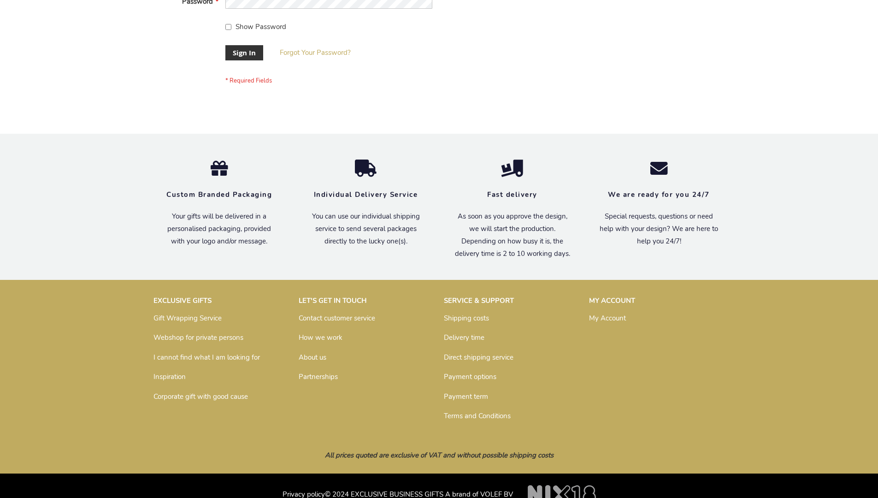
scroll to position [296, 0]
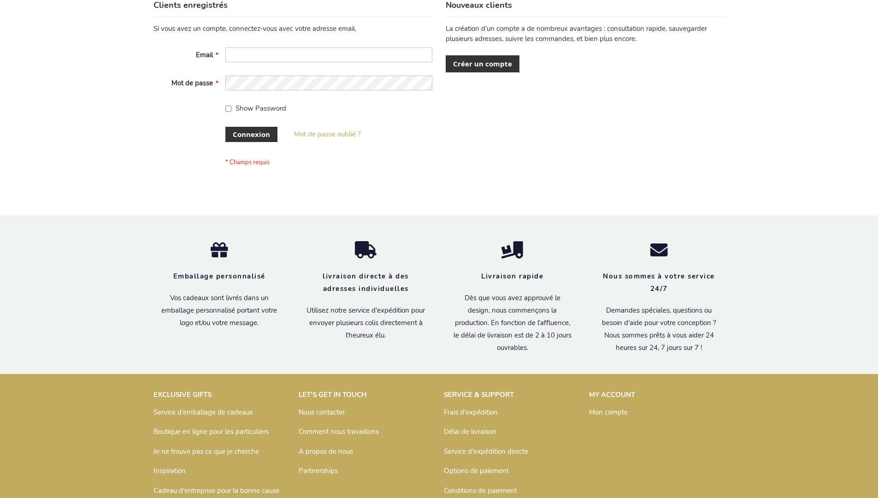
scroll to position [318, 0]
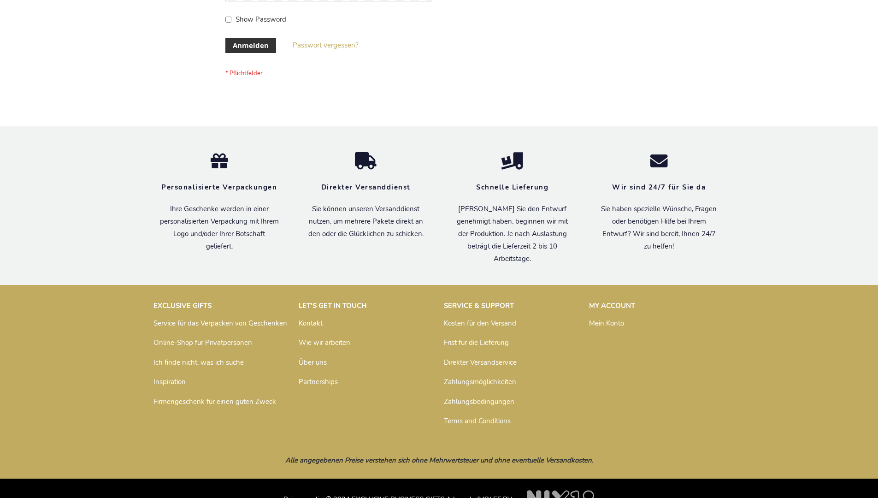
scroll to position [309, 0]
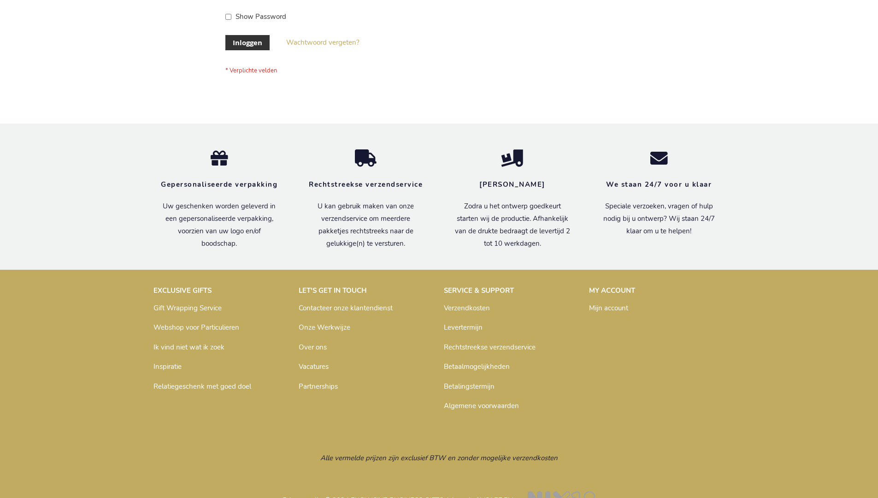
scroll to position [313, 0]
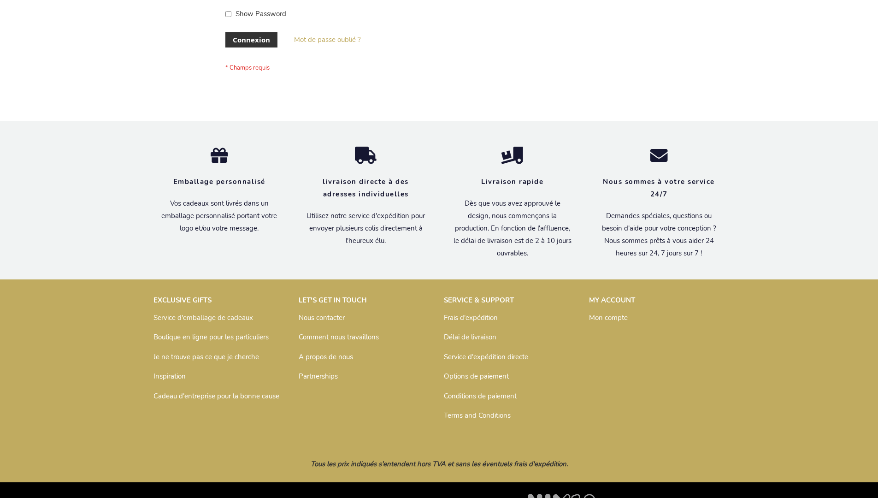
scroll to position [318, 0]
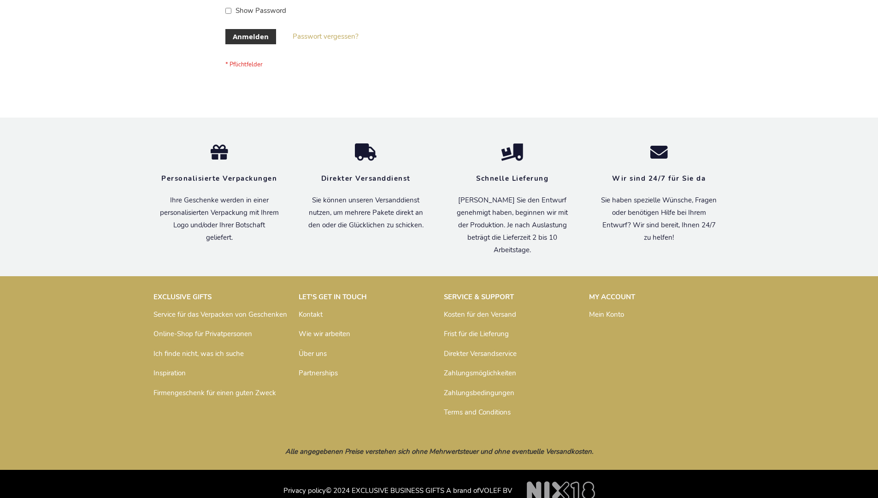
scroll to position [309, 0]
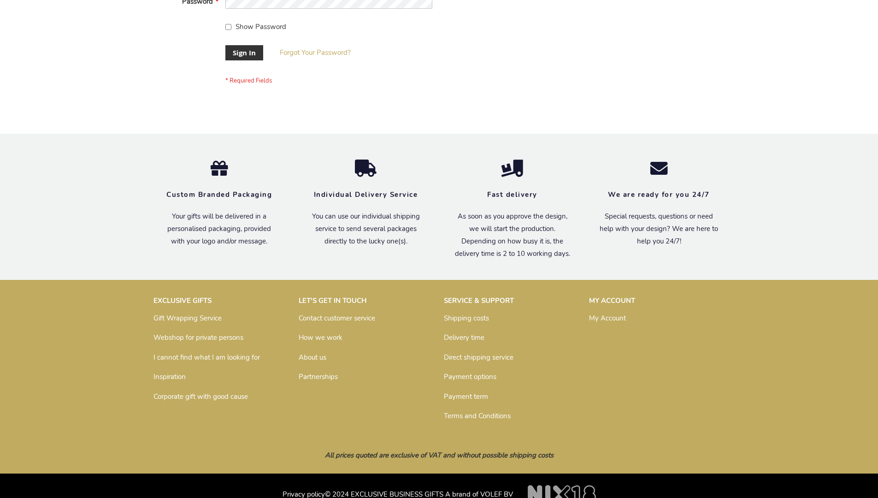
scroll to position [296, 0]
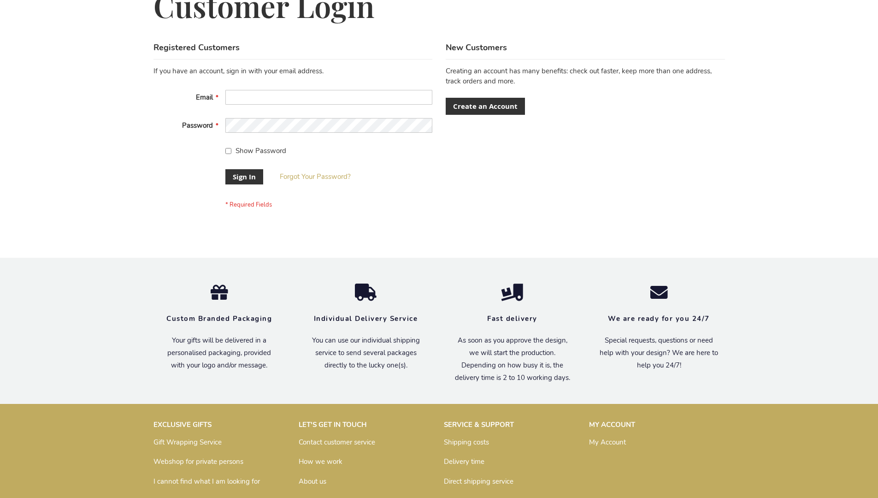
scroll to position [296, 0]
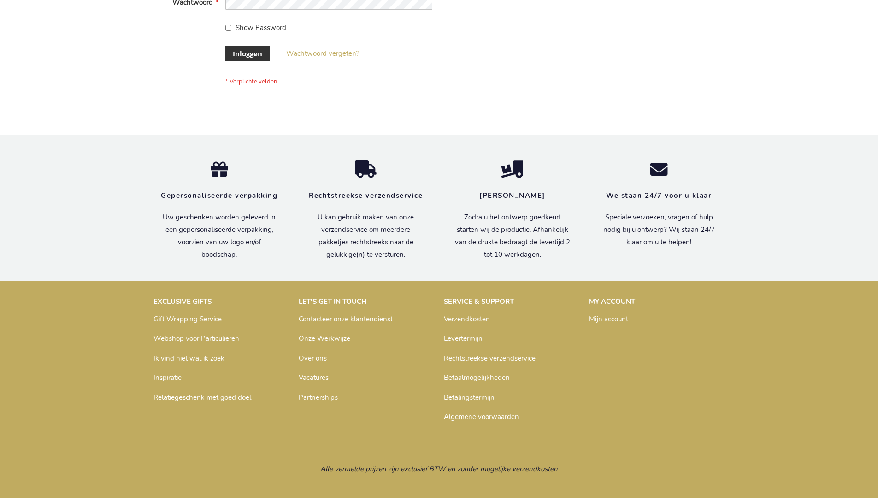
scroll to position [313, 0]
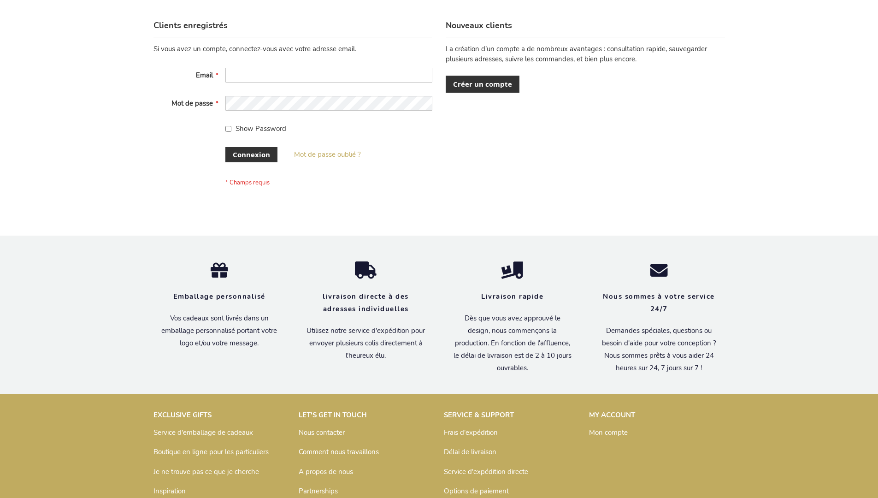
scroll to position [318, 0]
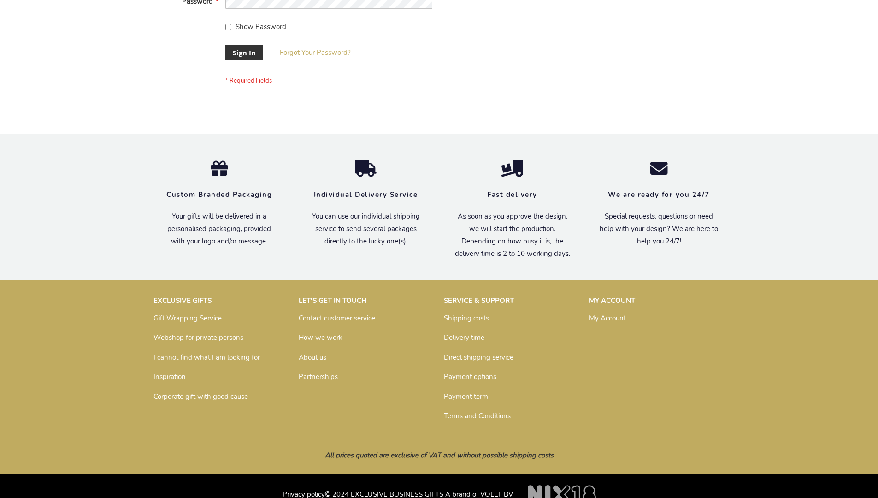
scroll to position [296, 0]
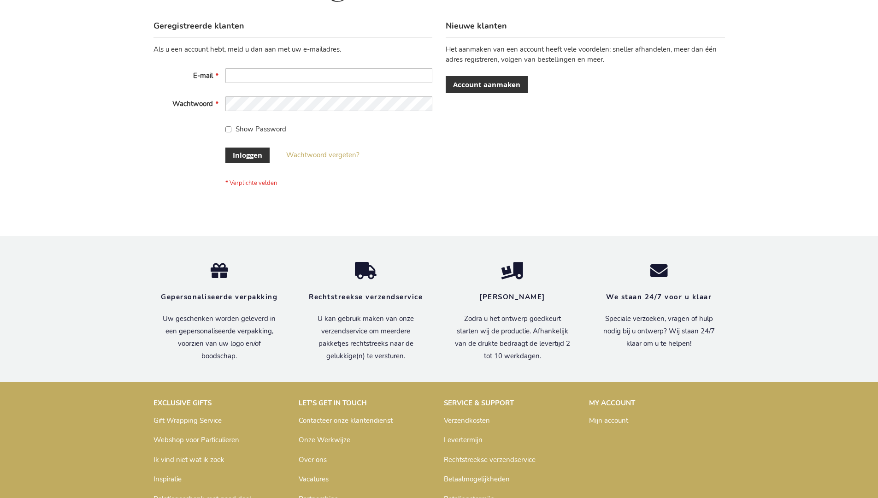
scroll to position [313, 0]
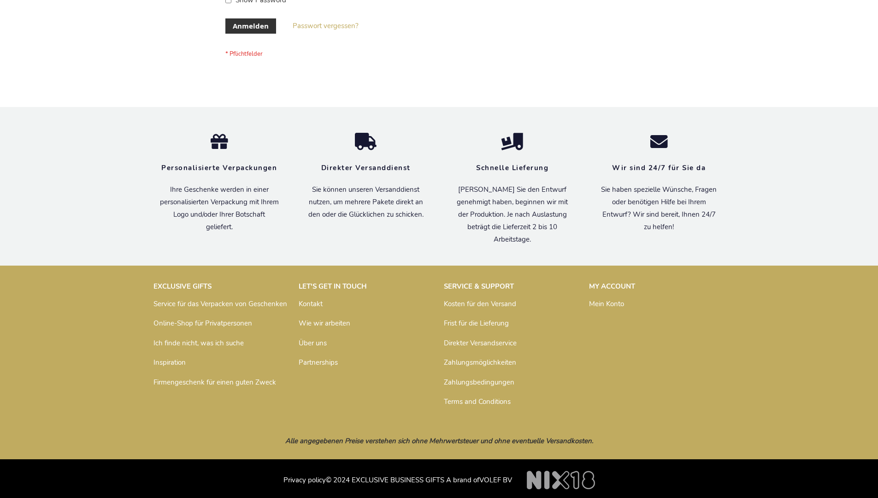
scroll to position [309, 0]
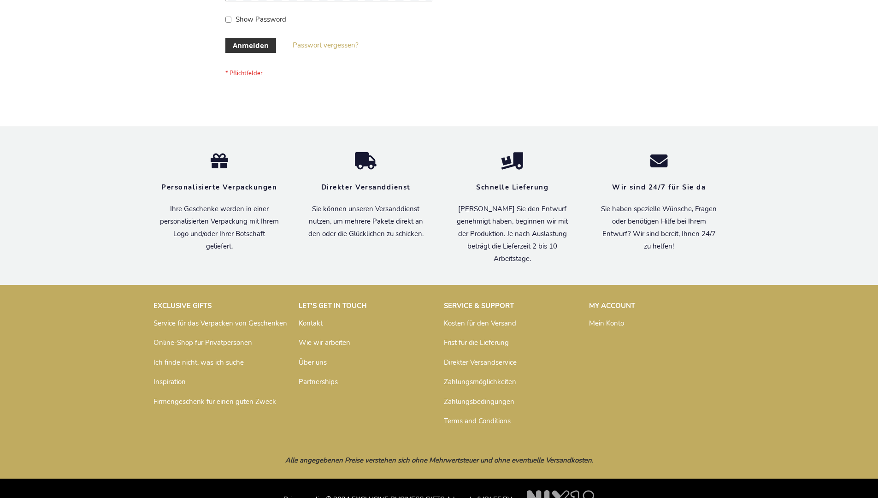
scroll to position [309, 0]
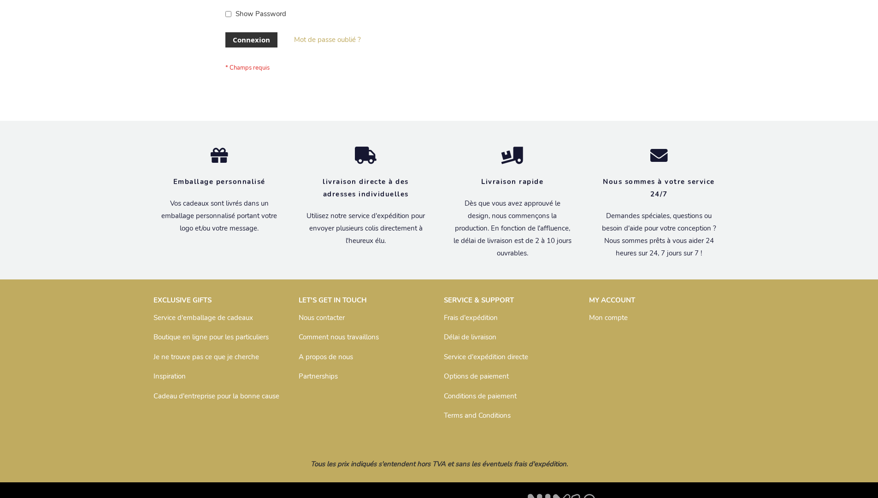
scroll to position [318, 0]
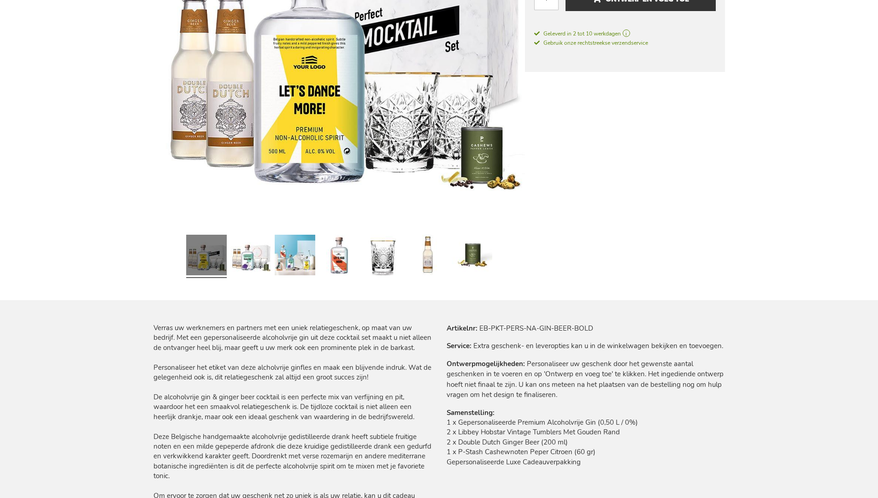
scroll to position [1271, 0]
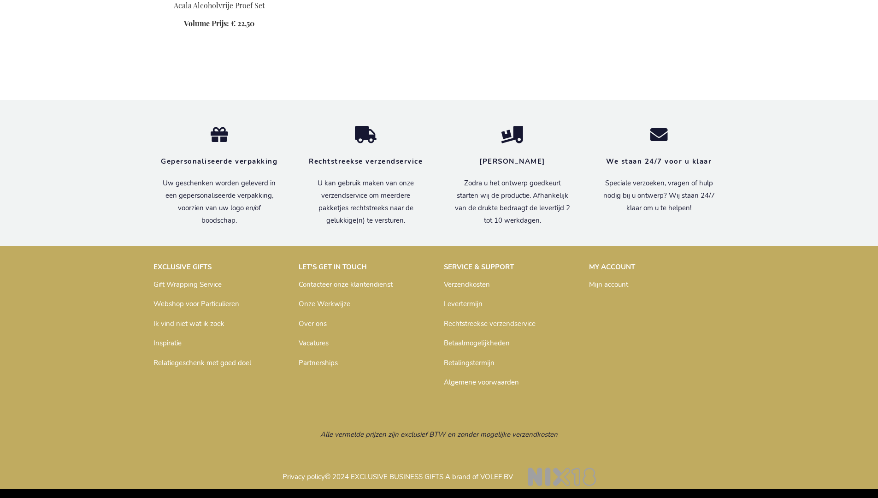
scroll to position [560, 0]
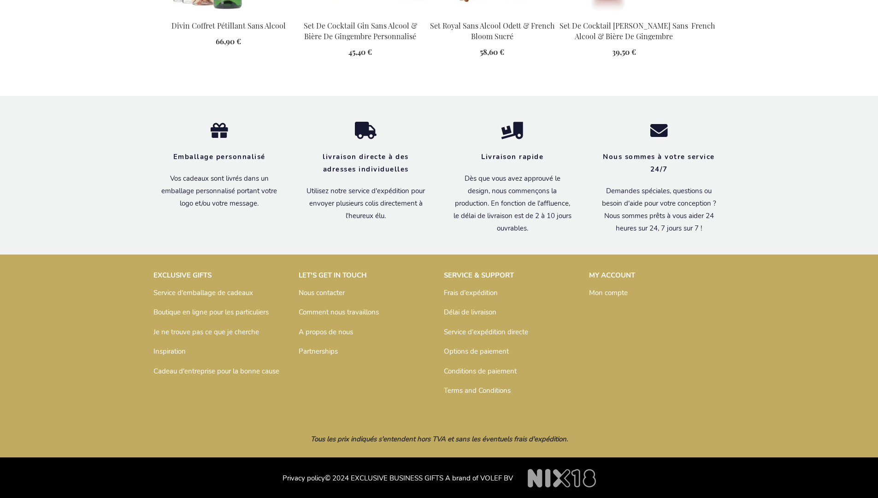
scroll to position [1077, 0]
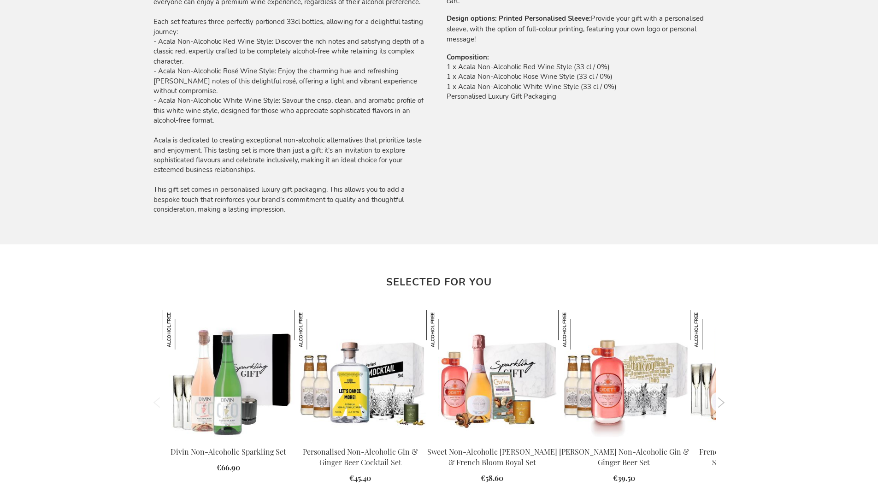
scroll to position [1045, 0]
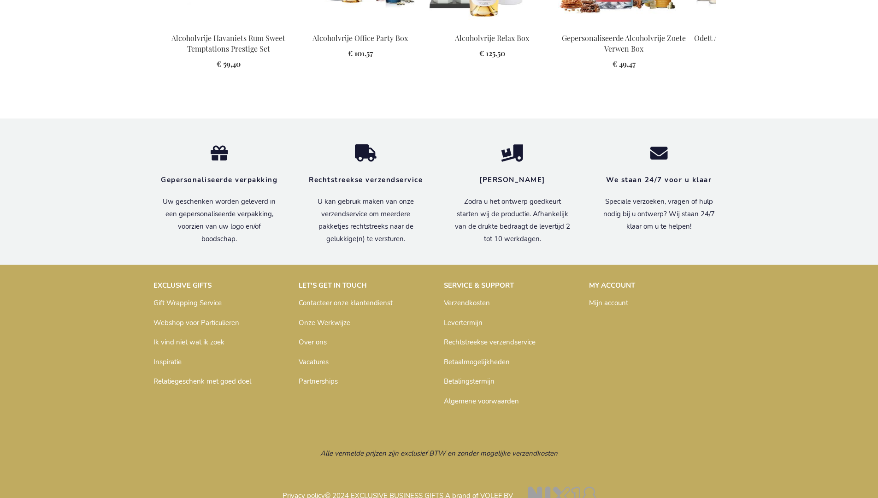
scroll to position [1073, 0]
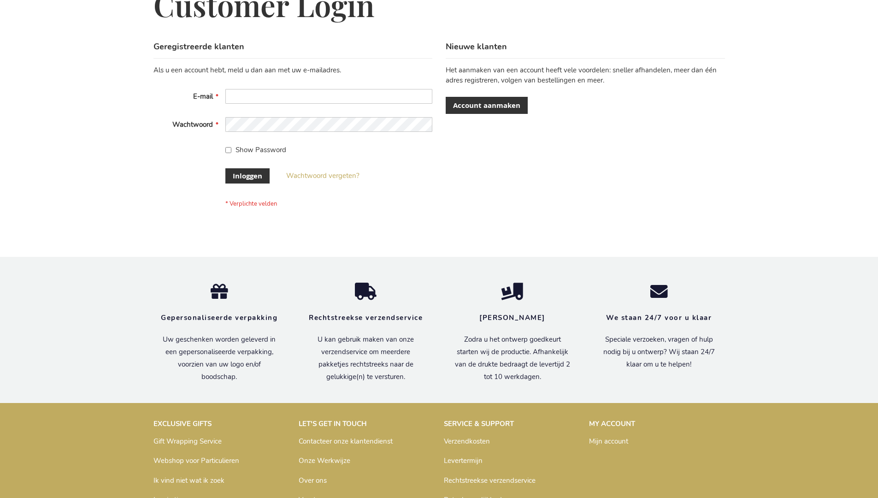
scroll to position [313, 0]
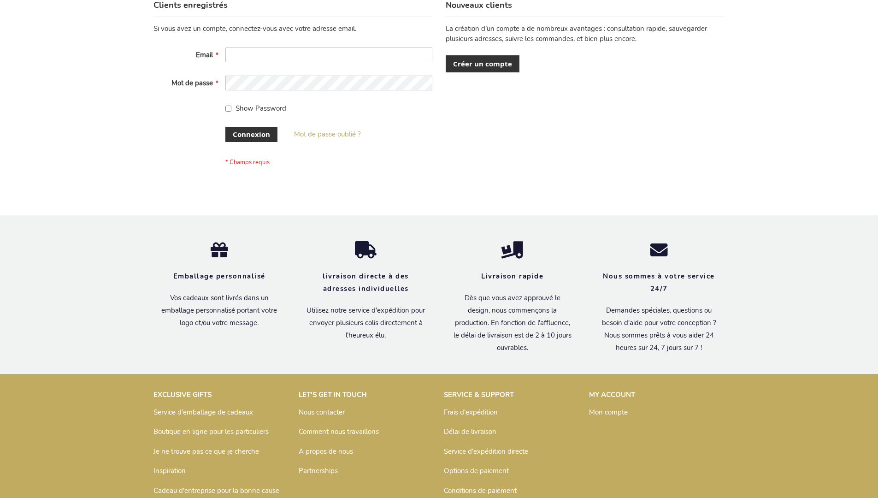
scroll to position [318, 0]
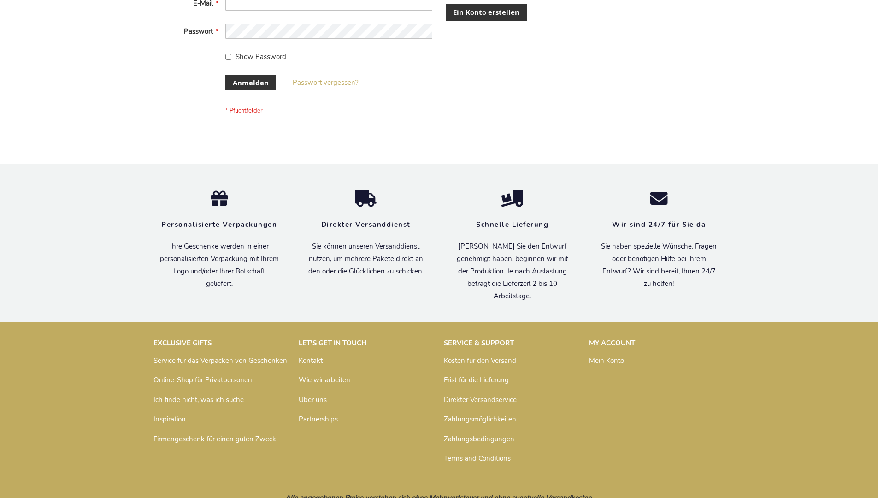
scroll to position [309, 0]
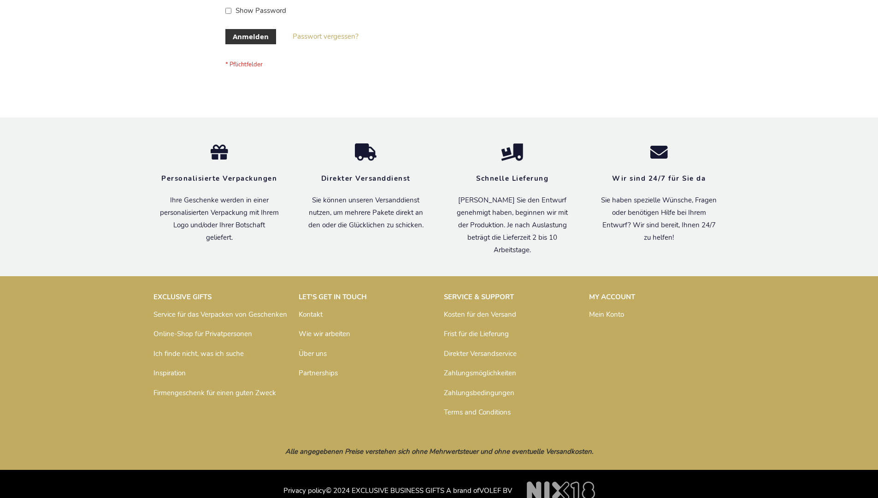
scroll to position [309, 0]
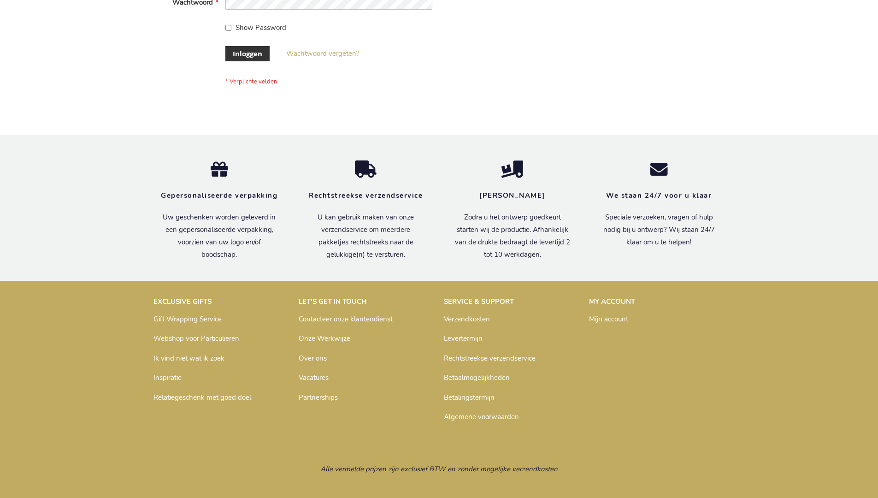
scroll to position [313, 0]
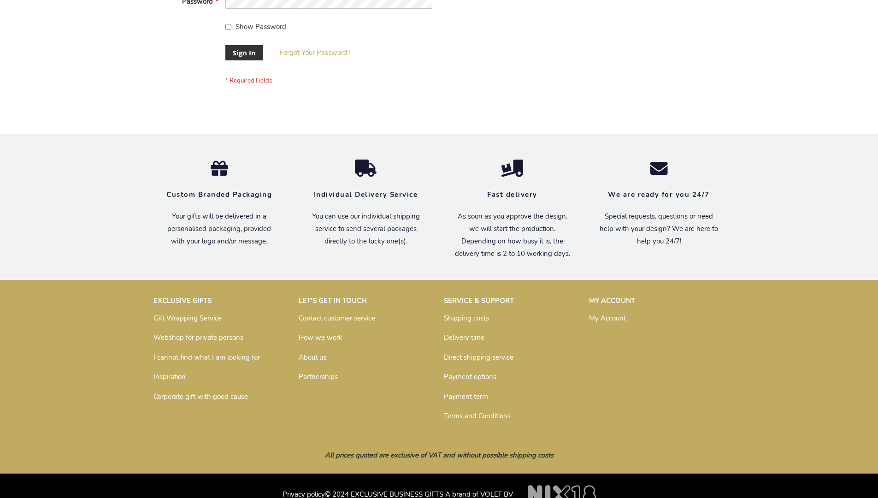
scroll to position [296, 0]
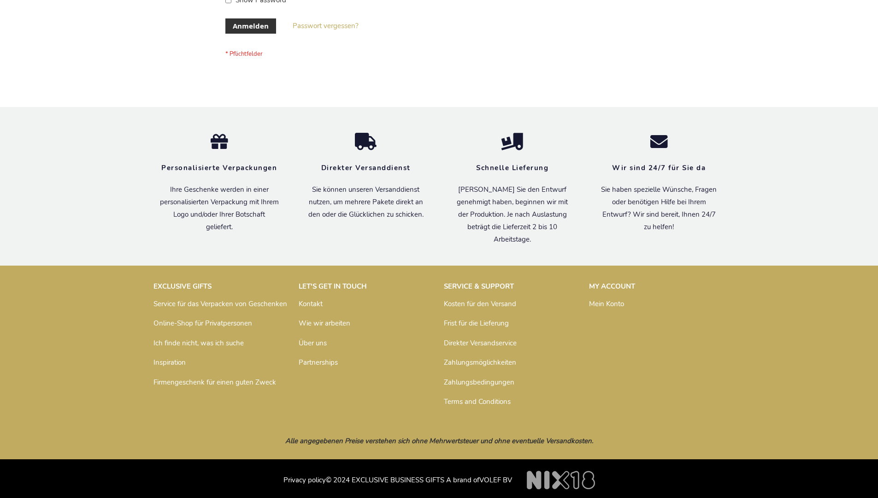
scroll to position [309, 0]
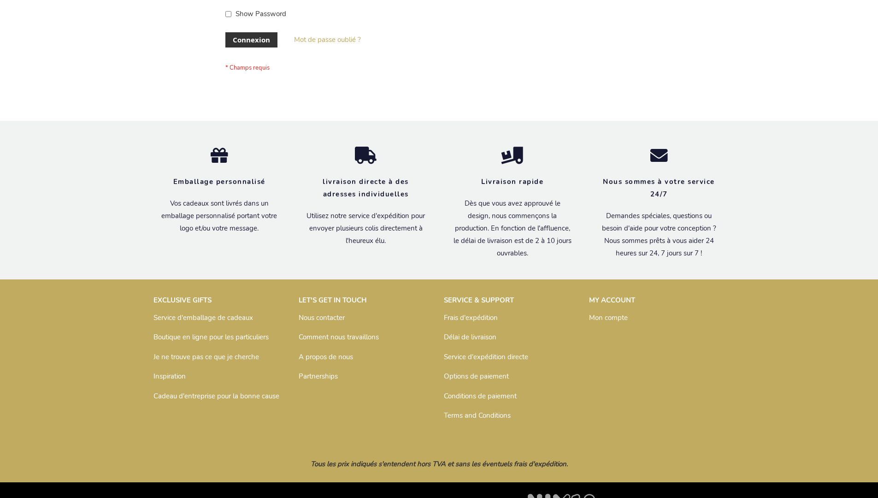
scroll to position [318, 0]
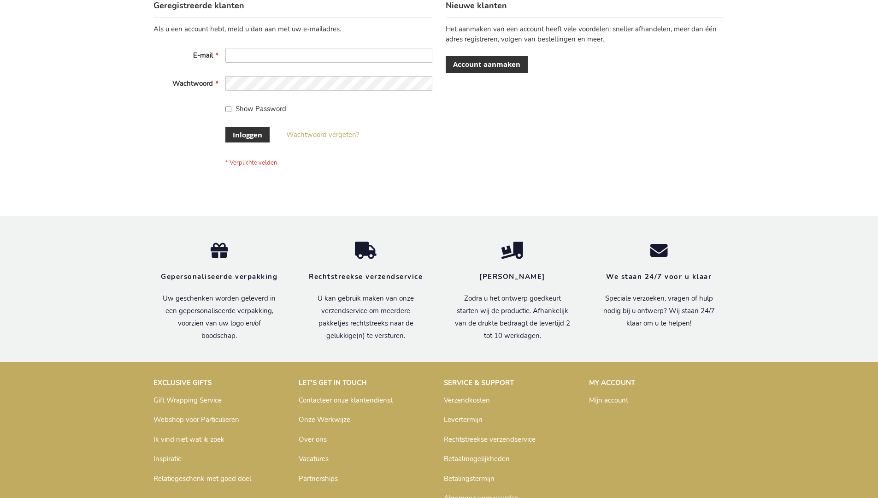
scroll to position [313, 0]
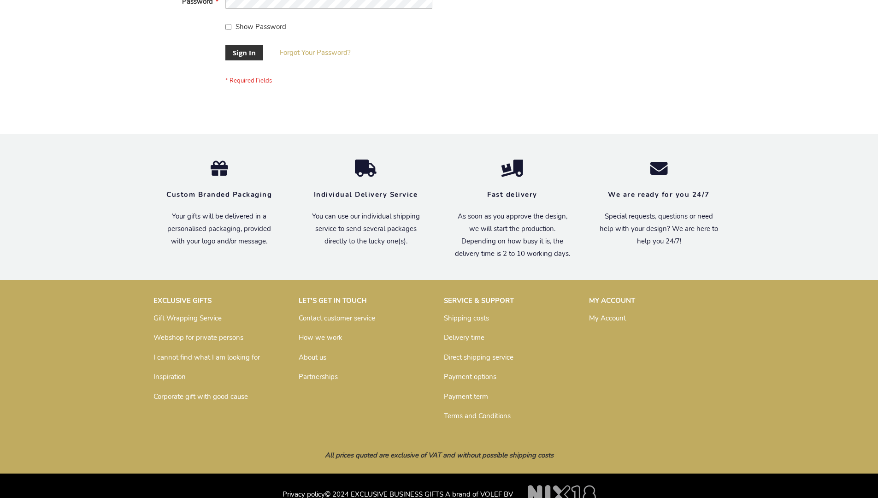
scroll to position [296, 0]
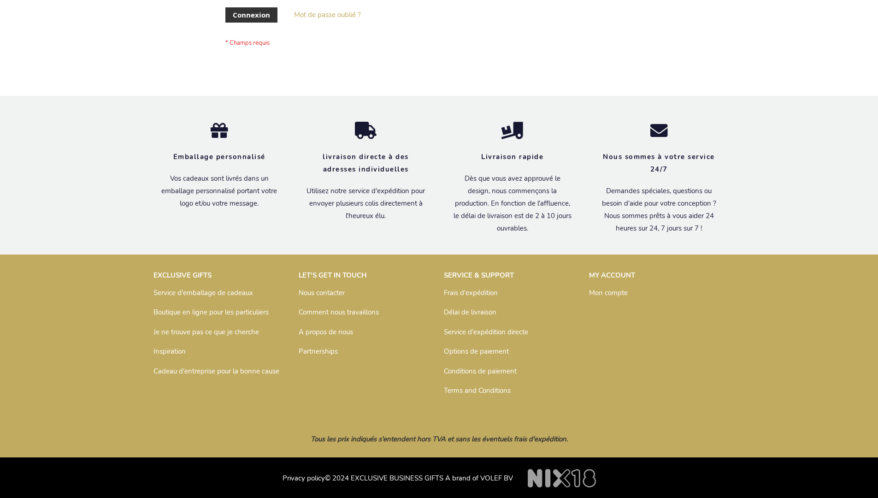
scroll to position [318, 0]
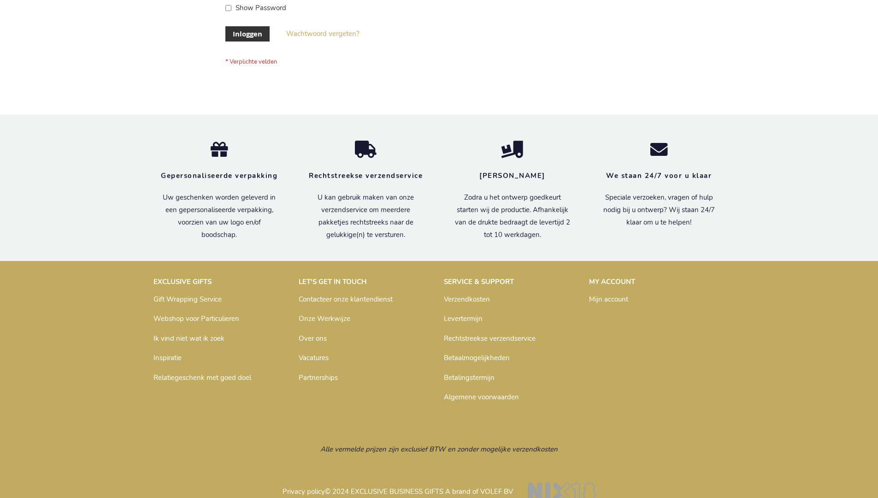
scroll to position [313, 0]
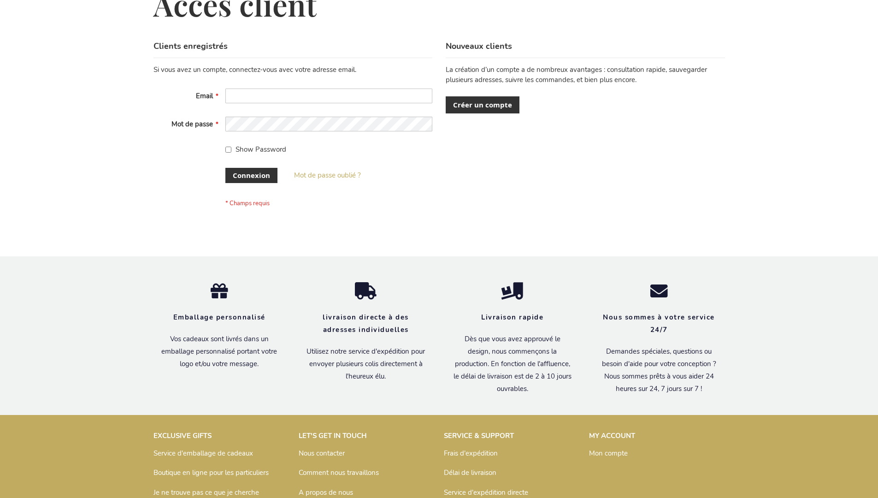
scroll to position [318, 0]
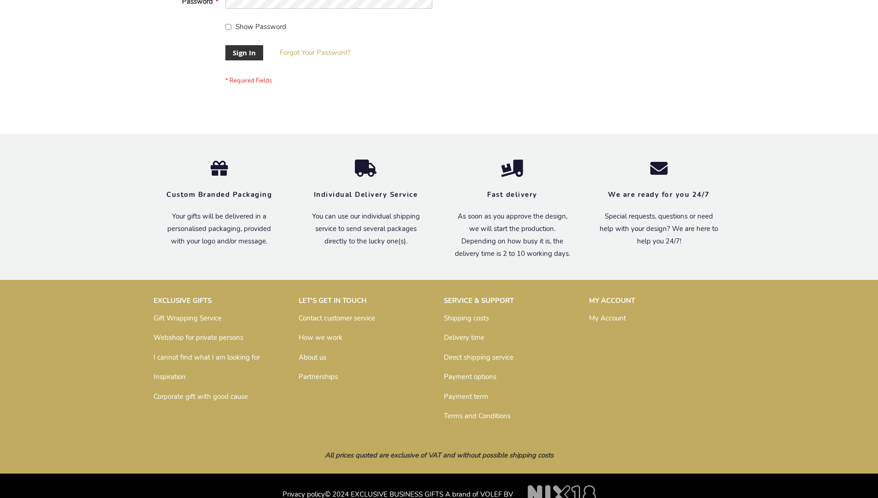
scroll to position [296, 0]
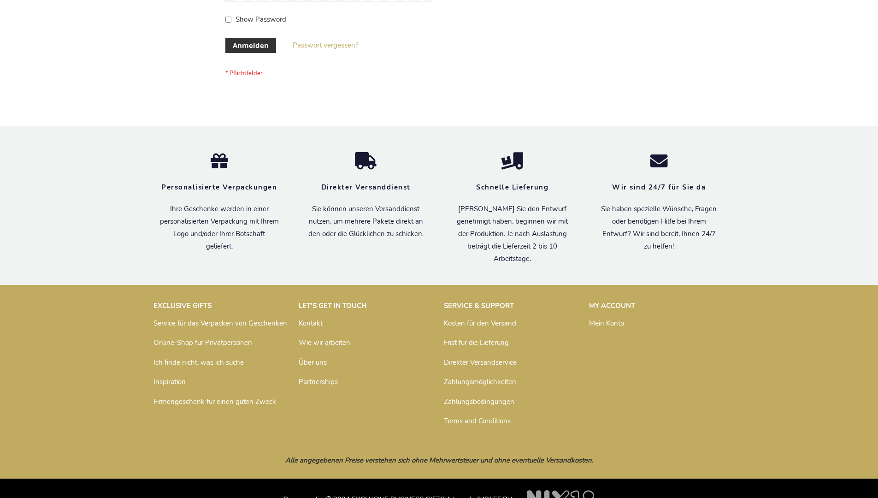
scroll to position [309, 0]
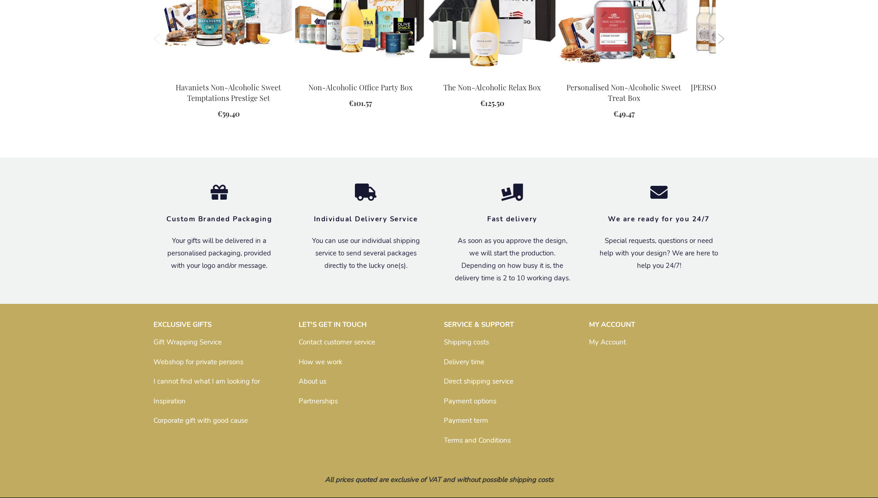
scroll to position [1016, 0]
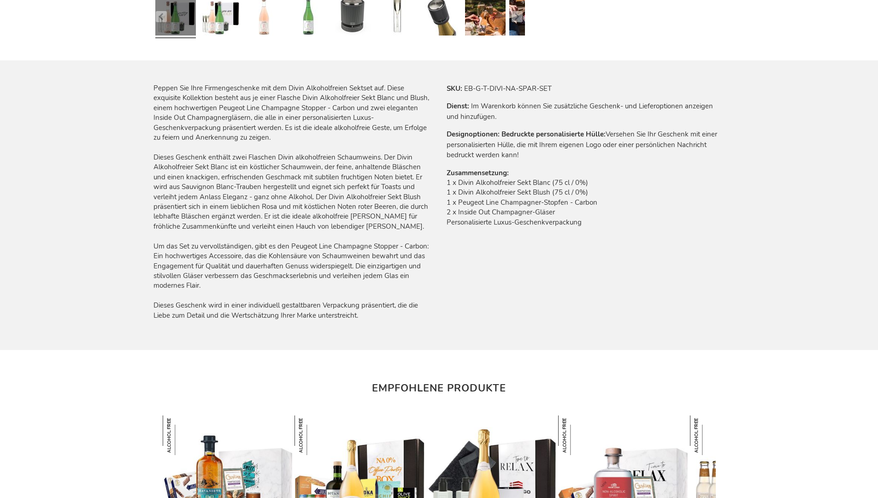
scroll to position [1068, 0]
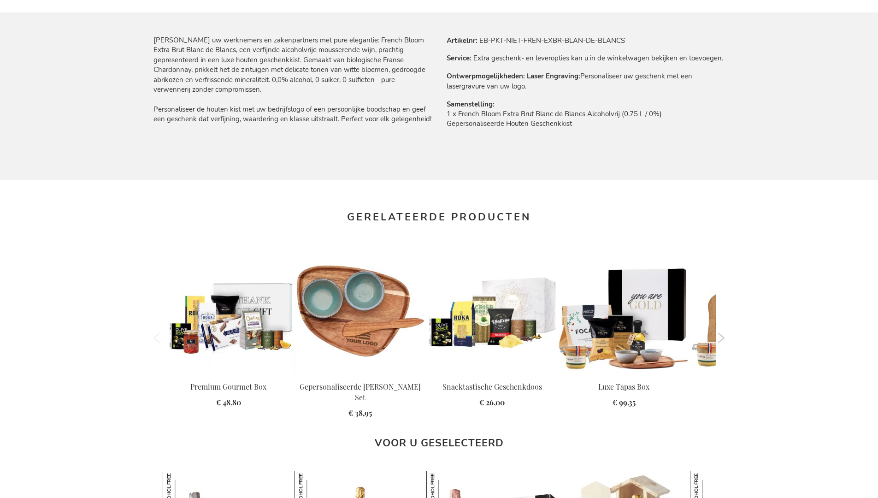
scroll to position [1165, 0]
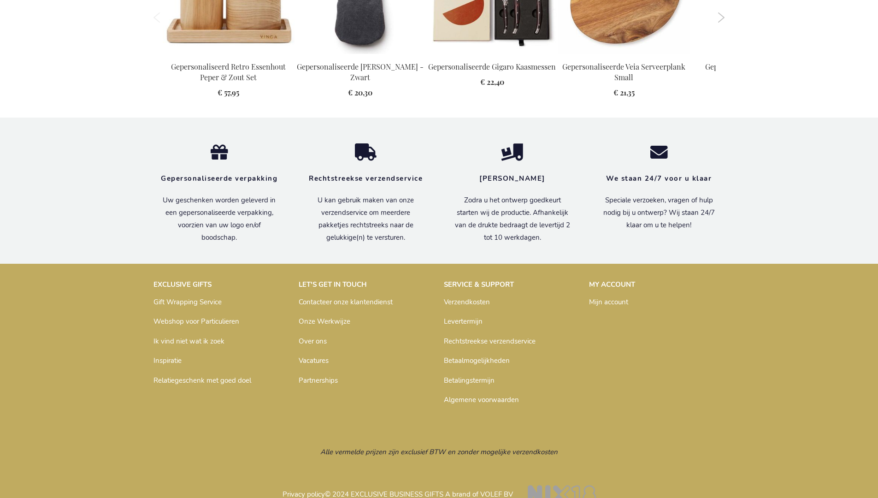
scroll to position [1003, 0]
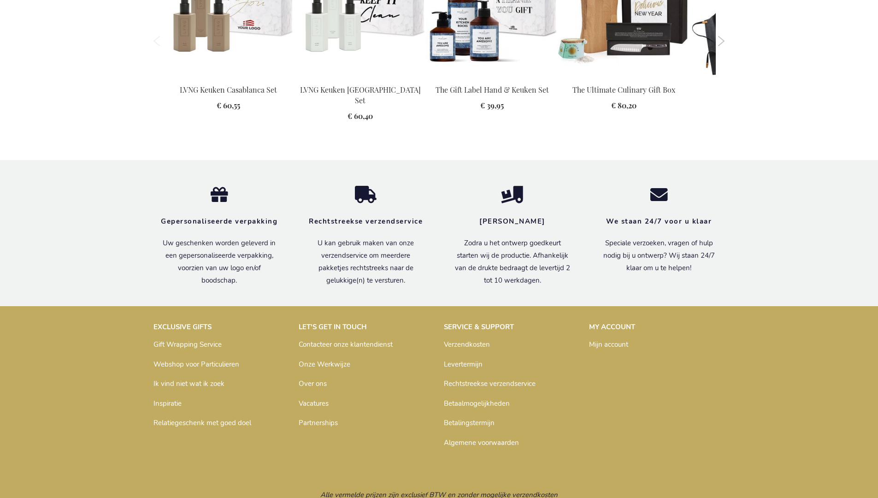
scroll to position [1226, 0]
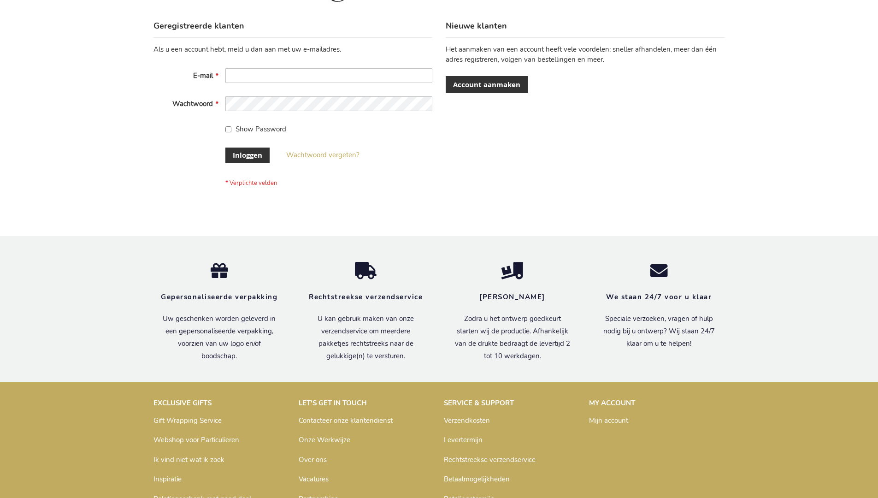
scroll to position [313, 0]
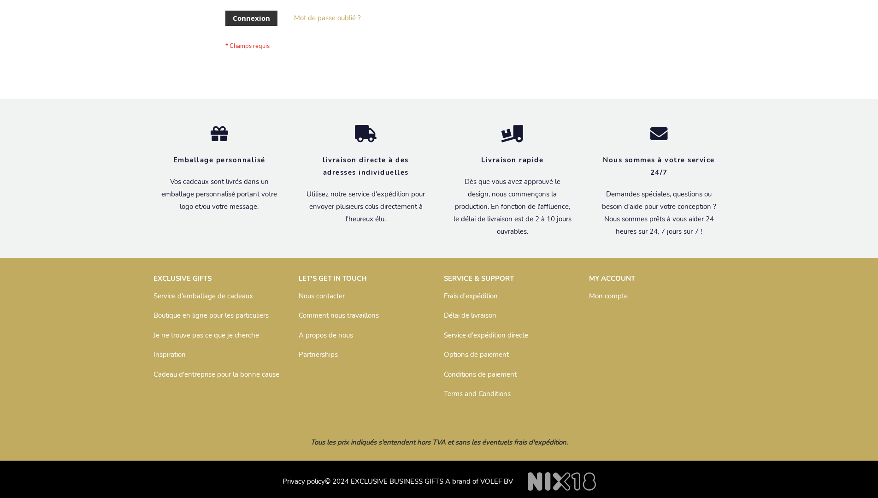
scroll to position [318, 0]
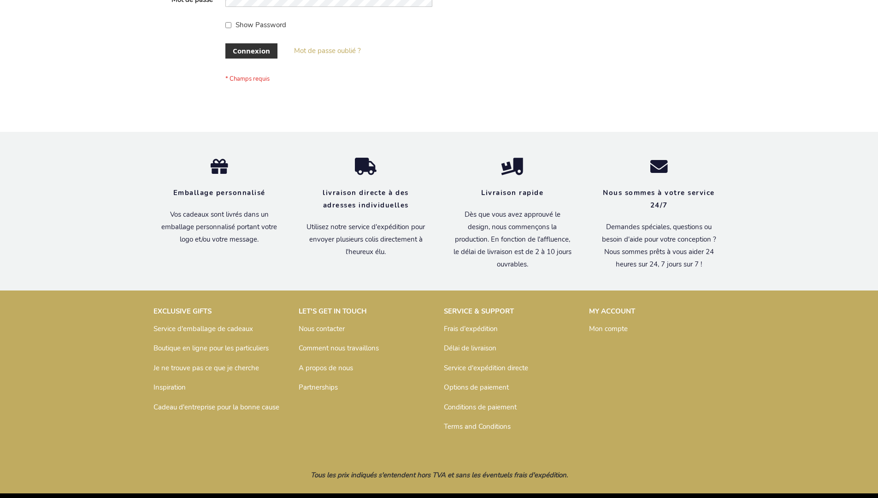
scroll to position [318, 0]
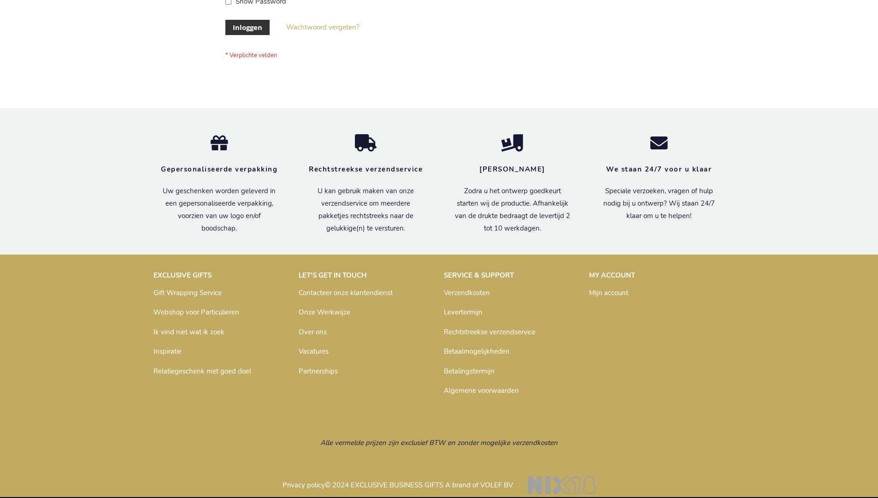
scroll to position [313, 0]
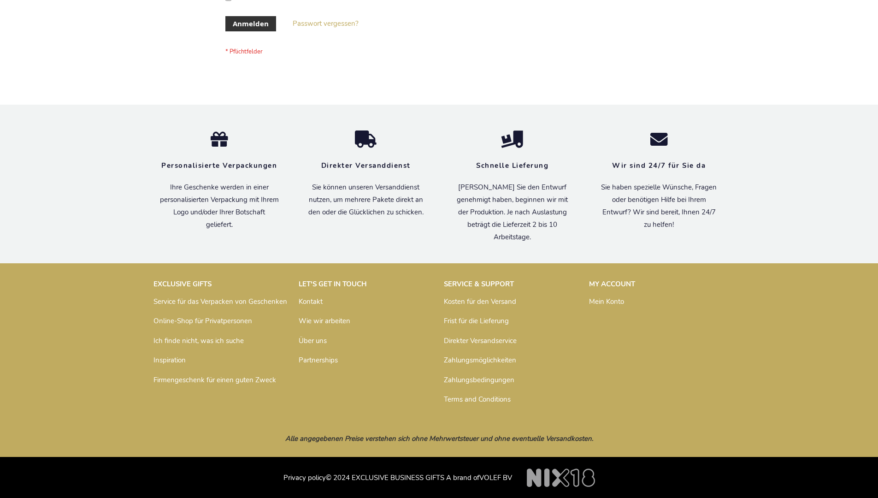
scroll to position [309, 0]
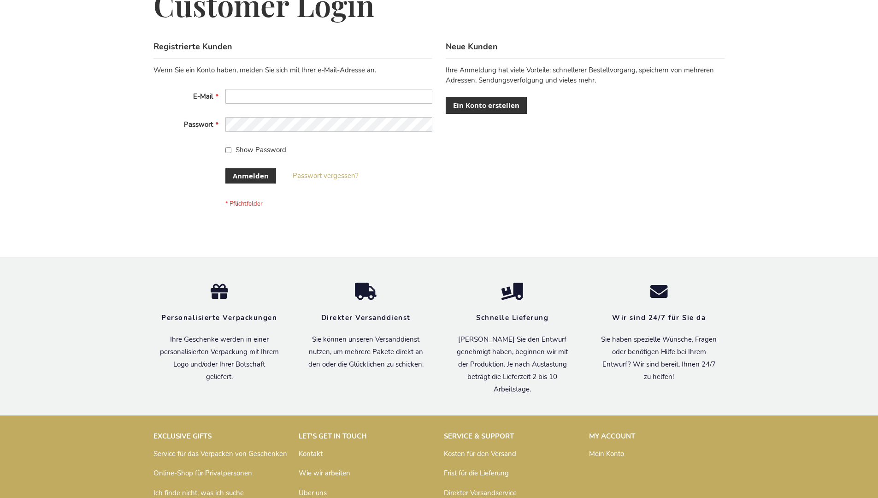
scroll to position [309, 0]
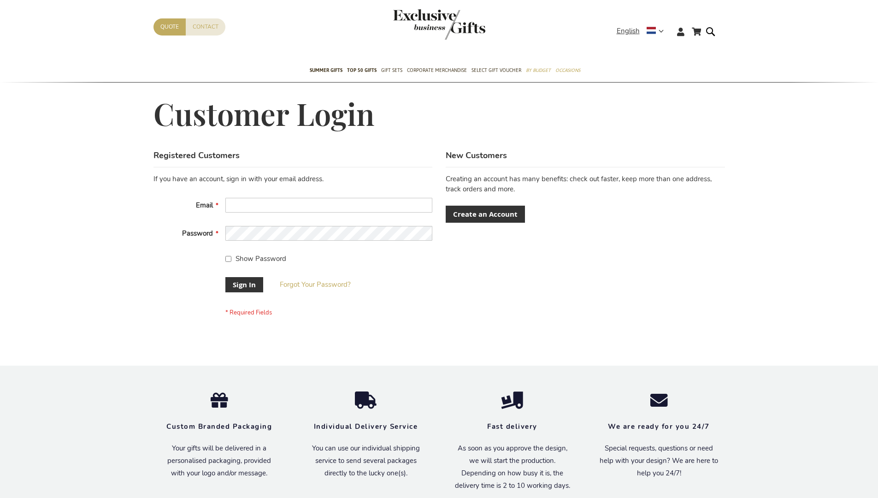
scroll to position [296, 0]
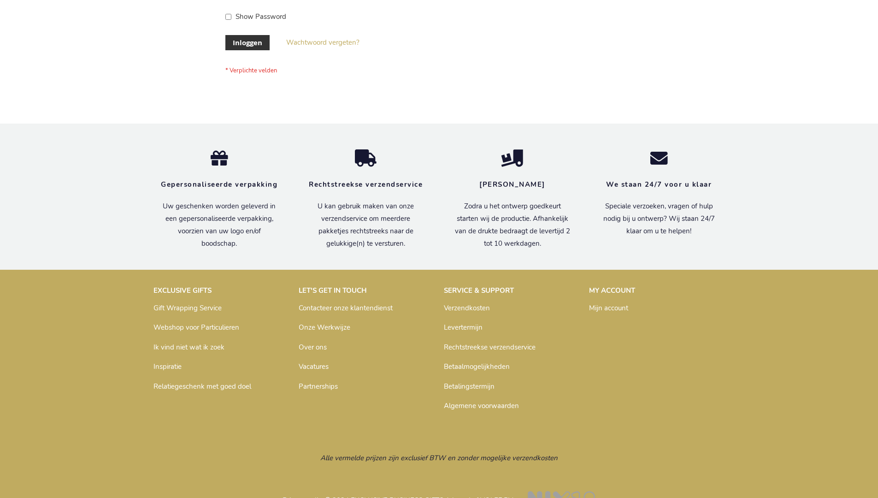
scroll to position [313, 0]
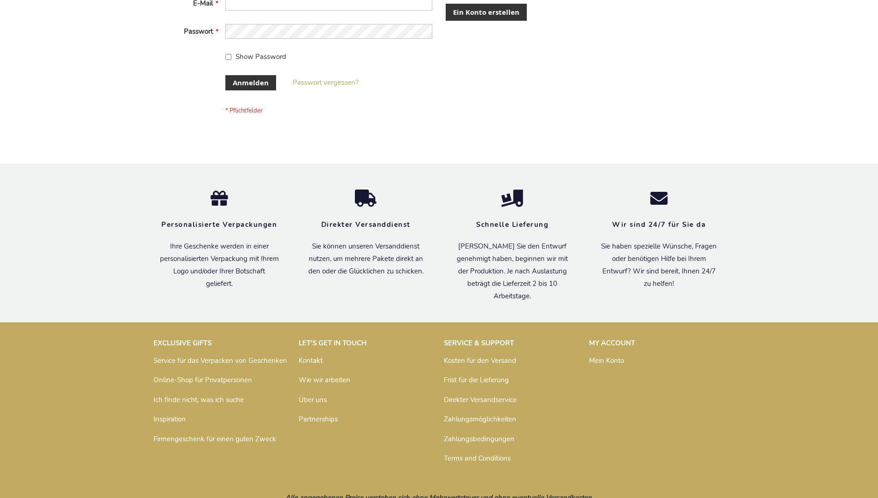
scroll to position [309, 0]
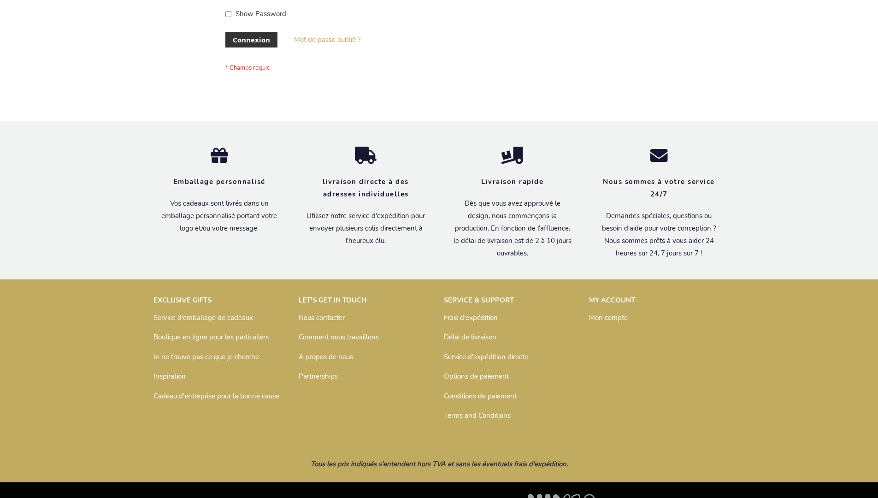
scroll to position [318, 0]
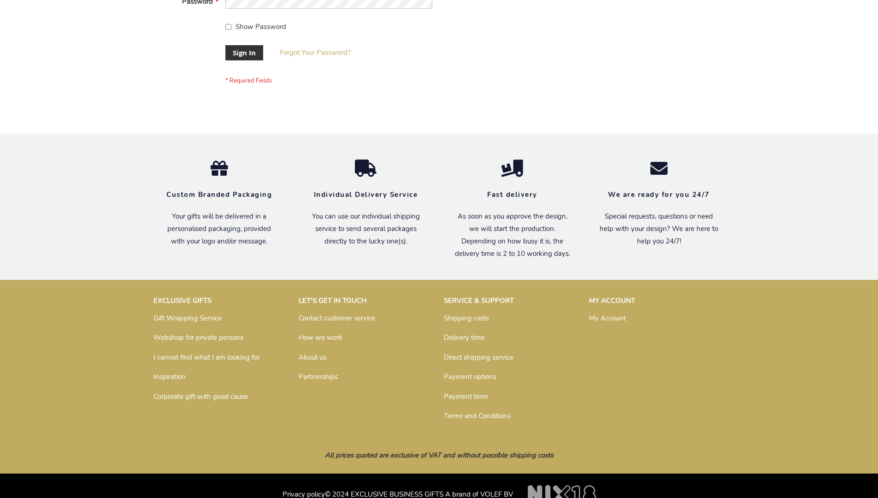
scroll to position [296, 0]
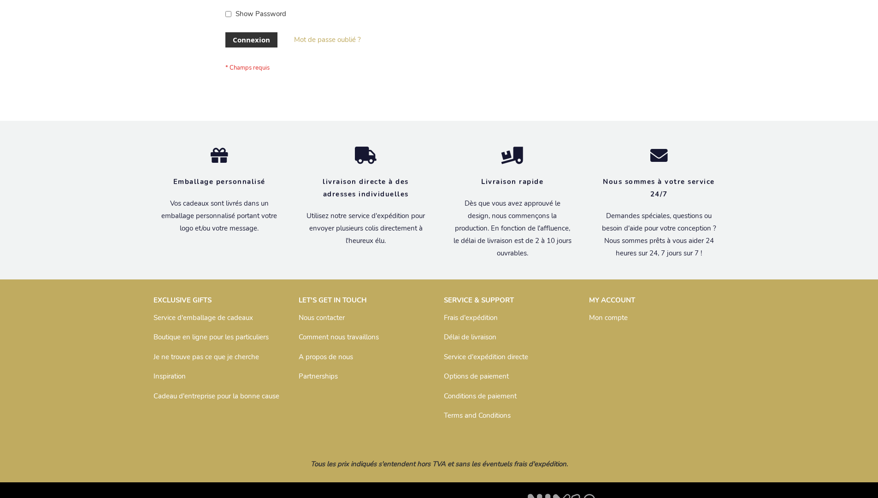
scroll to position [318, 0]
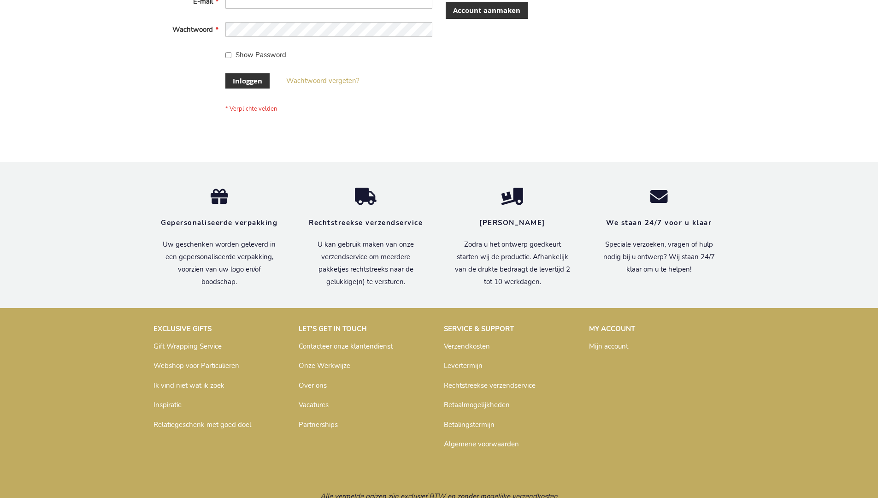
scroll to position [313, 0]
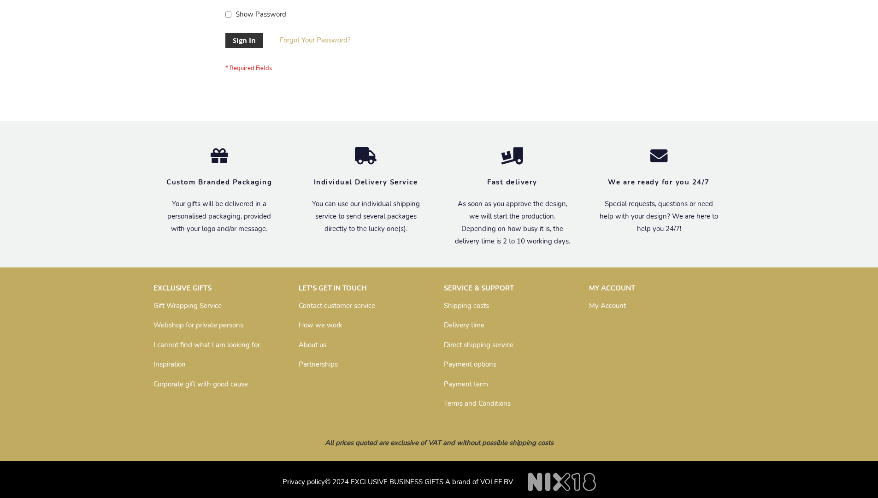
scroll to position [296, 0]
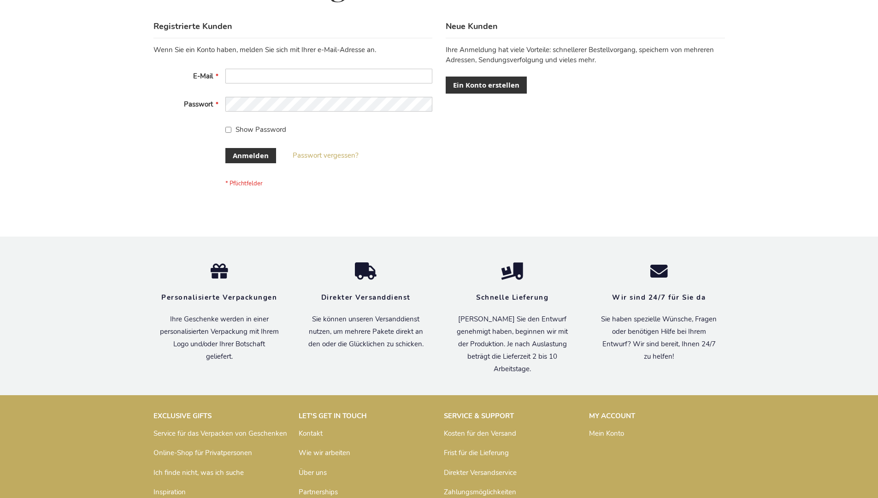
scroll to position [309, 0]
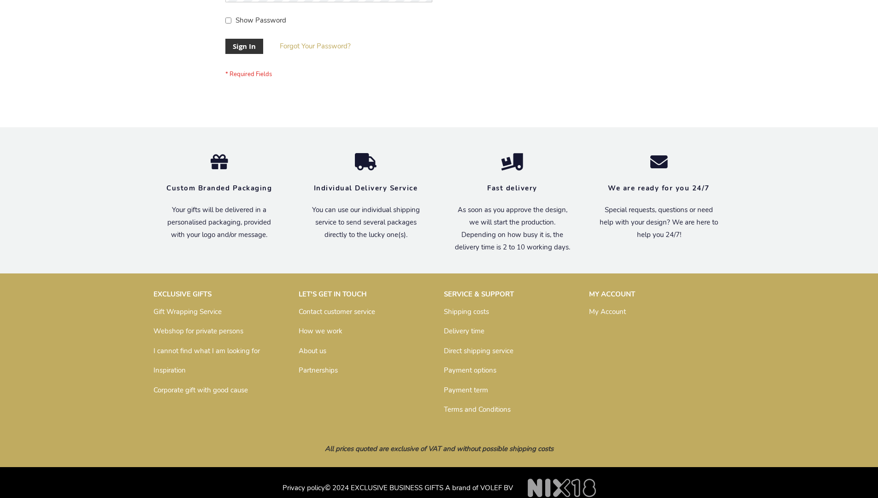
scroll to position [289, 0]
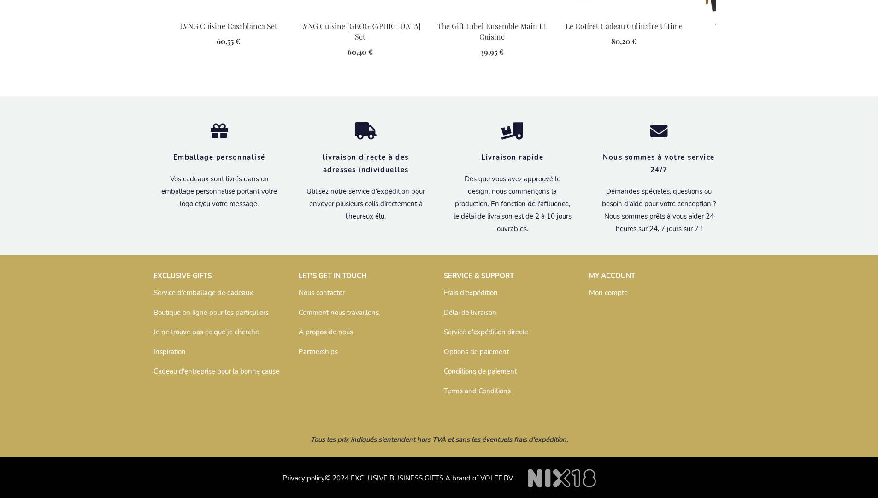
scroll to position [1251, 0]
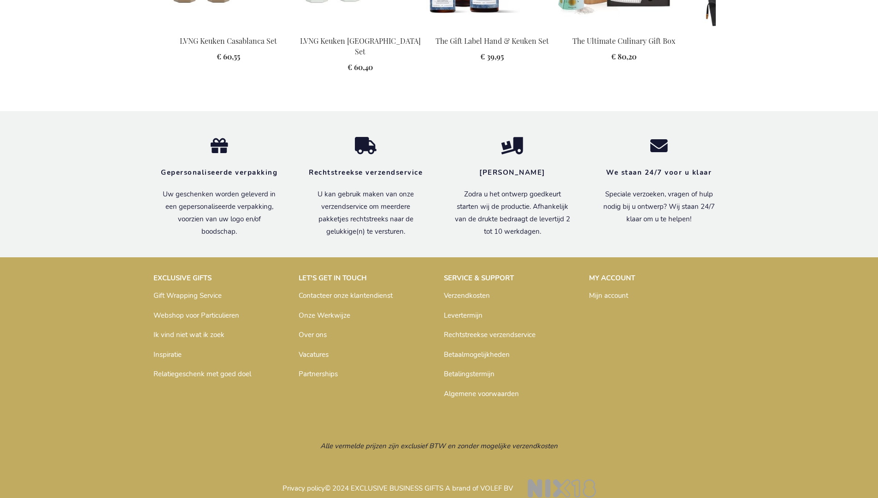
scroll to position [1226, 0]
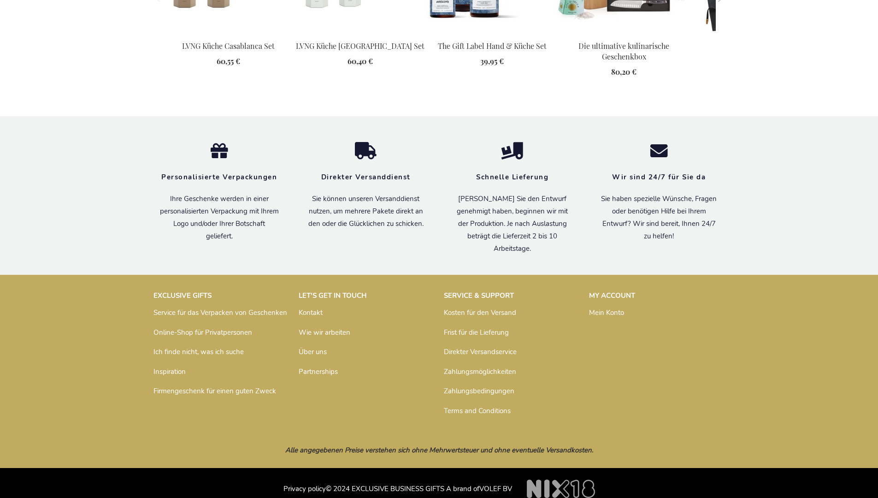
scroll to position [1242, 0]
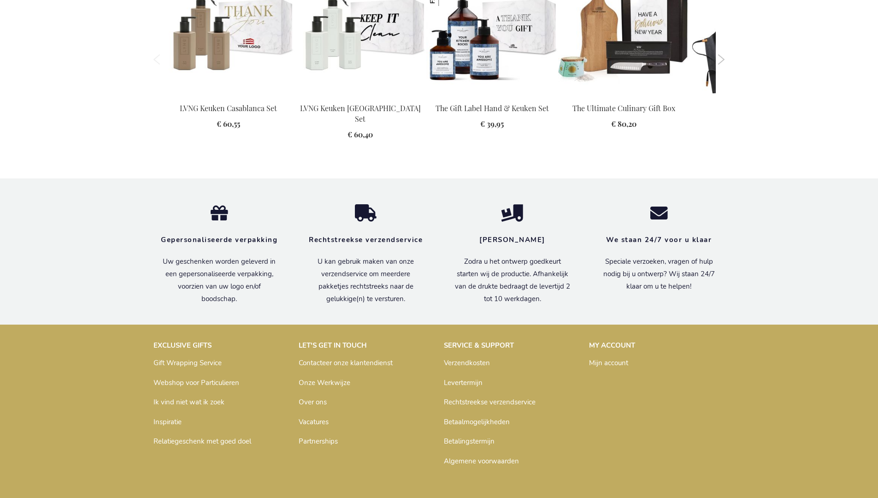
scroll to position [1226, 0]
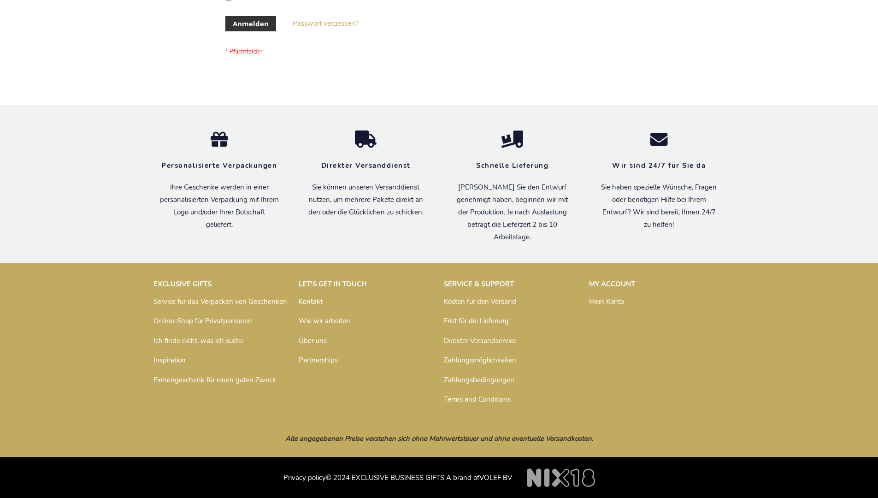
scroll to position [309, 0]
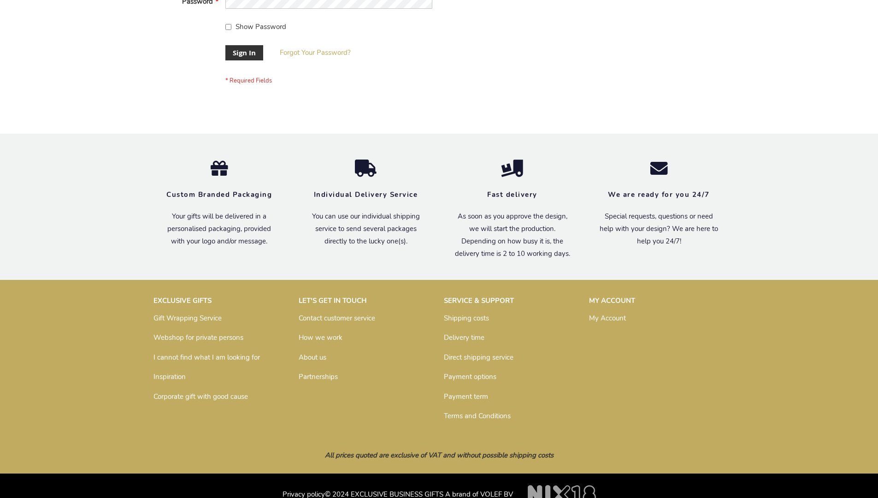
scroll to position [296, 0]
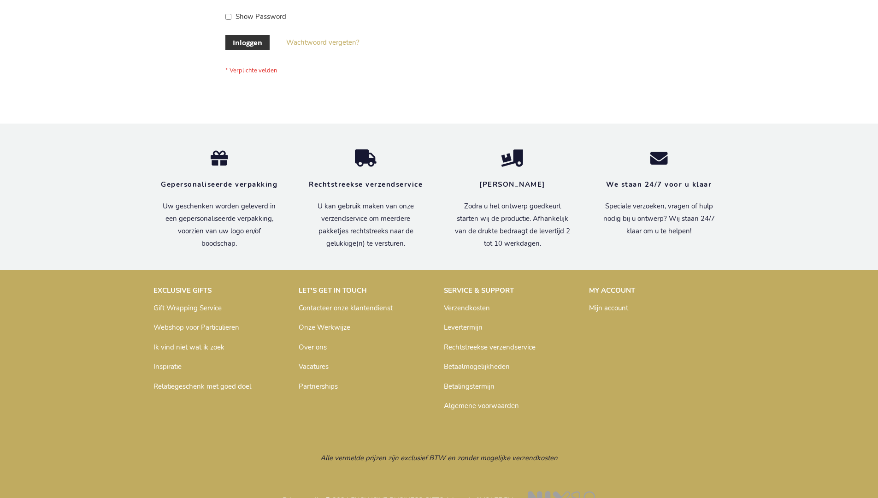
scroll to position [313, 0]
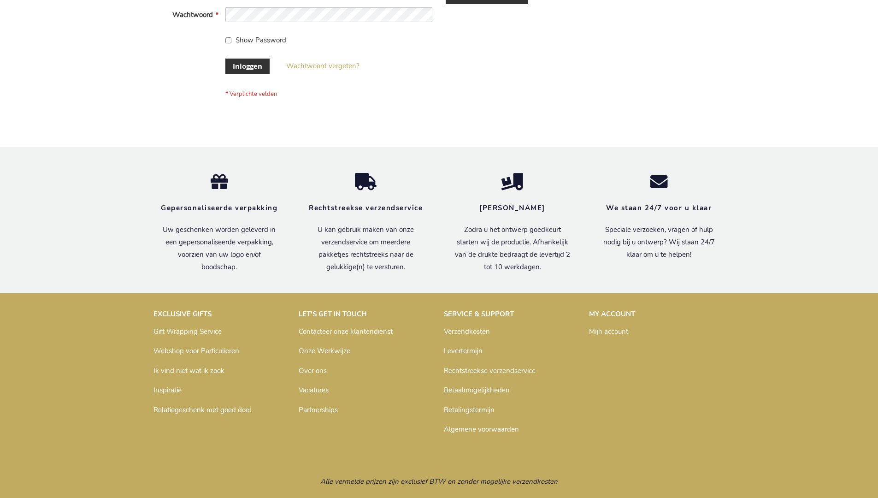
scroll to position [313, 0]
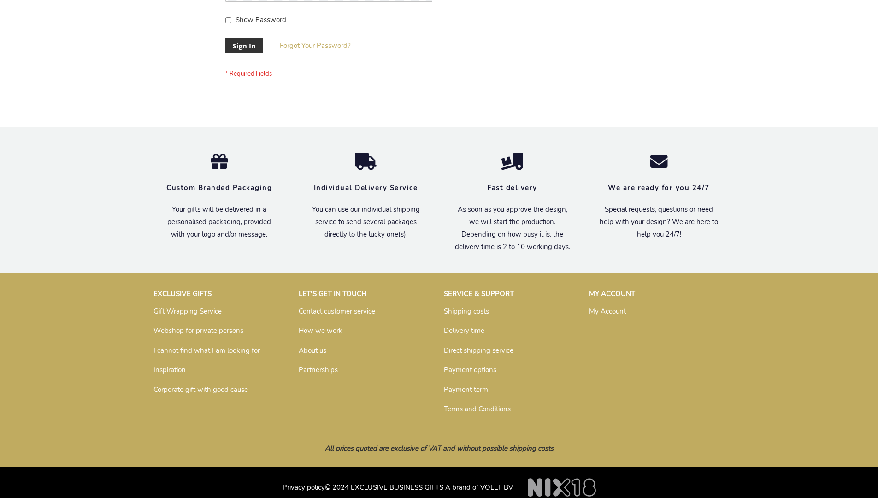
scroll to position [296, 0]
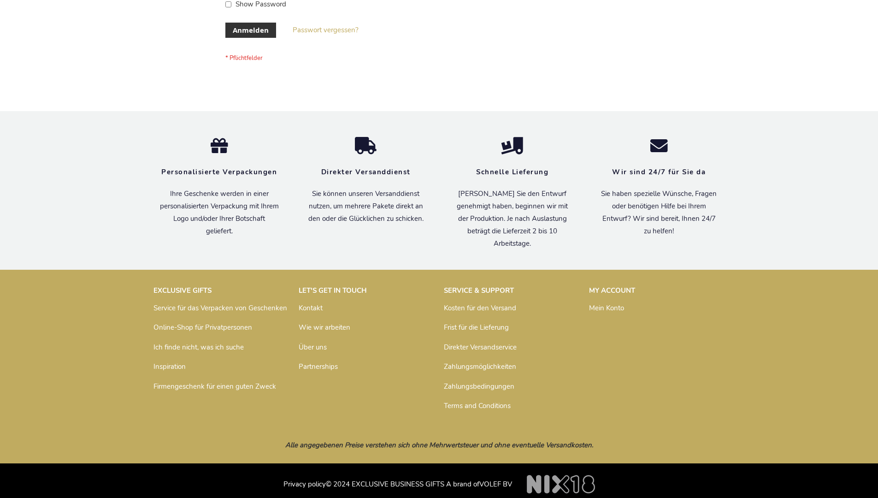
scroll to position [309, 0]
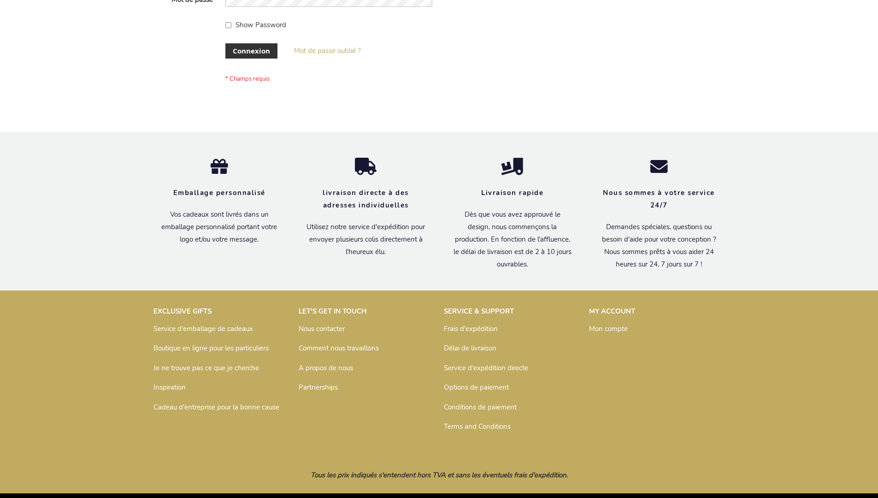
scroll to position [318, 0]
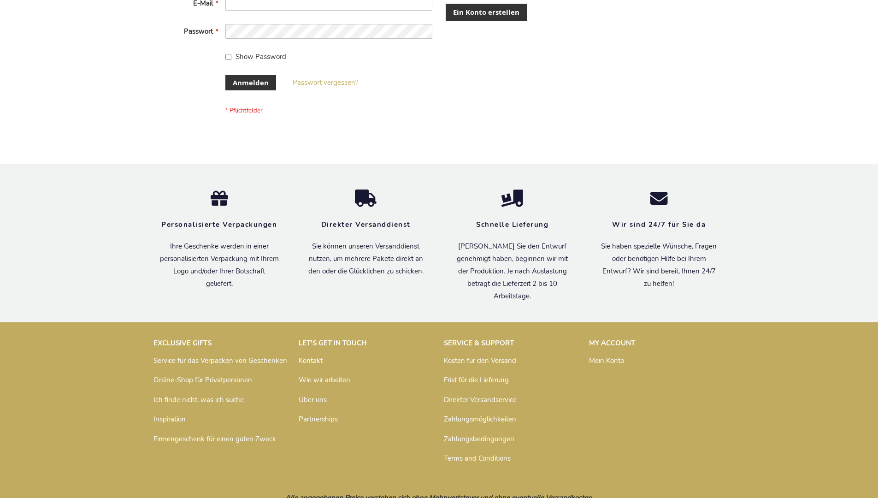
scroll to position [309, 0]
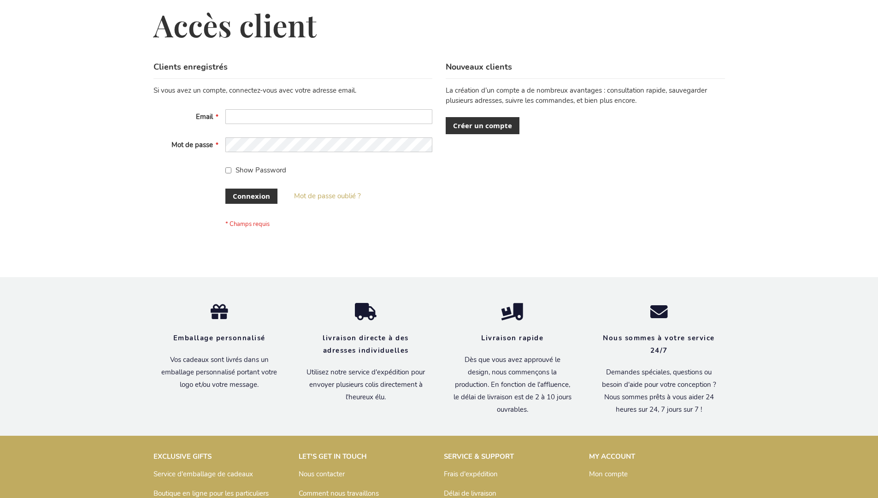
scroll to position [318, 0]
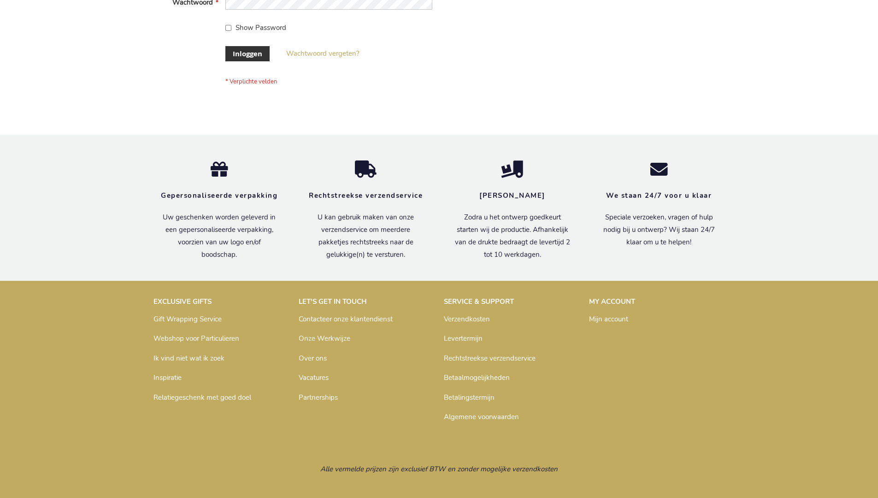
scroll to position [313, 0]
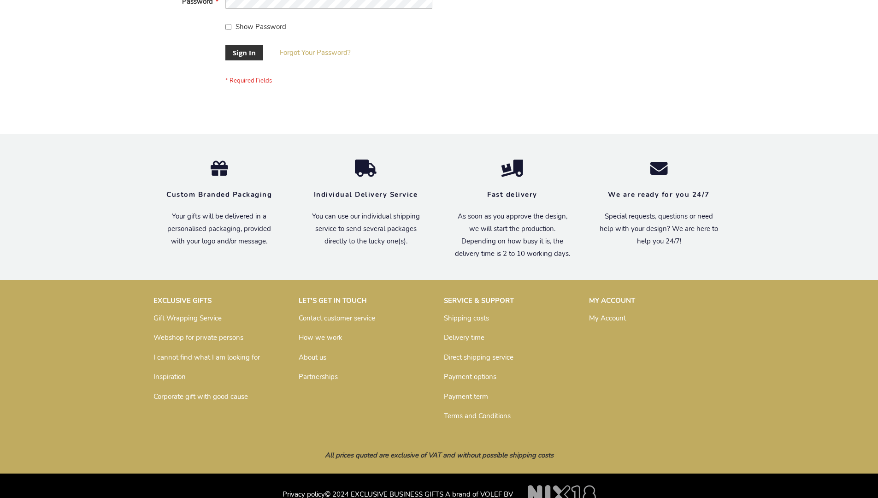
scroll to position [296, 0]
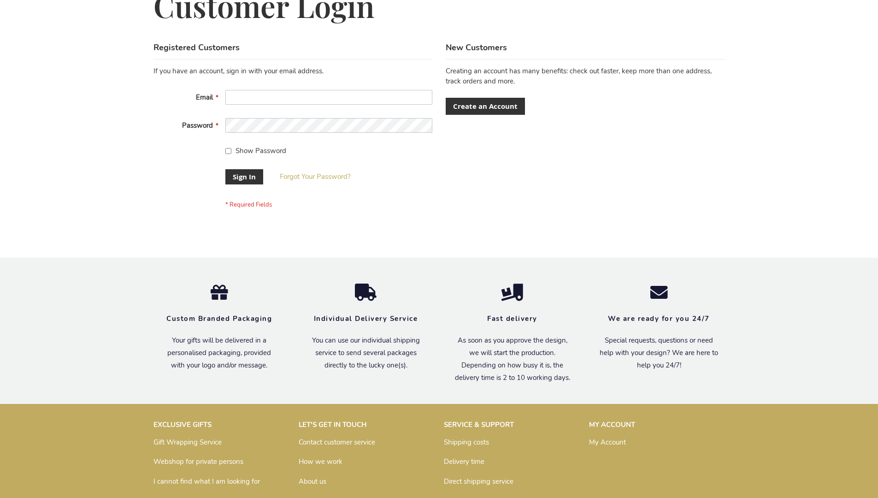
scroll to position [296, 0]
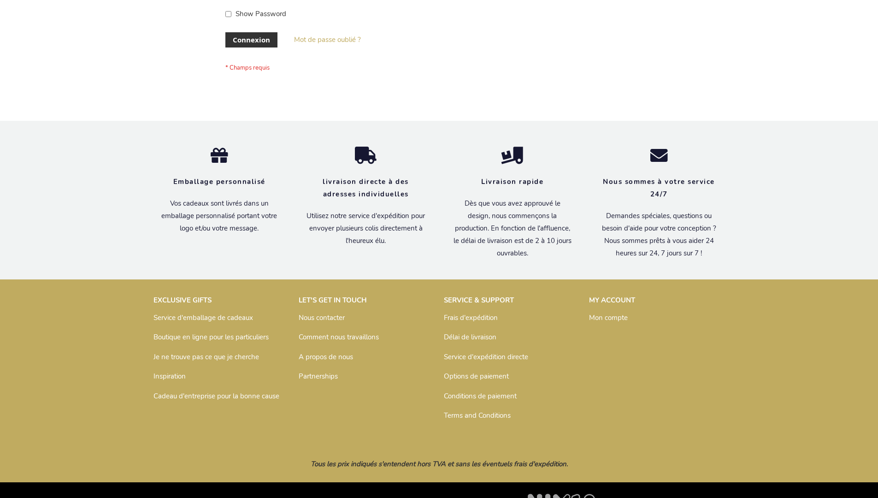
scroll to position [318, 0]
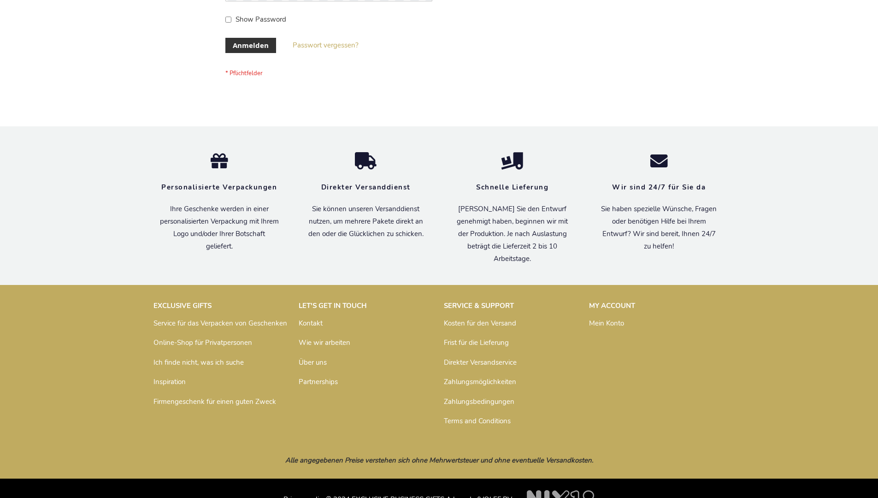
scroll to position [309, 0]
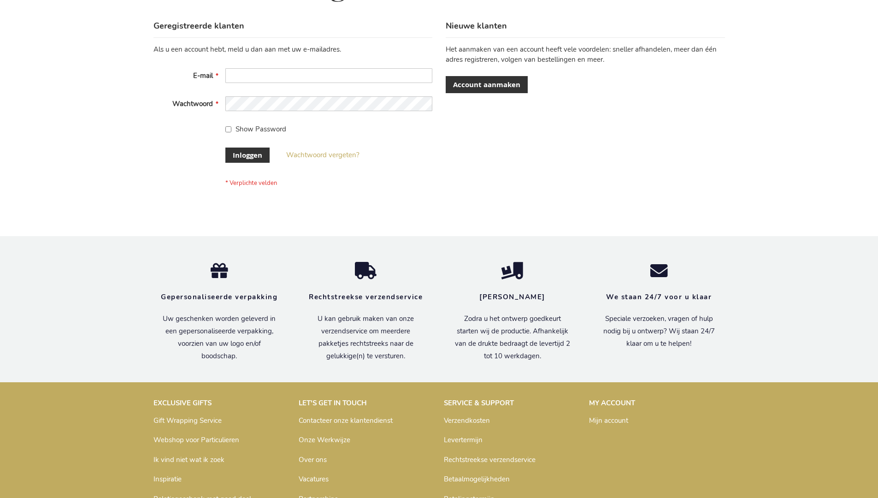
scroll to position [313, 0]
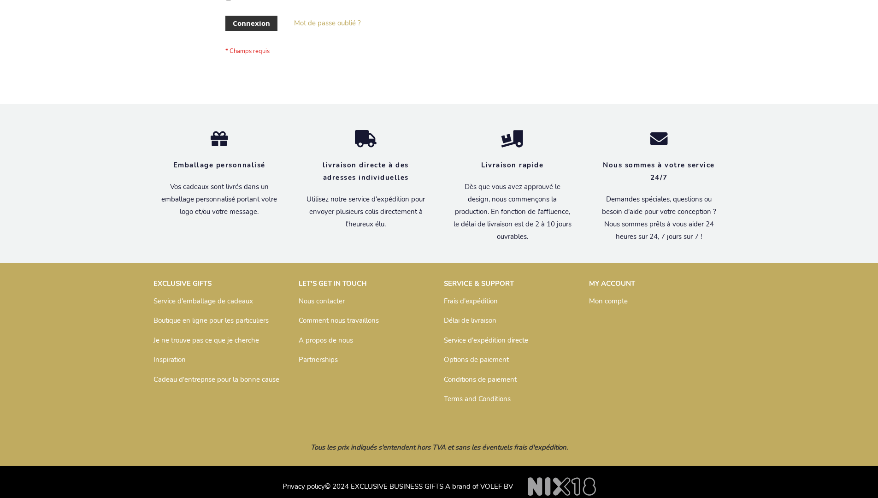
scroll to position [318, 0]
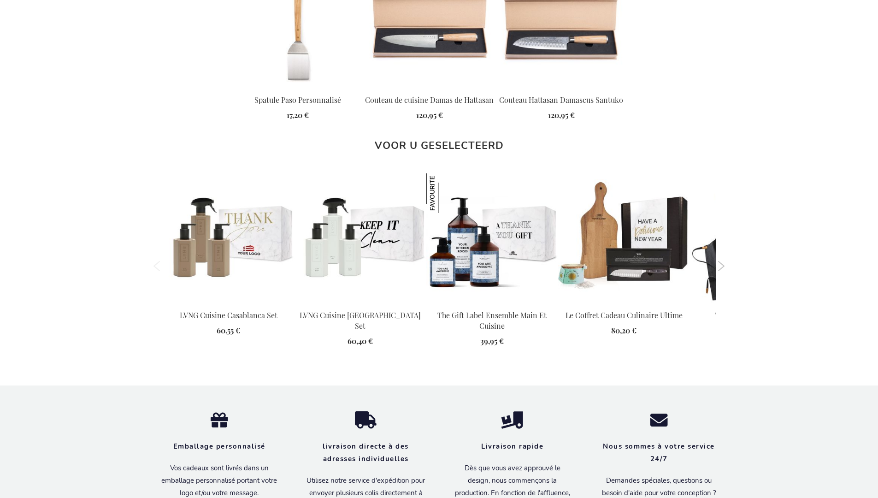
scroll to position [1251, 0]
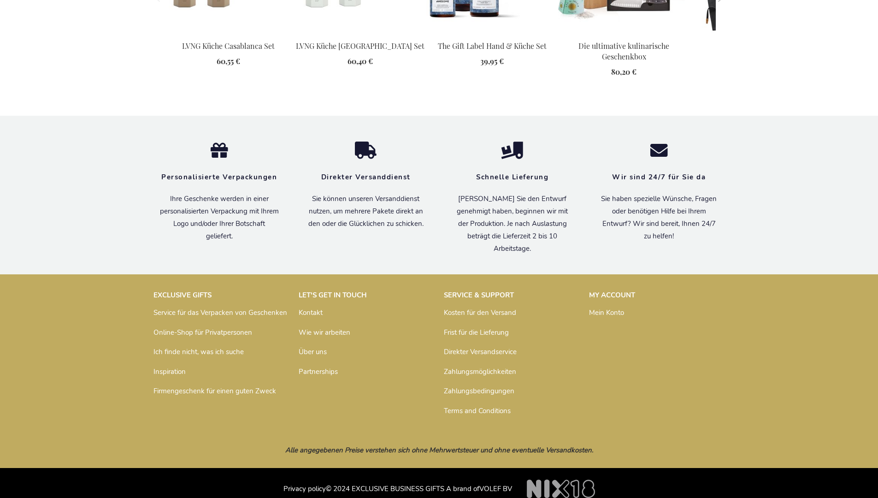
scroll to position [1267, 0]
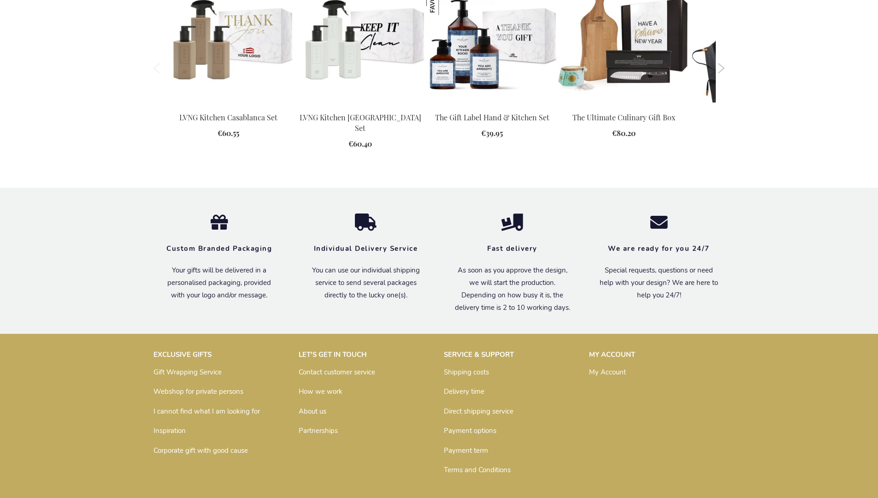
scroll to position [1230, 0]
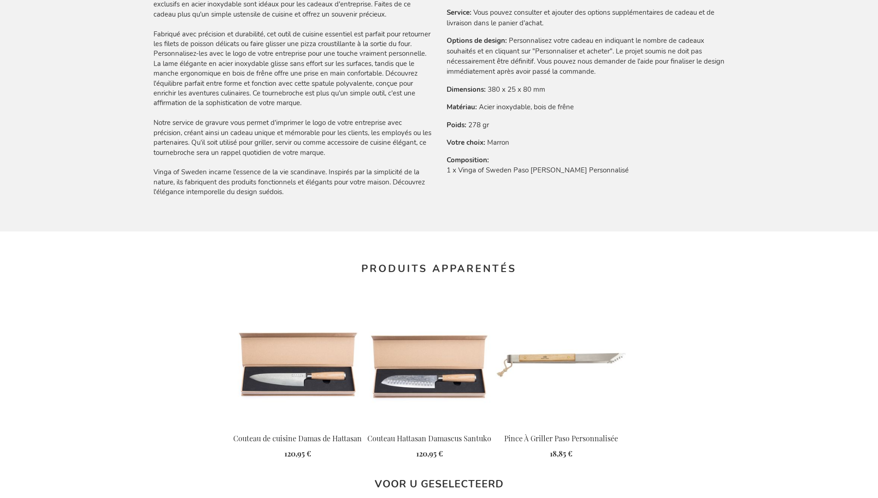
scroll to position [1257, 0]
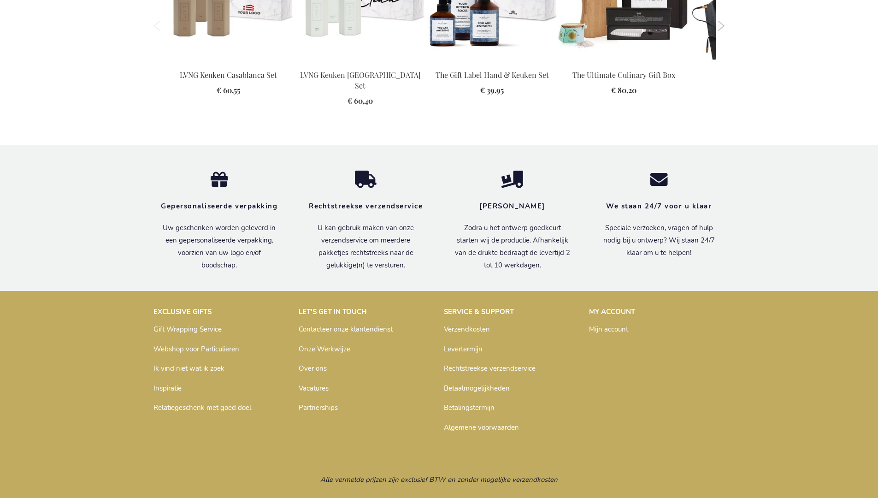
scroll to position [1251, 0]
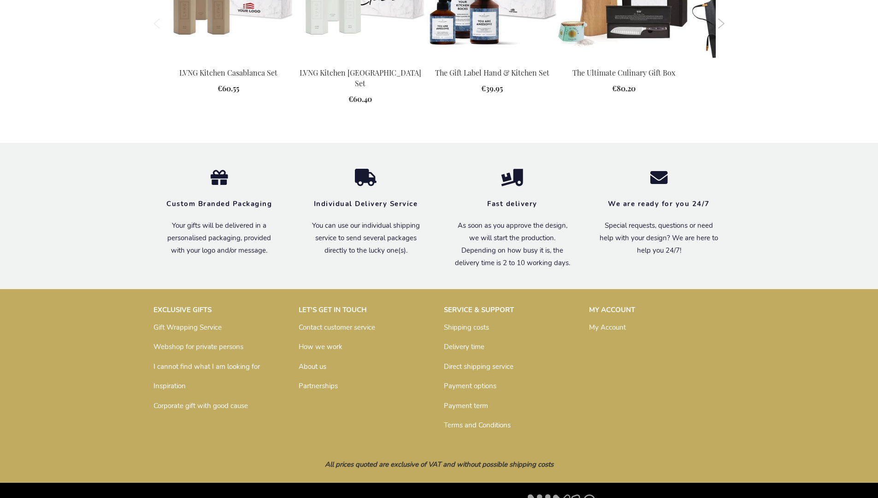
scroll to position [1230, 0]
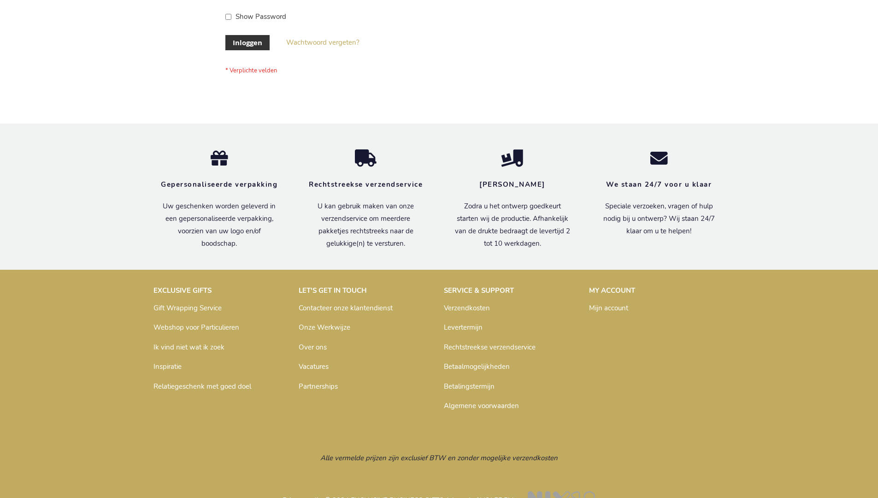
scroll to position [313, 0]
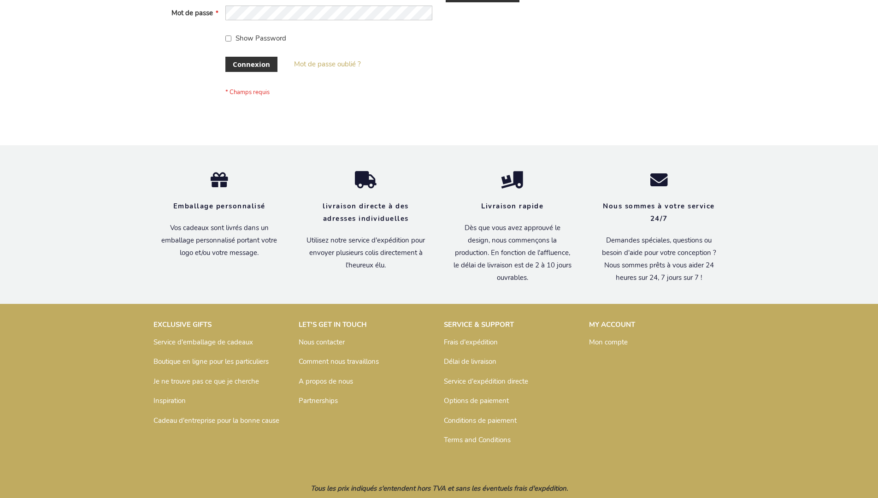
scroll to position [318, 0]
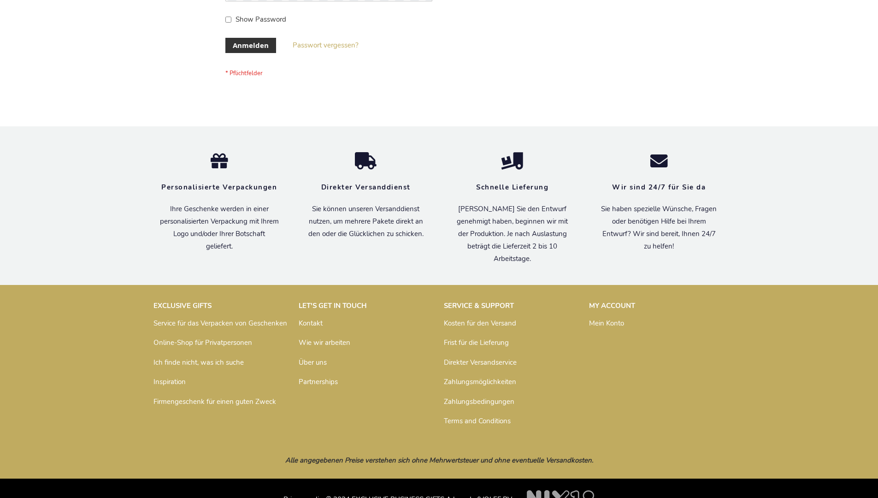
scroll to position [309, 0]
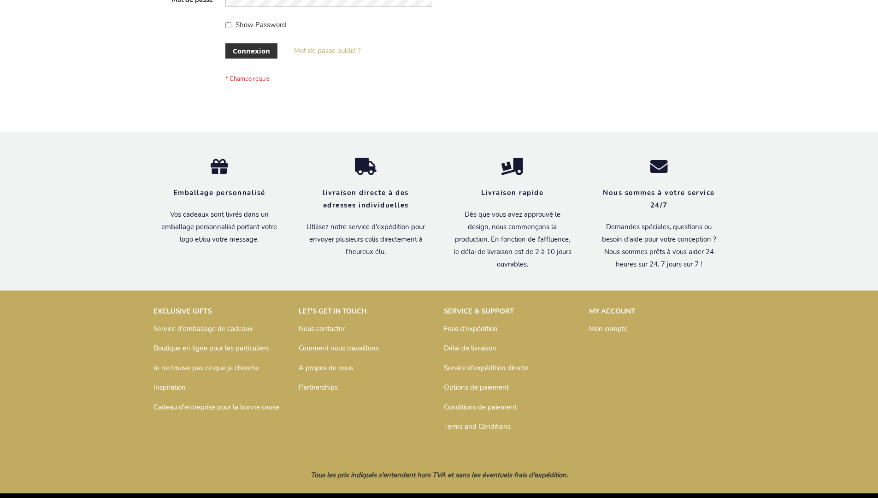
scroll to position [318, 0]
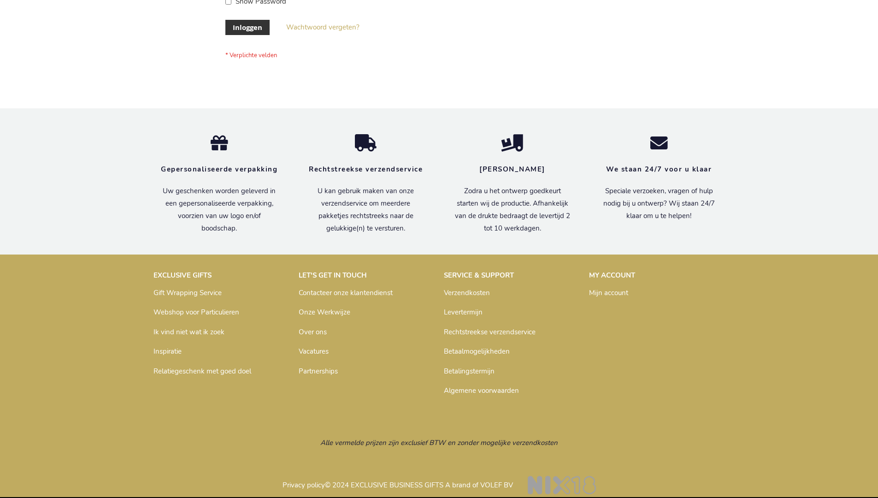
scroll to position [313, 0]
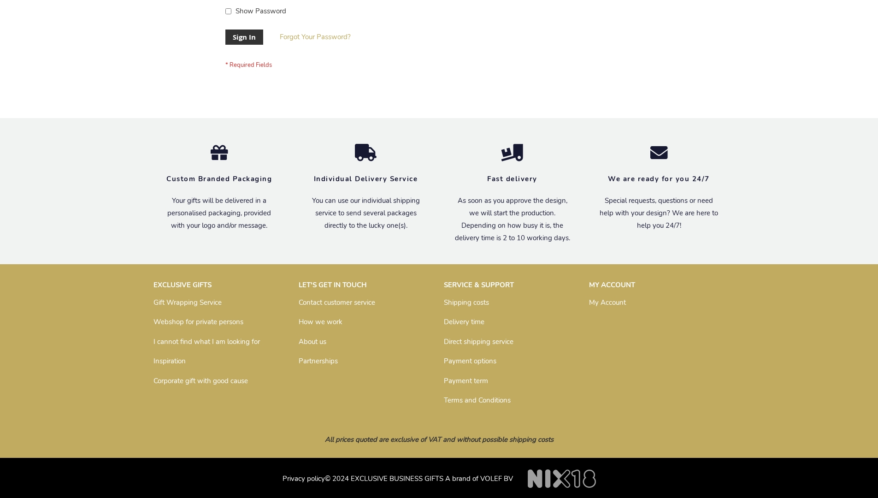
scroll to position [296, 0]
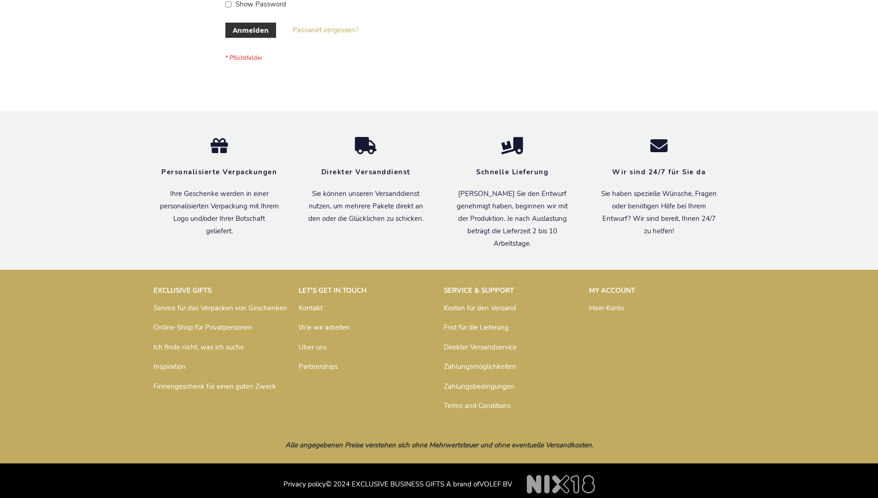
scroll to position [309, 0]
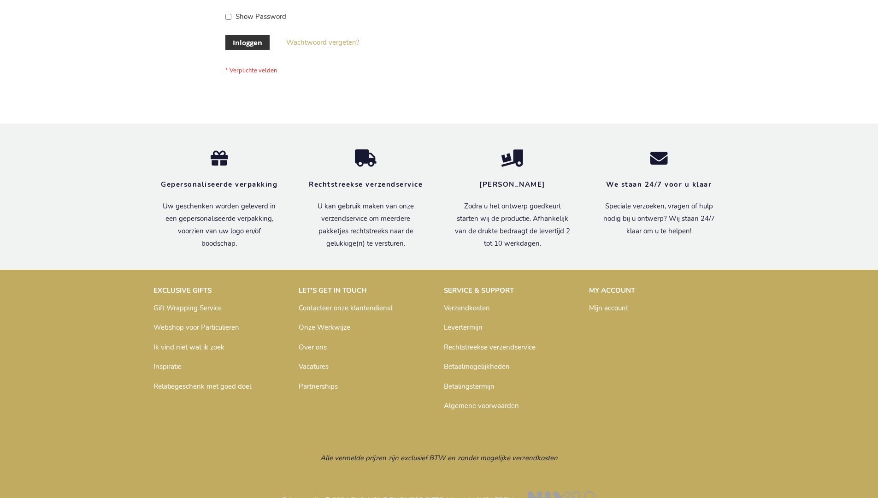
scroll to position [313, 0]
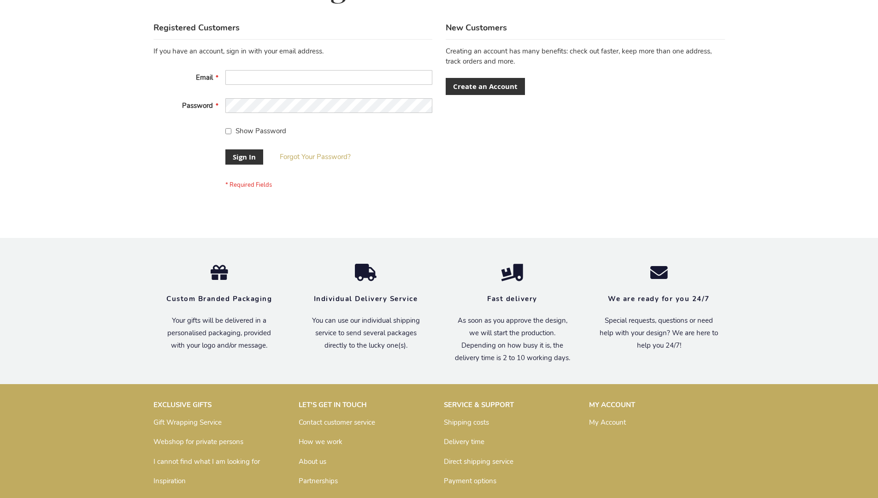
scroll to position [296, 0]
